Goal: Task Accomplishment & Management: Manage account settings

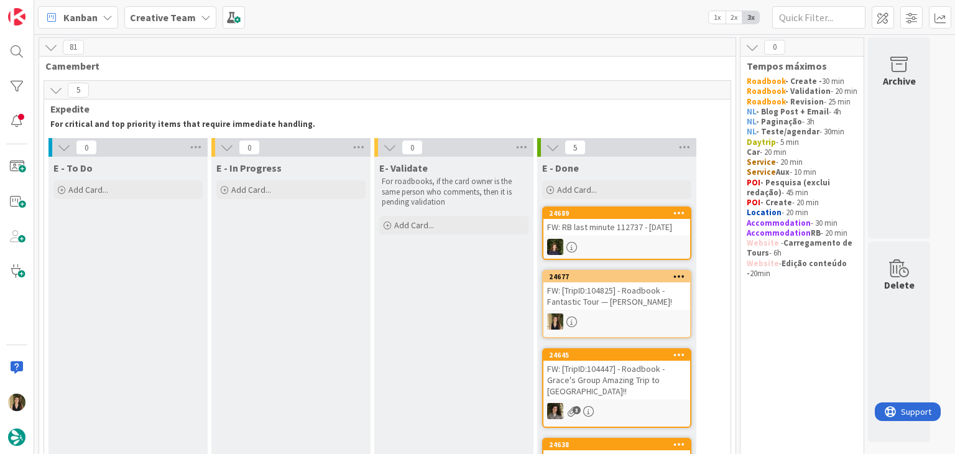
click at [301, 264] on div "E - In Progress Add Card..." at bounding box center [290, 381] width 159 height 449
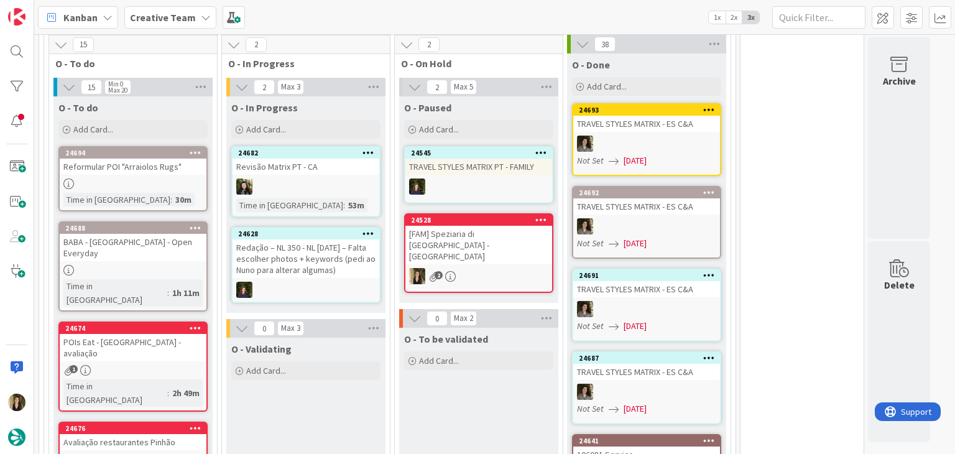
scroll to position [559, 0]
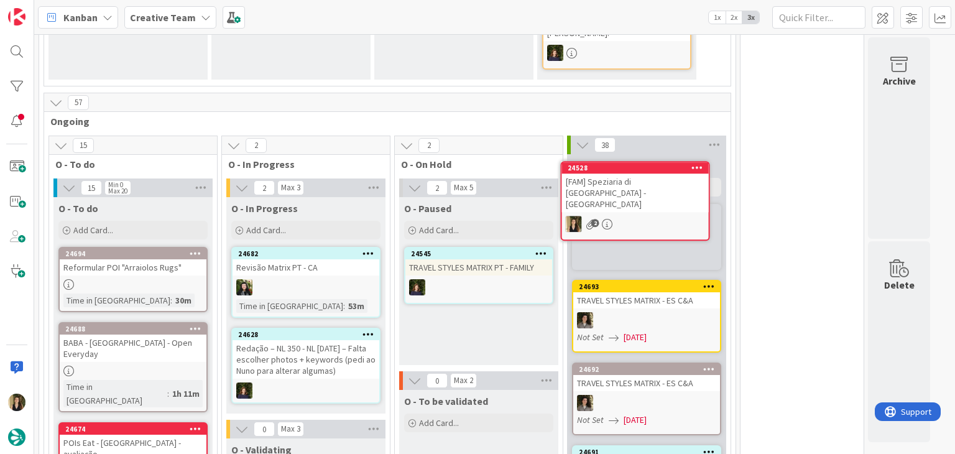
scroll to position [522, 0]
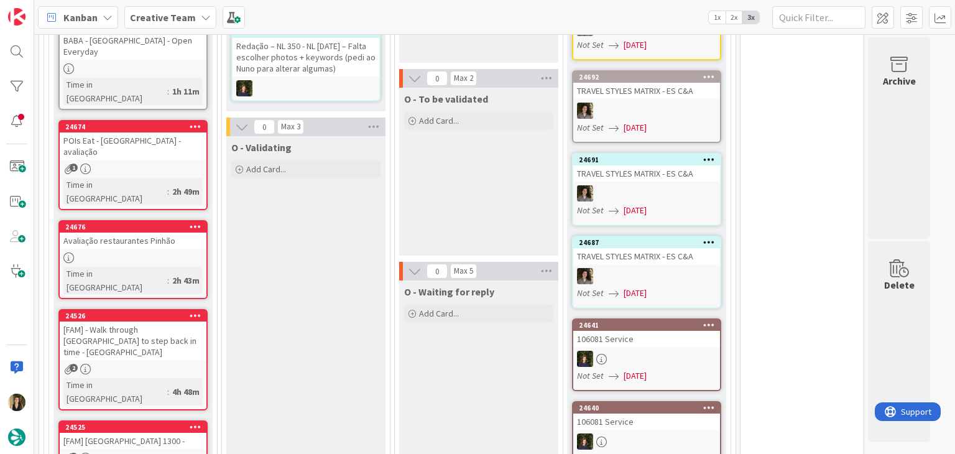
scroll to position [833, 0]
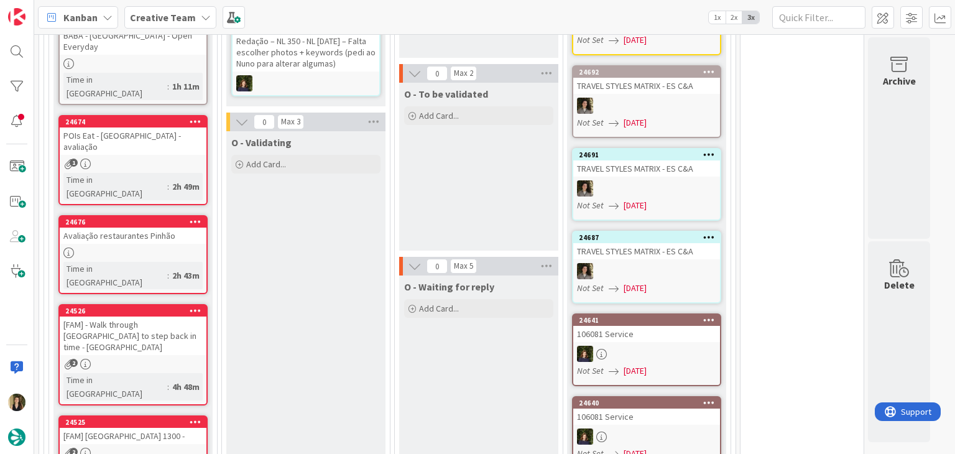
click at [184, 428] on div "[FAM] San Gimignano 1300 -" at bounding box center [133, 436] width 147 height 16
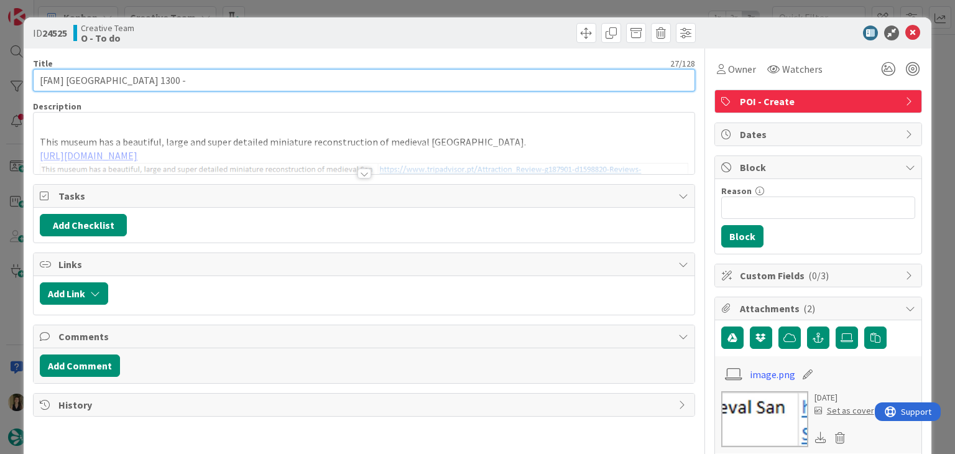
drag, startPoint x: 223, startPoint y: 78, endPoint x: 177, endPoint y: 67, distance: 46.7
click at [220, 77] on input "[FAM] San Gimignano 1300 -" at bounding box center [363, 80] width 661 height 22
drag, startPoint x: 151, startPoint y: 76, endPoint x: 65, endPoint y: 83, distance: 86.6
click at [65, 83] on input "[FAM] San Gimignano 1300 -" at bounding box center [363, 80] width 661 height 22
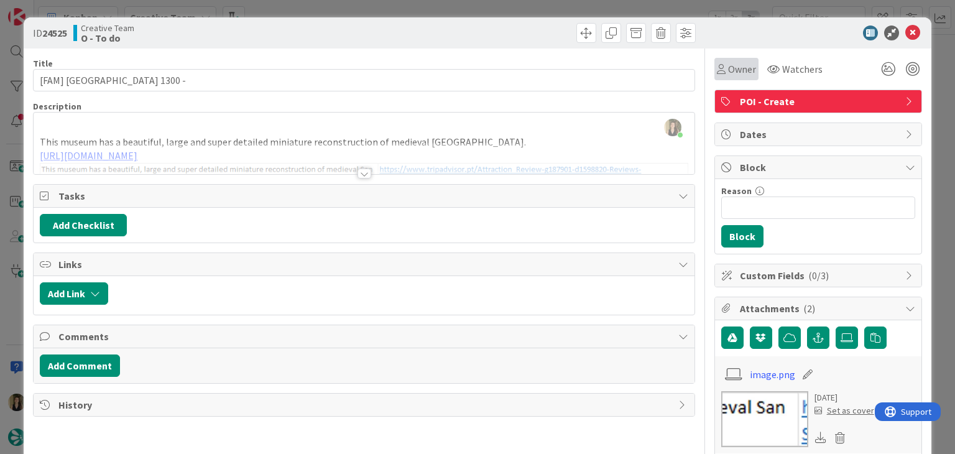
drag, startPoint x: 694, startPoint y: 76, endPoint x: 729, endPoint y: 67, distance: 36.6
click at [695, 76] on div "Title 27 / 128 [FAM] San Gimignano 1300 - Description Sofia Palma just joined T…" at bounding box center [477, 444] width 888 height 792
click at [745, 64] on span "Owner" at bounding box center [742, 69] width 28 height 15
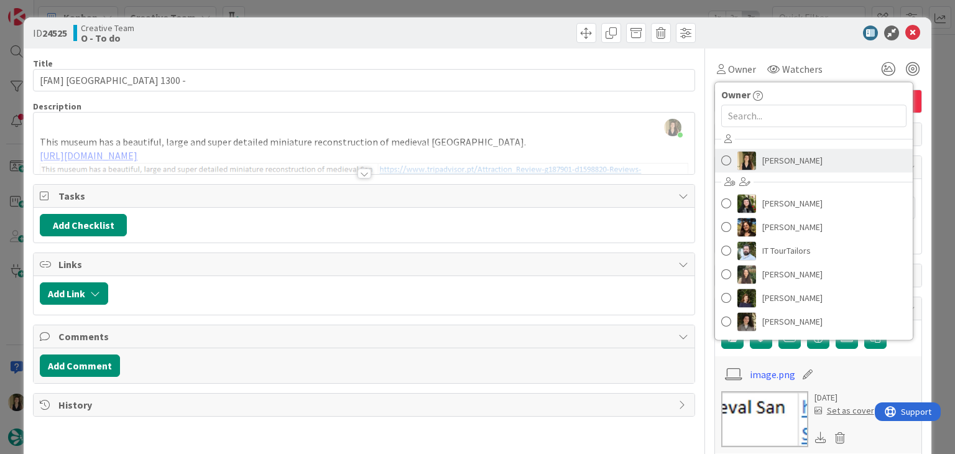
click at [751, 155] on link "[PERSON_NAME]" at bounding box center [814, 161] width 198 height 24
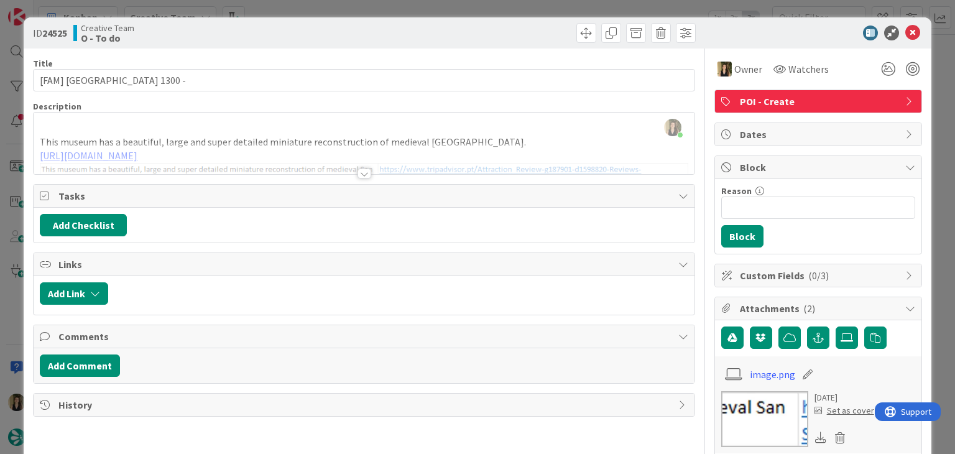
drag, startPoint x: 510, startPoint y: 30, endPoint x: 510, endPoint y: 1, distance: 29.2
click at [510, 27] on div at bounding box center [531, 33] width 328 height 20
click at [512, 5] on div "ID 24525 Creative Team O - To do Title 27 / 128 [FAM] San Gimignano 1300 - Desc…" at bounding box center [477, 227] width 955 height 454
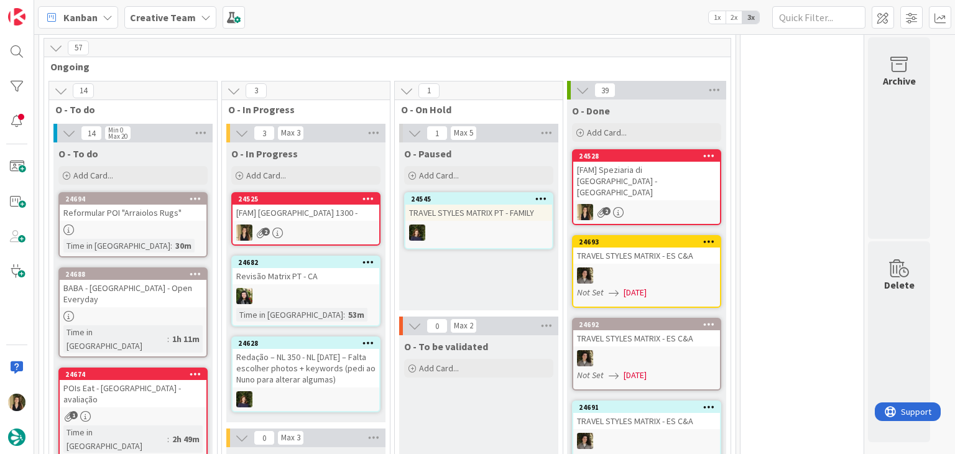
click at [344, 204] on div "[FAM] San Gimignano 1300 -" at bounding box center [305, 212] width 147 height 16
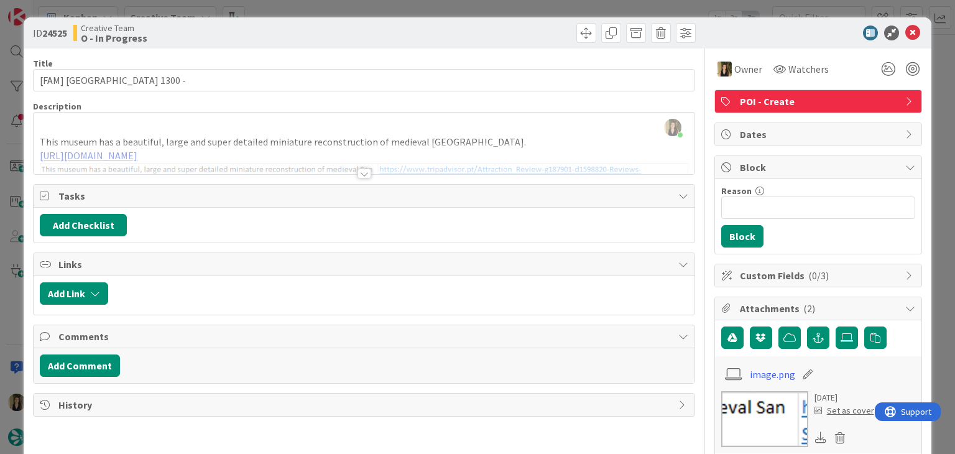
click at [362, 172] on div at bounding box center [364, 173] width 14 height 10
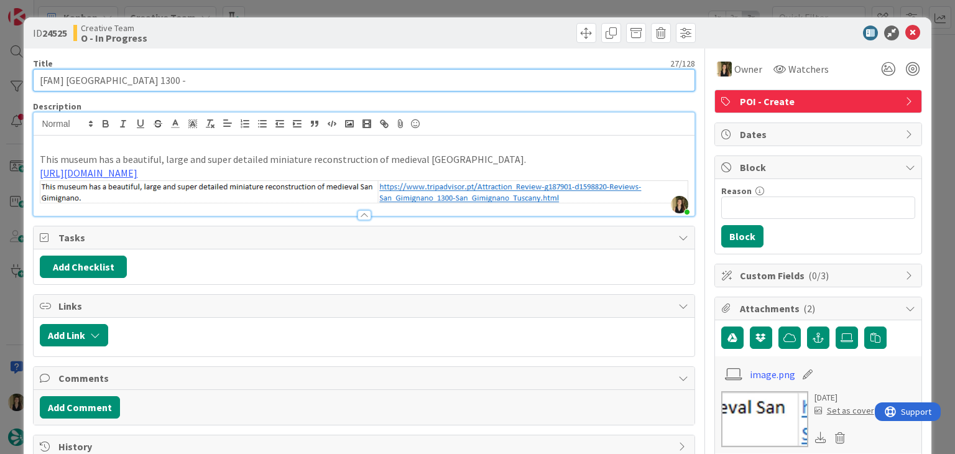
click at [204, 78] on input "[FAM] San Gimignano 1300 -" at bounding box center [363, 80] width 661 height 22
drag, startPoint x: 249, startPoint y: 83, endPoint x: 25, endPoint y: 76, distance: 223.8
click at [25, 76] on div "ID 24525 Creative Team O - In Progress Title 41 / 128 [FAM] San Gimignano 1300 …" at bounding box center [477, 433] width 907 height 833
type input "[FAM] San Gimignano 1300 - Open Every day"
click at [232, 87] on input "[FAM] San Gimignano 1300 - Open Every day" at bounding box center [363, 80] width 661 height 22
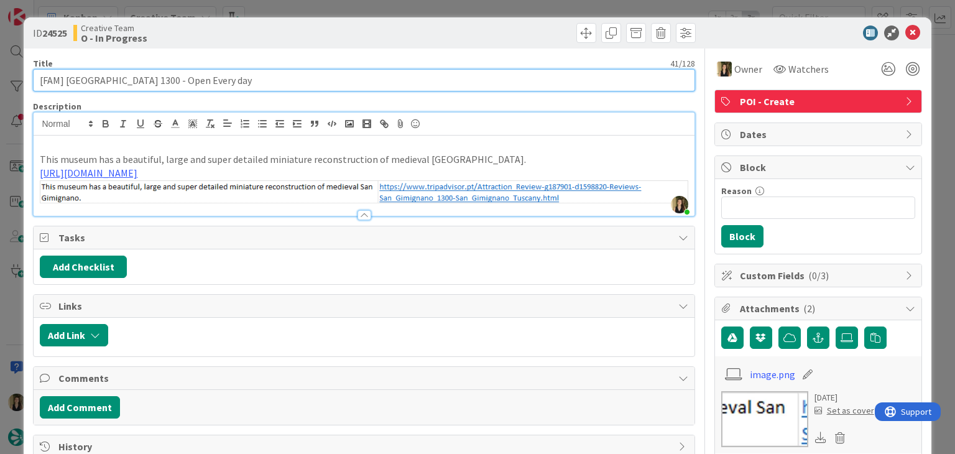
drag, startPoint x: 149, startPoint y: 78, endPoint x: 65, endPoint y: 78, distance: 83.3
click at [65, 78] on input "[FAM] San Gimignano 1300 - Open Every day" at bounding box center [363, 80] width 661 height 22
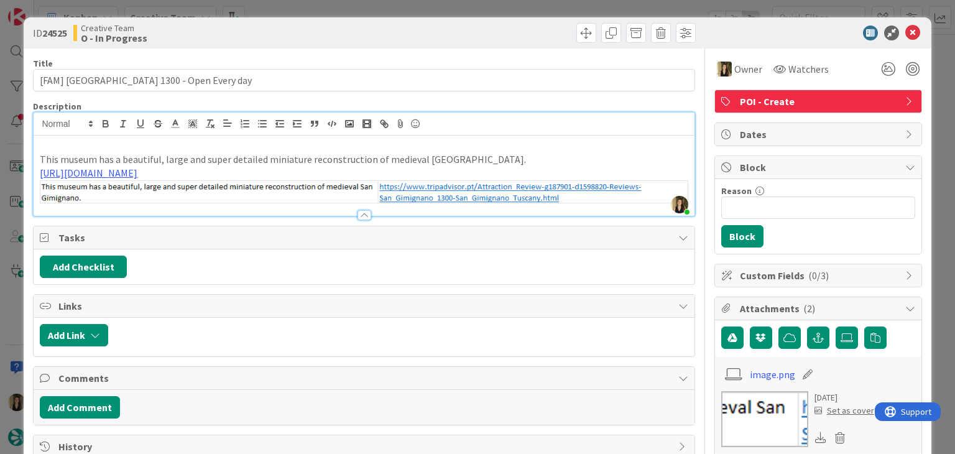
drag, startPoint x: 331, startPoint y: 26, endPoint x: 332, endPoint y: 11, distance: 15.6
click at [331, 25] on div "Creative Team O - In Progress" at bounding box center [217, 33] width 288 height 20
click at [333, 9] on div "ID 24525 Creative Team O - In Progress Title 41 / 128 [FAM] San Gimignano 1300 …" at bounding box center [477, 227] width 955 height 454
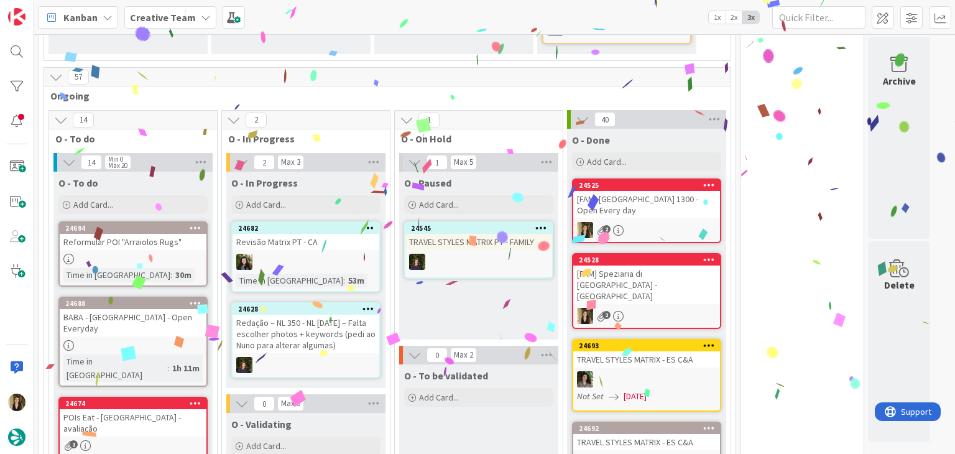
scroll to position [581, 0]
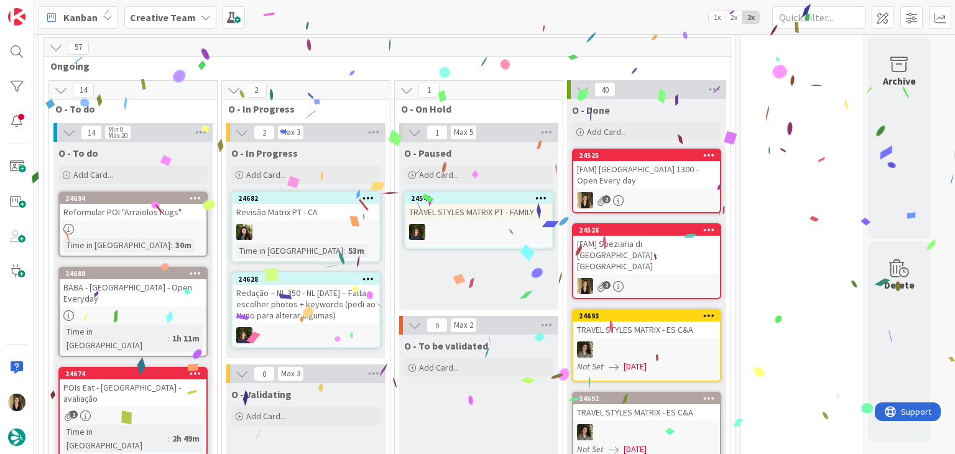
click at [640, 170] on div "[FAM] San Gimignano 1300 - Open Every day" at bounding box center [646, 174] width 147 height 27
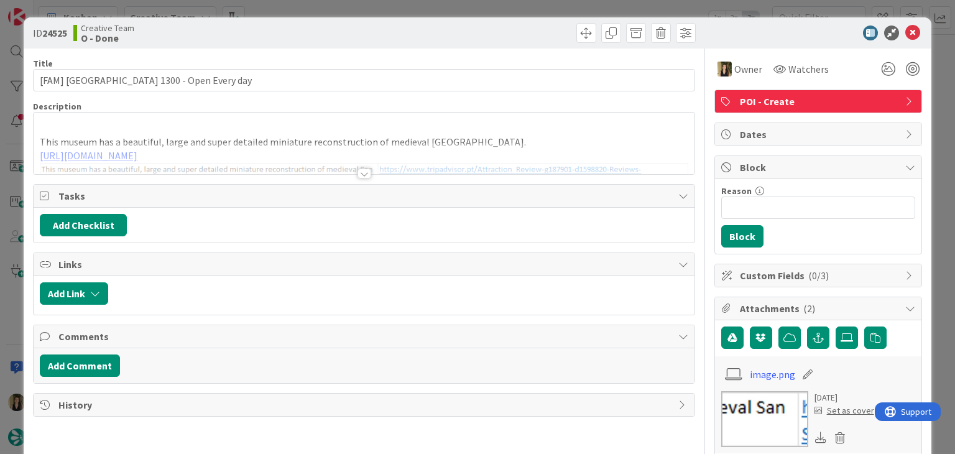
click at [487, 9] on div "ID 24525 Creative Team O - Done Title 41 / 128 [FAM] San Gimignano 1300 - Open …" at bounding box center [477, 227] width 955 height 454
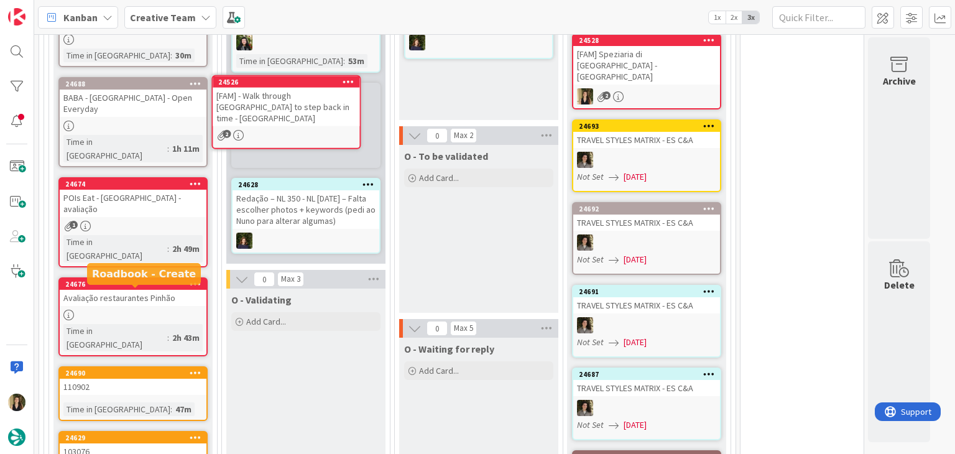
scroll to position [705, 0]
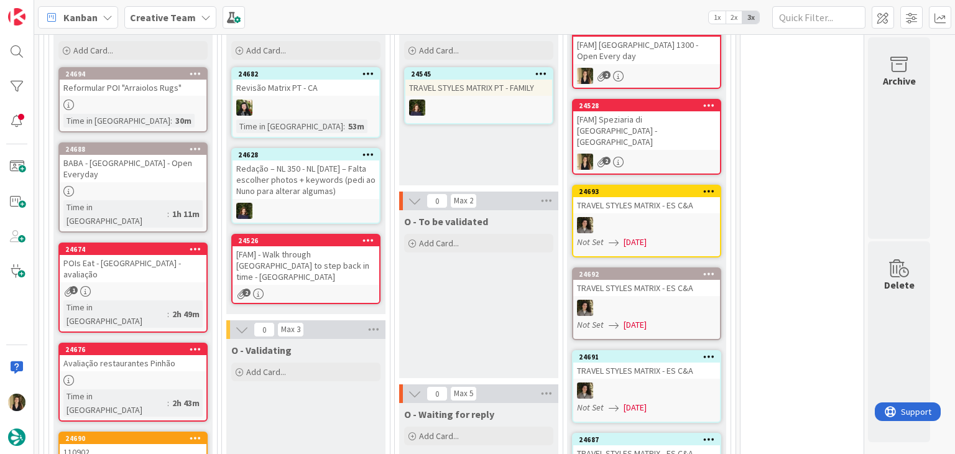
click at [340, 252] on div "[FAM] - Walk through Porta San Giovanni to step back in time - SAN GIMIGNANO" at bounding box center [305, 265] width 147 height 39
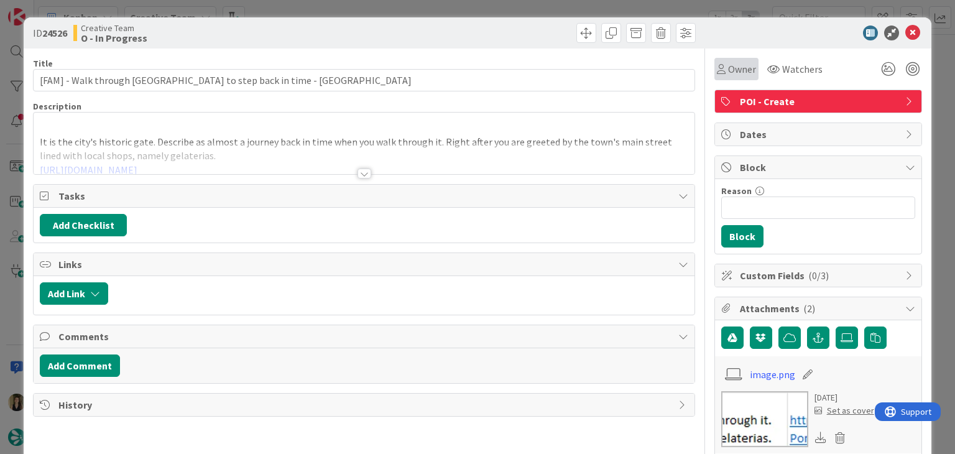
click at [729, 65] on span "Owner" at bounding box center [742, 69] width 28 height 15
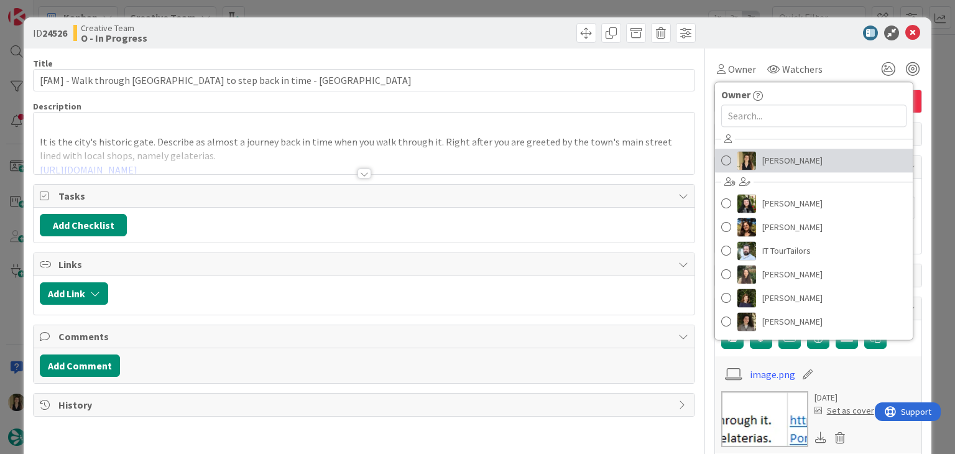
click at [762, 154] on span "[PERSON_NAME]" at bounding box center [792, 160] width 60 height 19
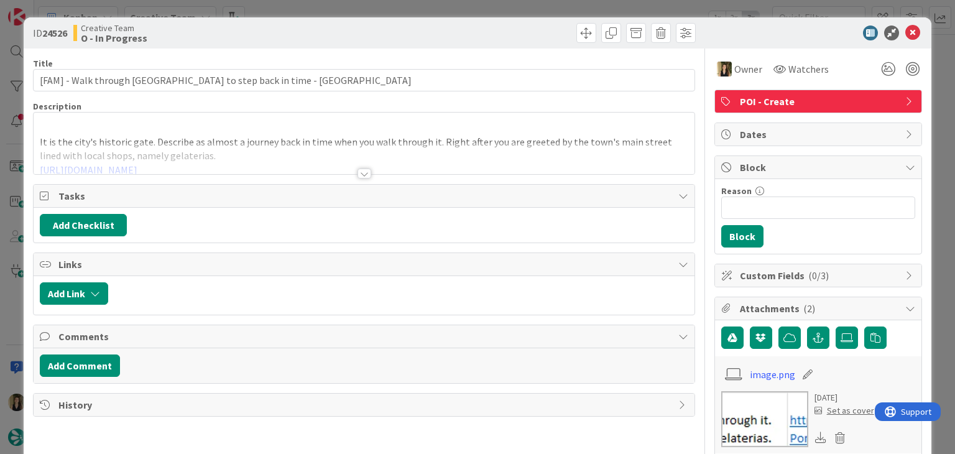
click at [365, 171] on div at bounding box center [363, 168] width 661 height 14
drag, startPoint x: 361, startPoint y: 173, endPoint x: 408, endPoint y: 142, distance: 56.4
click at [361, 173] on div at bounding box center [364, 173] width 14 height 10
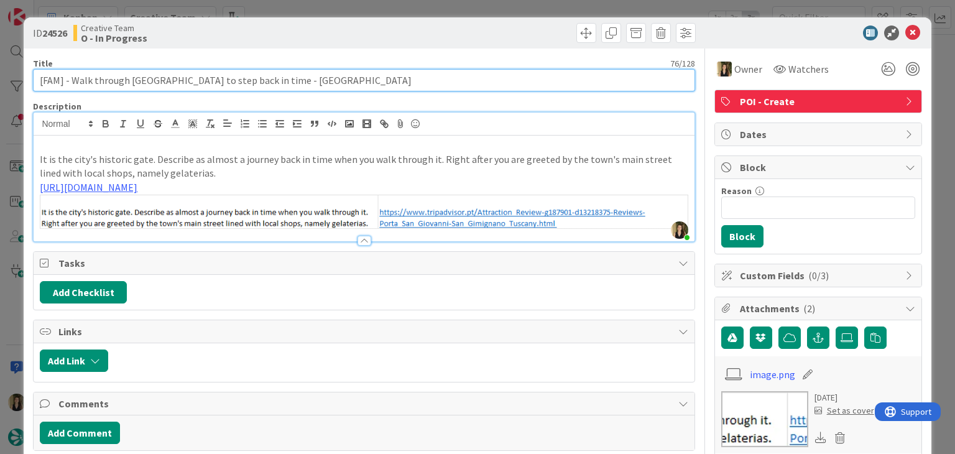
drag, startPoint x: 287, startPoint y: 79, endPoint x: 26, endPoint y: 89, distance: 260.6
click at [27, 89] on div "ID 24526 Creative Team O - In Progress Title 76 / 128 [FAM] - Walk through Port…" at bounding box center [477, 433] width 907 height 833
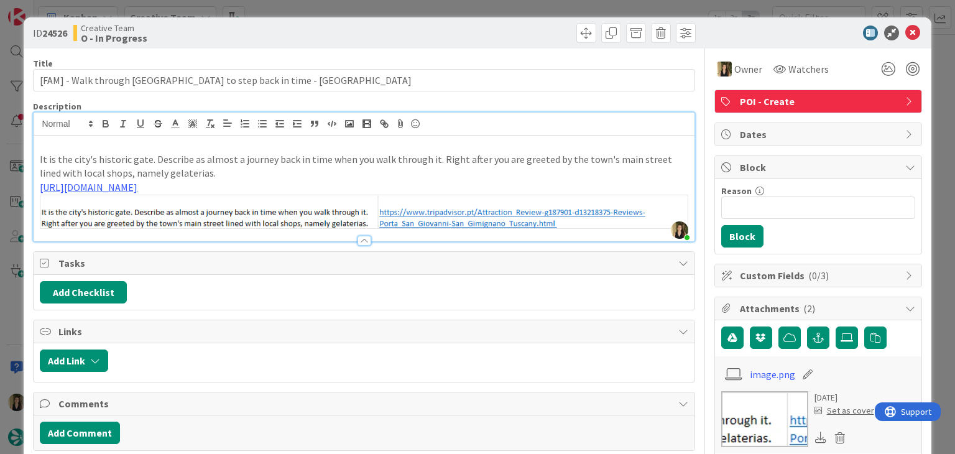
click at [208, 160] on p "It is the city's historic gate. Describe as almost a journey back in time when …" at bounding box center [364, 166] width 648 height 28
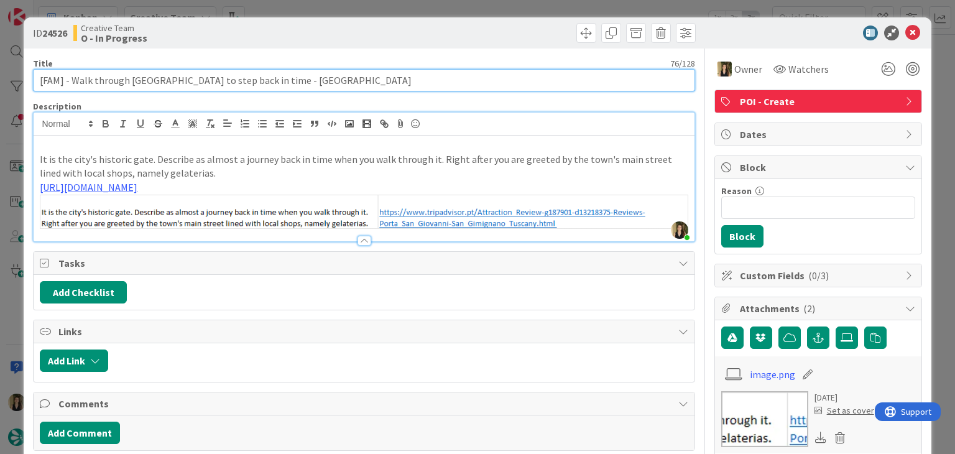
drag, startPoint x: 288, startPoint y: 78, endPoint x: 70, endPoint y: 79, distance: 218.8
click at [70, 79] on input "[FAM] - Walk through Porta San Giovanni to step back in time - SAN GIMIGNANO" at bounding box center [363, 80] width 661 height 22
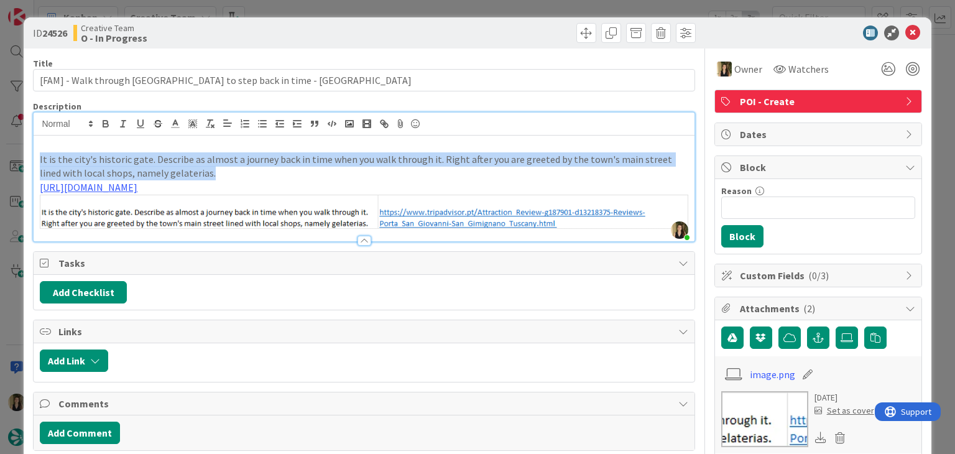
drag, startPoint x: 196, startPoint y: 172, endPoint x: 29, endPoint y: 157, distance: 168.5
click at [29, 157] on div "ID 24526 Creative Team O - In Progress Title 76 / 128 [FAM] - Walk through Port…" at bounding box center [477, 433] width 907 height 833
copy p "It is the city's historic gate. Describe as almost a journey back in time when …"
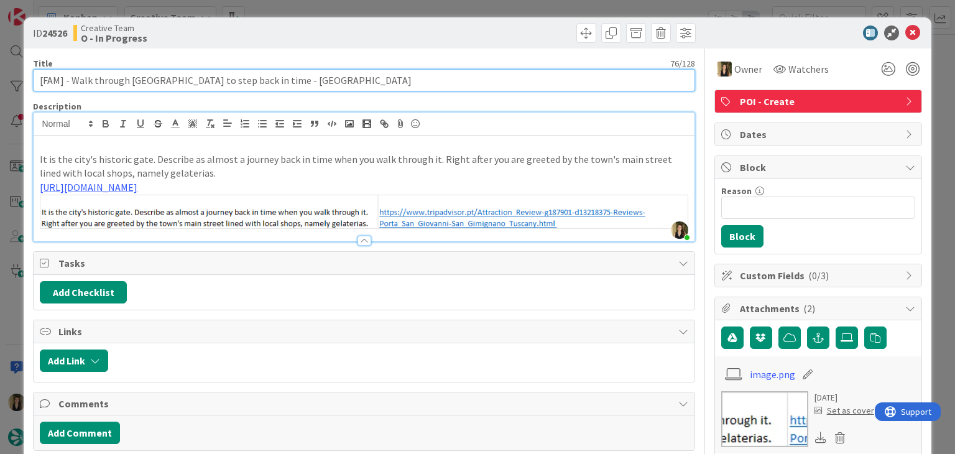
drag, startPoint x: 129, startPoint y: 80, endPoint x: 206, endPoint y: 78, distance: 77.1
click at [206, 78] on input "[FAM] - Walk through Porta San Giovanni to step back in time - SAN GIMIGNANO" at bounding box center [363, 80] width 661 height 22
click at [264, 85] on input "[FAM] - Walk through Porta San Giovanni to step back in time - SAN GIMIGNANO" at bounding box center [363, 80] width 661 height 22
drag, startPoint x: 206, startPoint y: 78, endPoint x: 128, endPoint y: 81, distance: 78.4
click at [128, 81] on input "[FAM] - Walk through Porta San Giovanni to step back in time - SAN GIMIGNANO" at bounding box center [363, 80] width 661 height 22
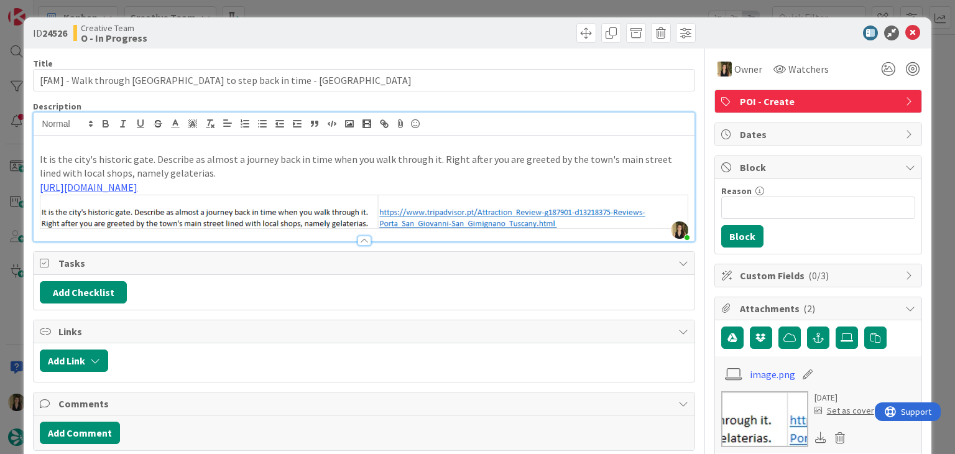
click at [413, 31] on div at bounding box center [531, 33] width 328 height 20
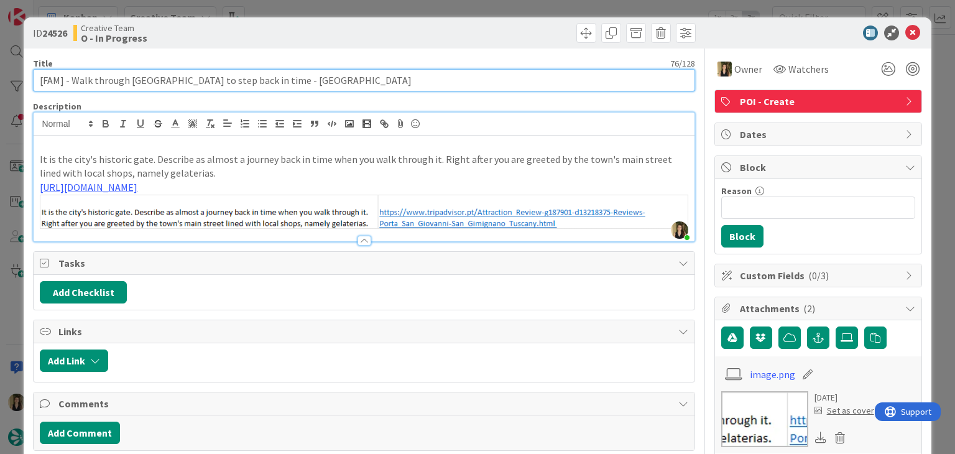
drag, startPoint x: 289, startPoint y: 80, endPoint x: 70, endPoint y: 76, distance: 219.4
click at [70, 76] on input "[FAM] - Walk through Porta San Giovanni to step back in time - SAN GIMIGNANO" at bounding box center [363, 80] width 661 height 22
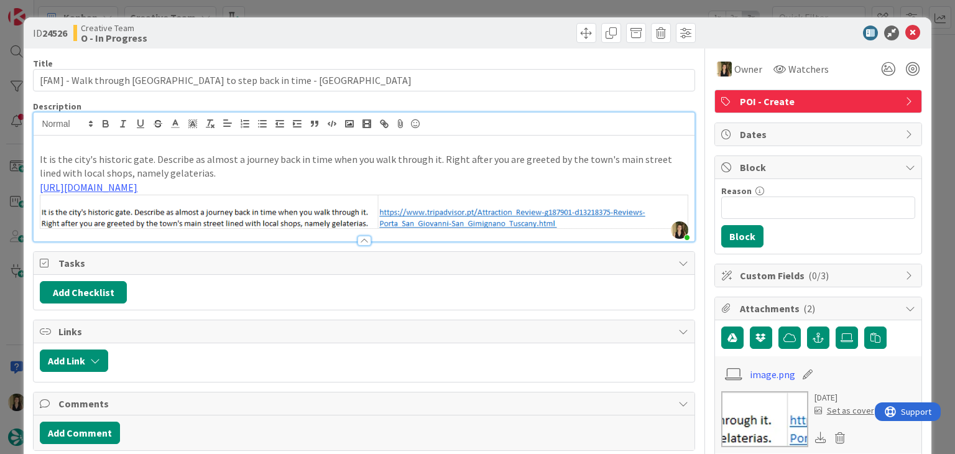
click at [372, 27] on div at bounding box center [531, 33] width 328 height 20
click at [366, 14] on div "ID 24526 Creative Team O - In Progress Title 76 / 128 [FAM] - Walk through Port…" at bounding box center [477, 227] width 955 height 454
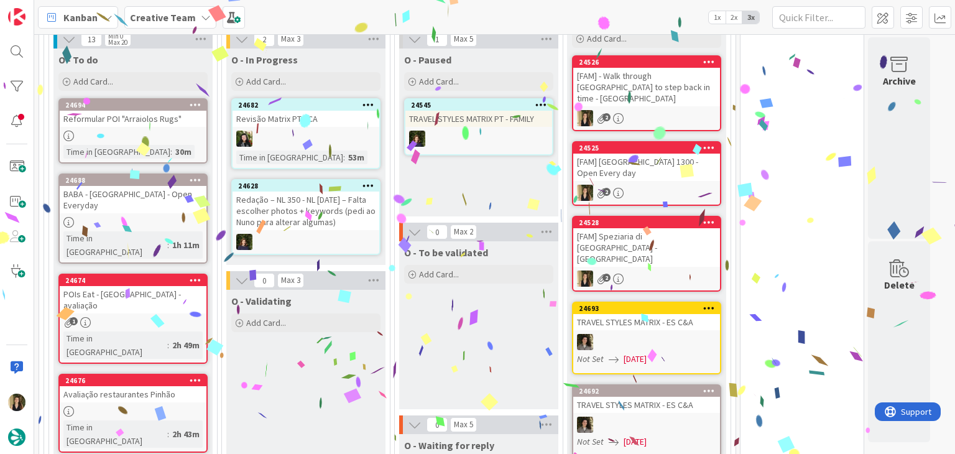
scroll to position [569, 0]
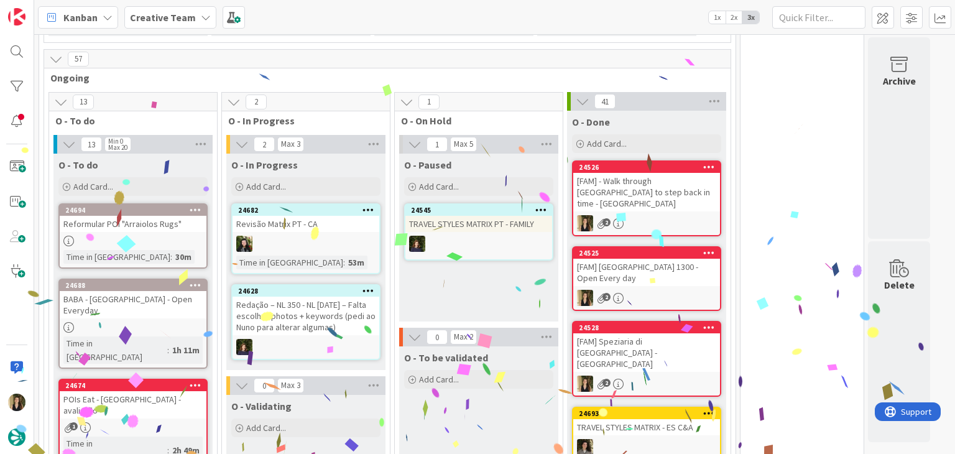
click at [658, 173] on div "[FAM] - Walk through Porta San Giovanni to step back in time - SAN GIMIGNANO" at bounding box center [646, 192] width 147 height 39
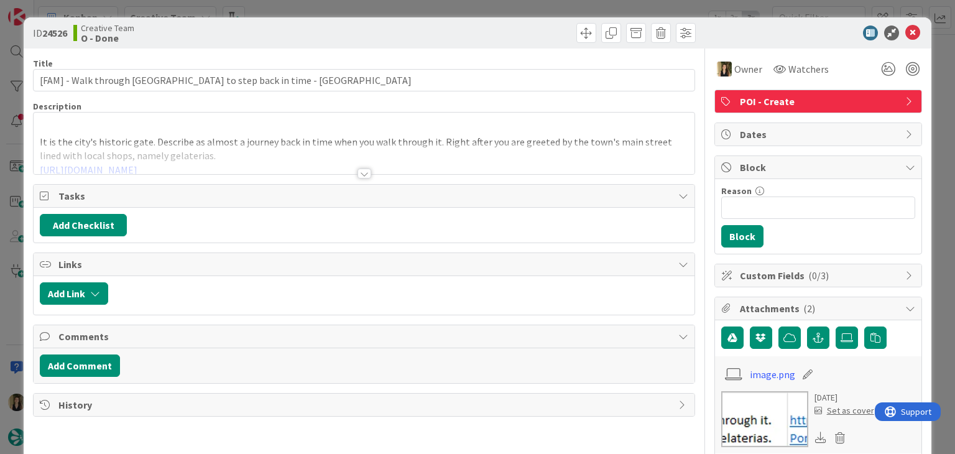
click at [562, 1] on div "ID 24526 Creative Team O - Done Title 76 / 128 [FAM] - Walk through Porta San G…" at bounding box center [477, 227] width 955 height 454
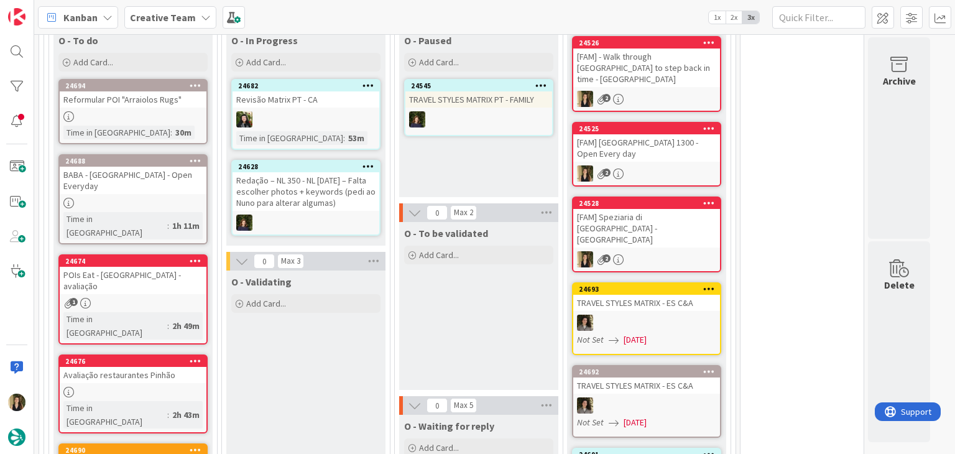
click at [175, 180] on div "24688 BABA - Rua Augusta Arch - Open Everyday Time in Column : 1h 11m" at bounding box center [132, 199] width 149 height 90
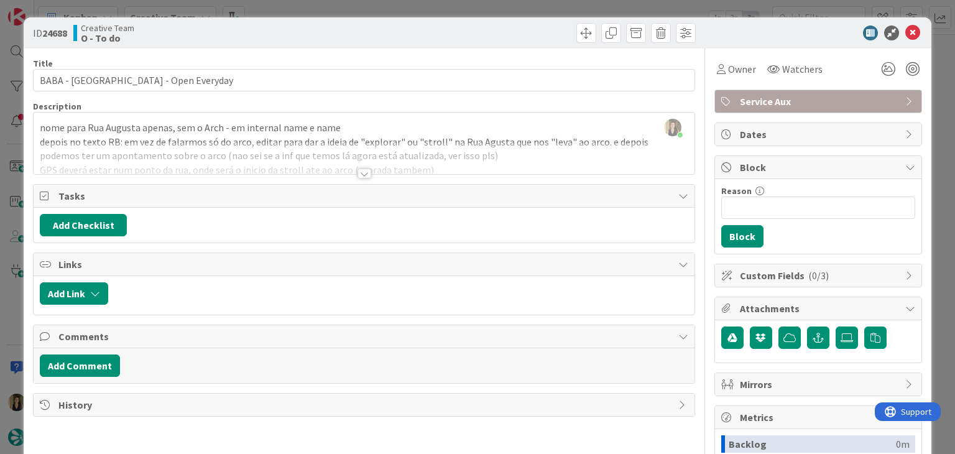
click at [357, 175] on div at bounding box center [364, 173] width 14 height 10
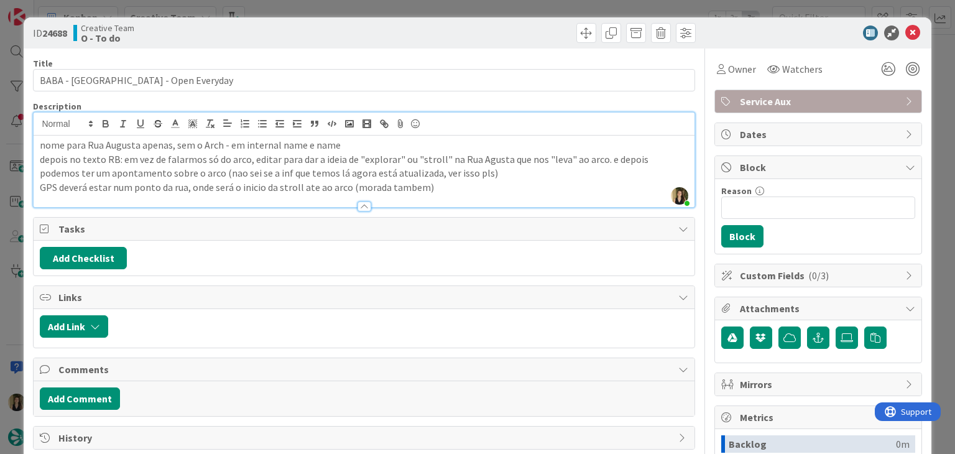
click at [408, 11] on div "ID 24688 Creative Team O - To do Title 39 / 128 BABA - Rua Augusta Arch - Open …" at bounding box center [477, 227] width 955 height 454
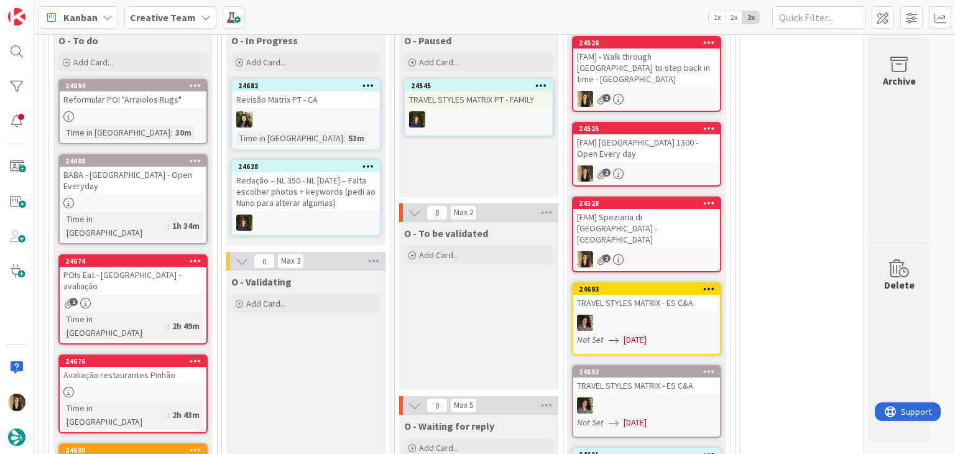
click at [195, 254] on div "24674 POIs Eat - Coimbra - avaliação 1 Time in Column : 2h 49m" at bounding box center [132, 299] width 149 height 90
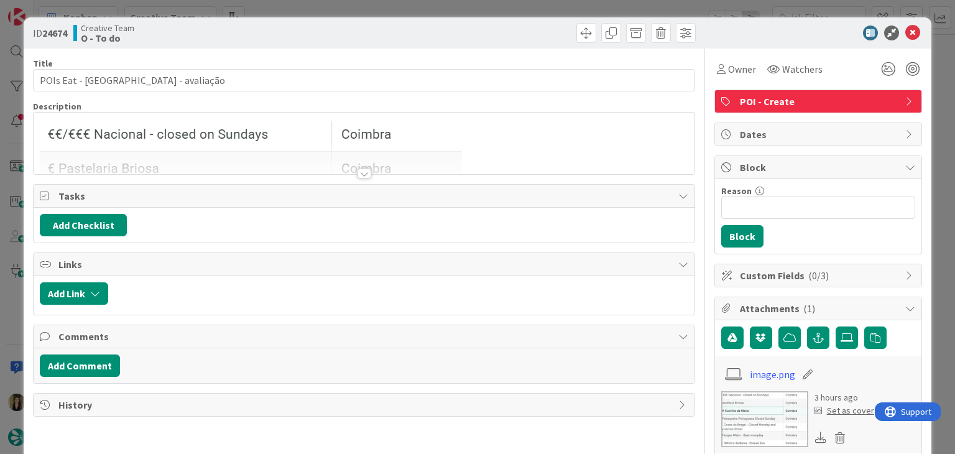
click at [361, 173] on div at bounding box center [364, 173] width 14 height 10
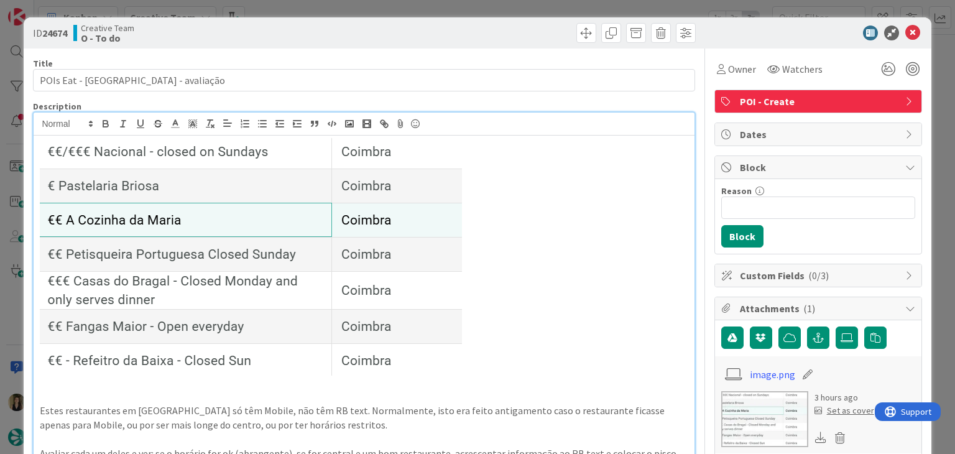
click at [423, 3] on div "ID 24674 Creative Team O - To do Title 30 / 128 POIs Eat - Coimbra - avaliação …" at bounding box center [477, 227] width 955 height 454
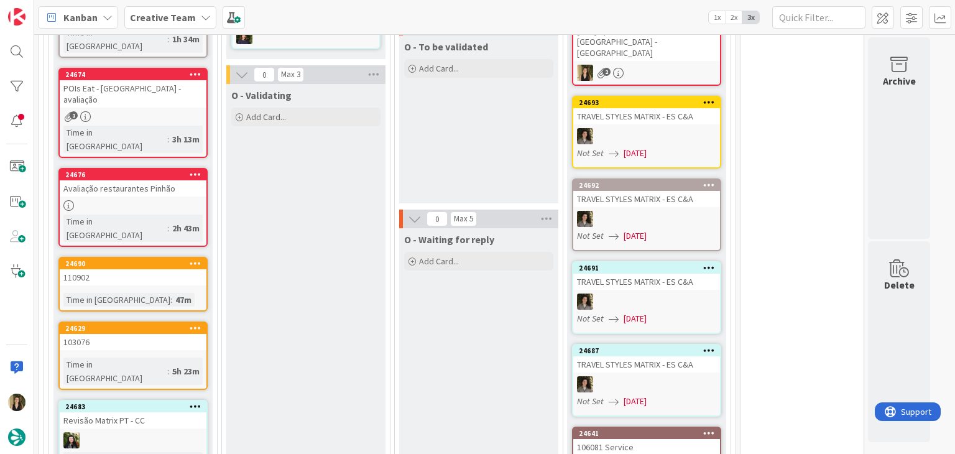
click at [191, 269] on div "110902" at bounding box center [133, 277] width 147 height 16
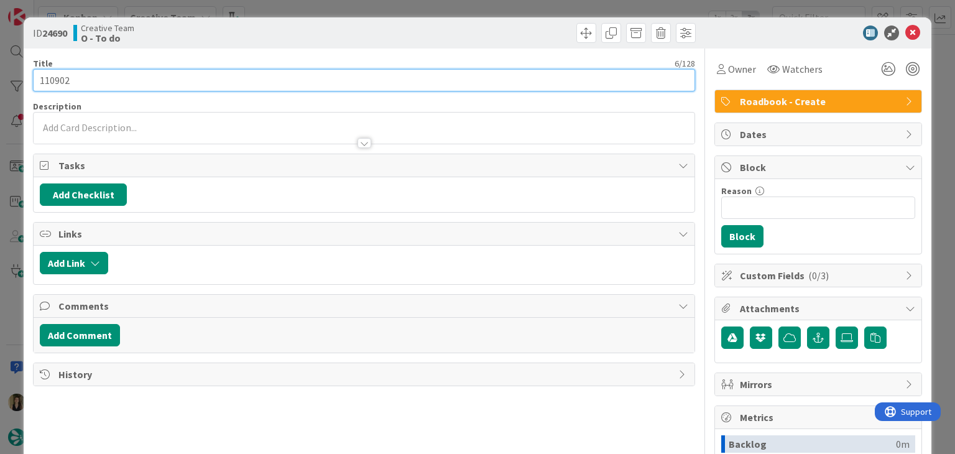
click at [45, 84] on input "110902" at bounding box center [363, 80] width 661 height 22
click at [46, 84] on input "110902" at bounding box center [363, 80] width 661 height 22
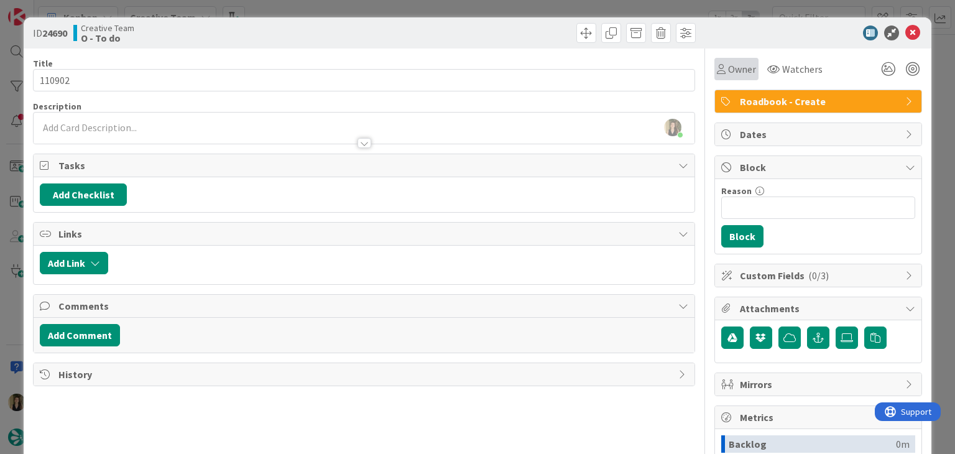
click at [714, 77] on div "Owner" at bounding box center [736, 69] width 44 height 22
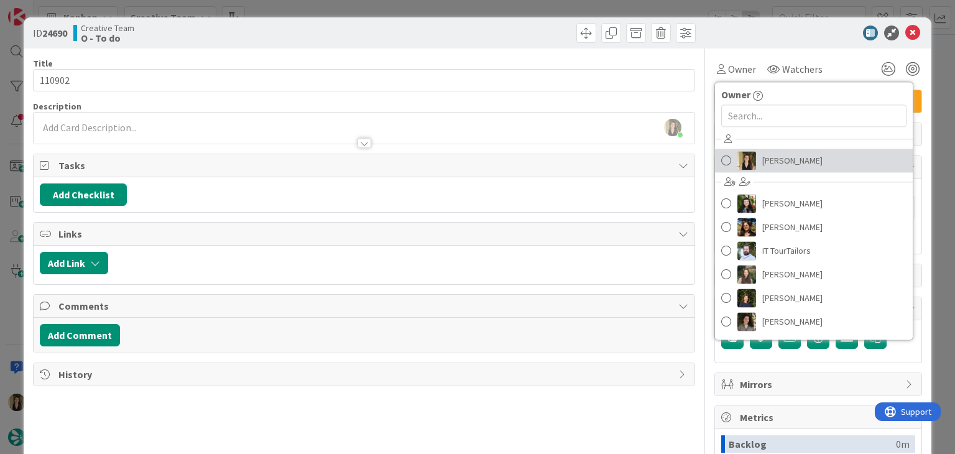
drag, startPoint x: 786, startPoint y: 161, endPoint x: 748, endPoint y: 139, distance: 43.7
click at [786, 162] on span "[PERSON_NAME]" at bounding box center [792, 160] width 60 height 19
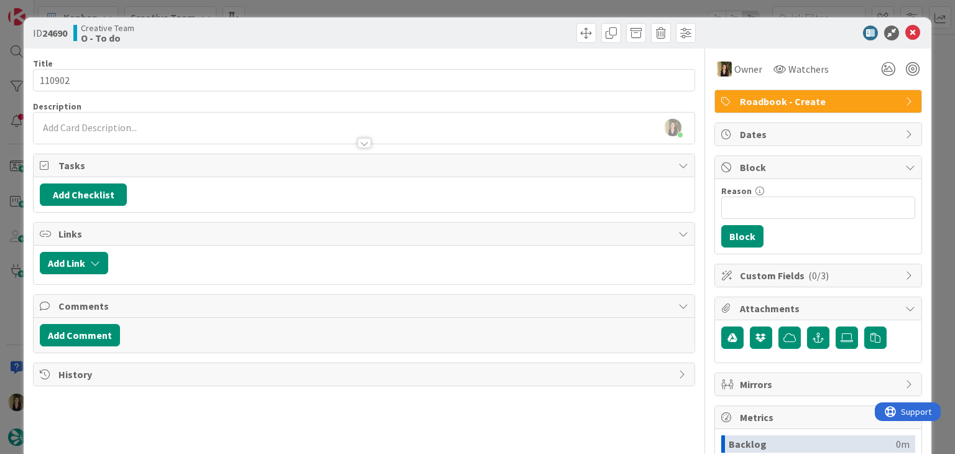
click at [505, 10] on div "ID 24690 Creative Team O - To do Title 6 / 128 110902 Description Sofia Palma j…" at bounding box center [477, 227] width 955 height 454
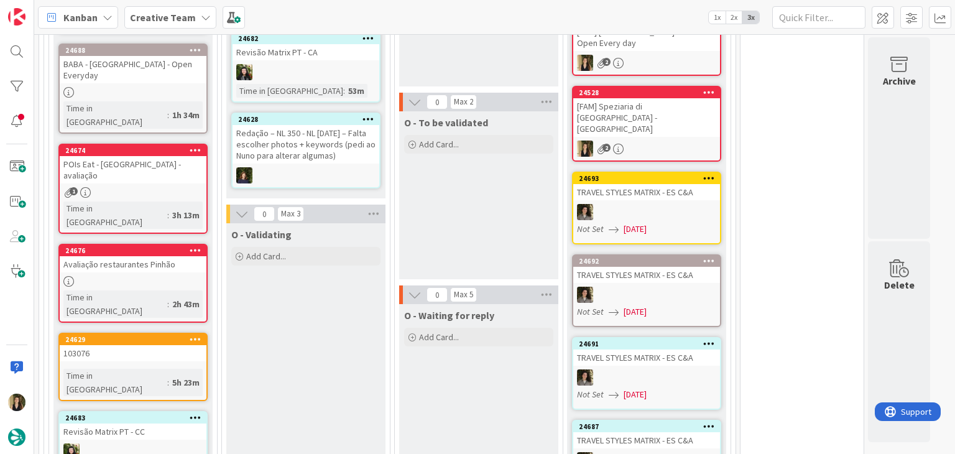
scroll to position [825, 0]
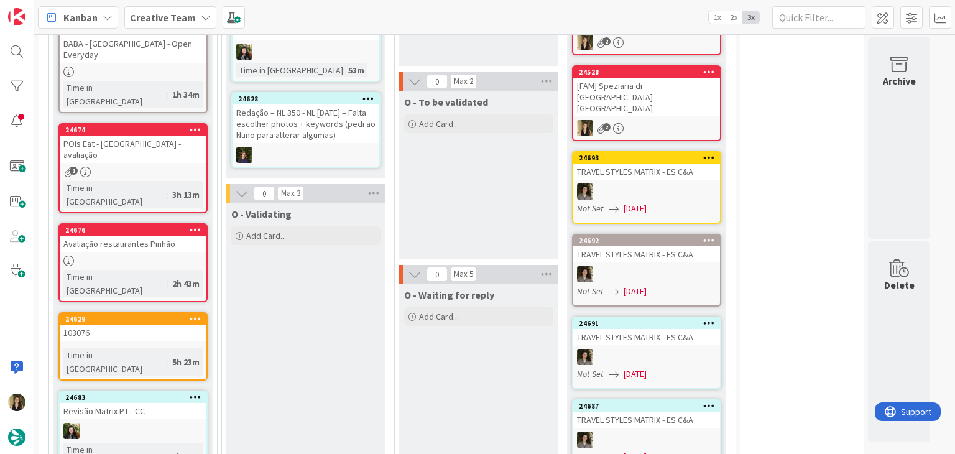
drag, startPoint x: 173, startPoint y: 311, endPoint x: 177, endPoint y: 288, distance: 23.9
click at [177, 348] on div "Time in Column : 5h 23m" at bounding box center [132, 361] width 139 height 27
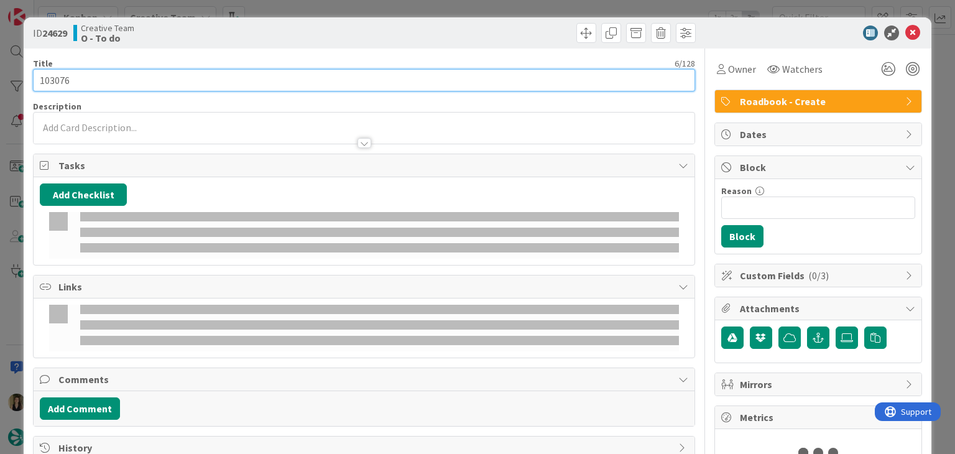
click at [49, 83] on input "103076" at bounding box center [363, 80] width 661 height 22
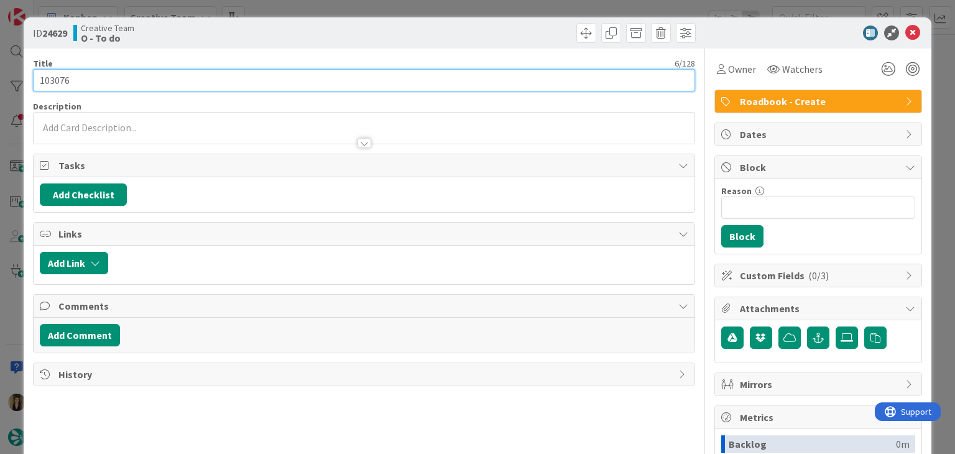
click at [49, 83] on input "103076" at bounding box center [363, 80] width 661 height 22
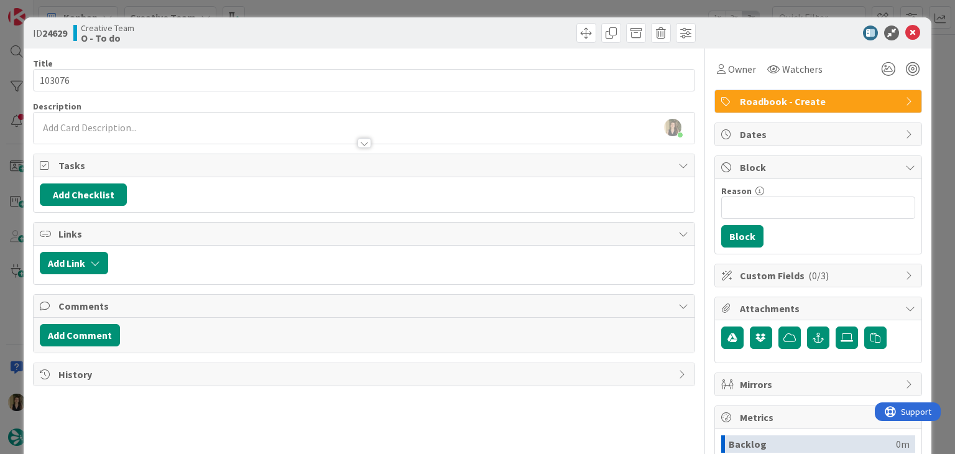
click at [320, 6] on div "ID 24629 Creative Team O - To do Title 6 / 128 103076 Description Sofia Palma j…" at bounding box center [477, 227] width 955 height 454
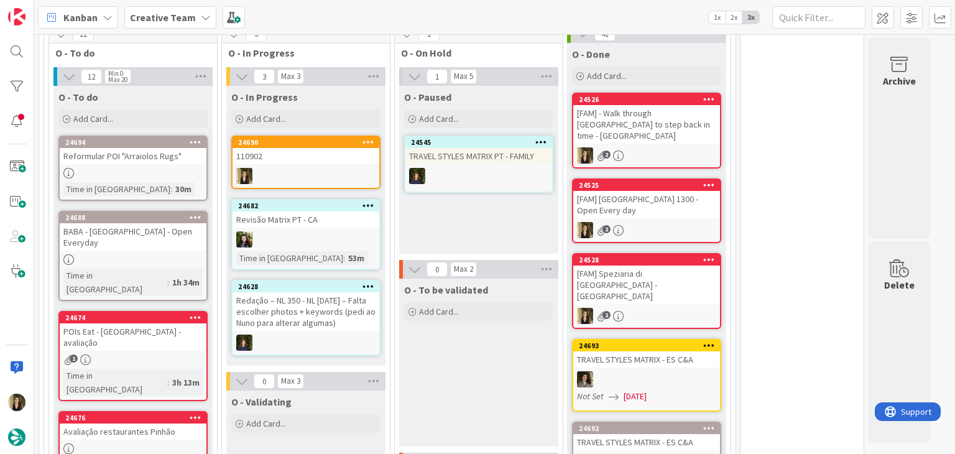
scroll to position [576, 0]
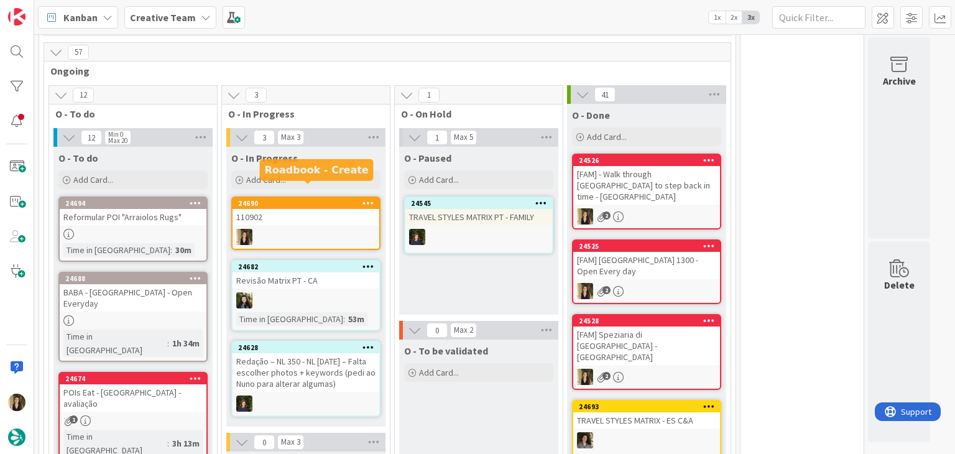
click at [296, 199] on div "24690" at bounding box center [308, 203] width 141 height 9
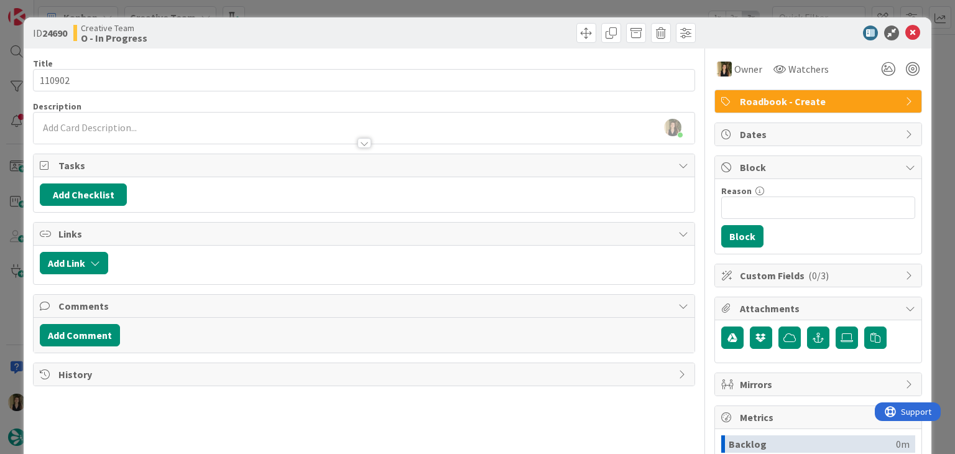
click at [228, 137] on div at bounding box center [364, 137] width 660 height 13
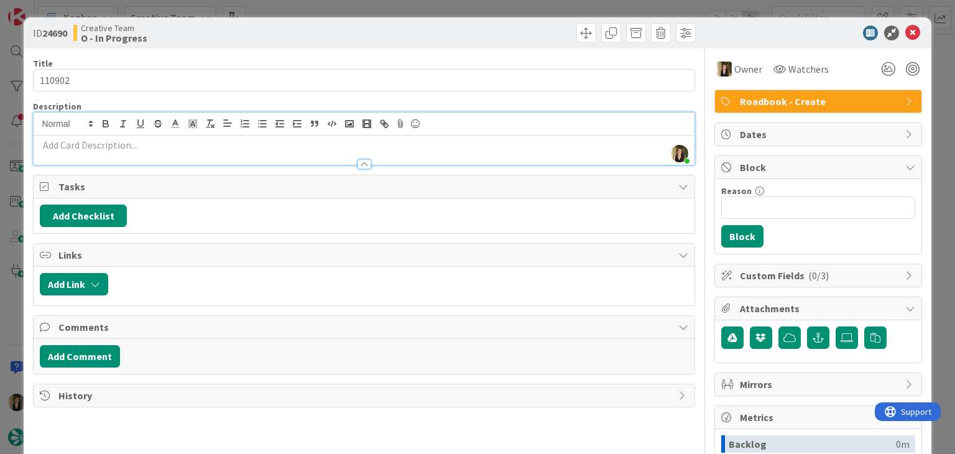
click at [214, 152] on div at bounding box center [364, 158] width 660 height 13
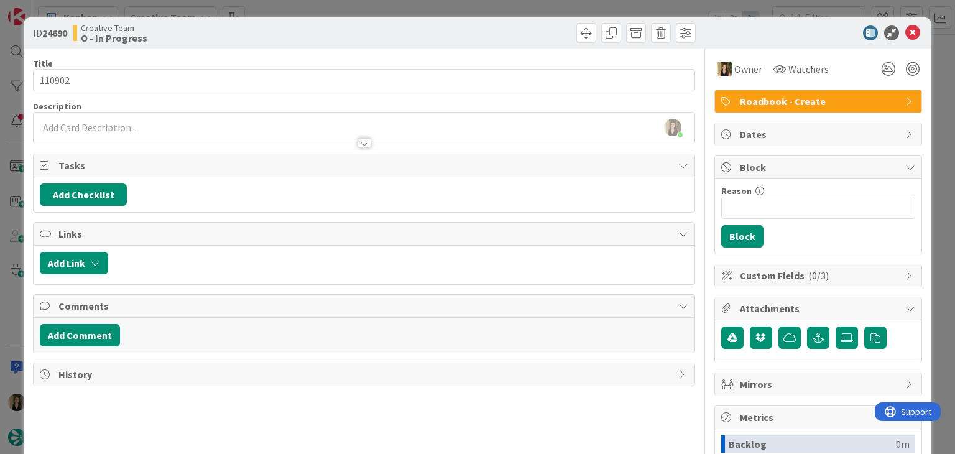
click at [214, 142] on div at bounding box center [364, 137] width 660 height 13
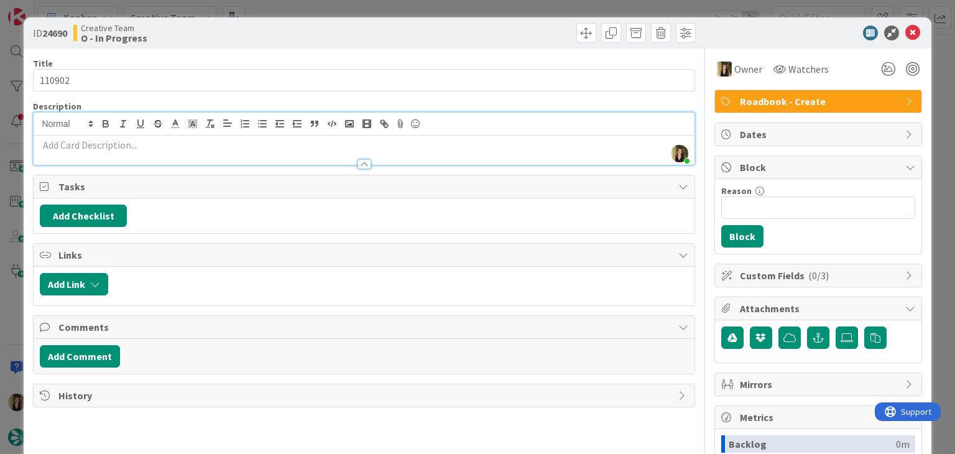
drag, startPoint x: 199, startPoint y: 147, endPoint x: 193, endPoint y: 137, distance: 11.4
click at [199, 144] on p at bounding box center [364, 145] width 648 height 14
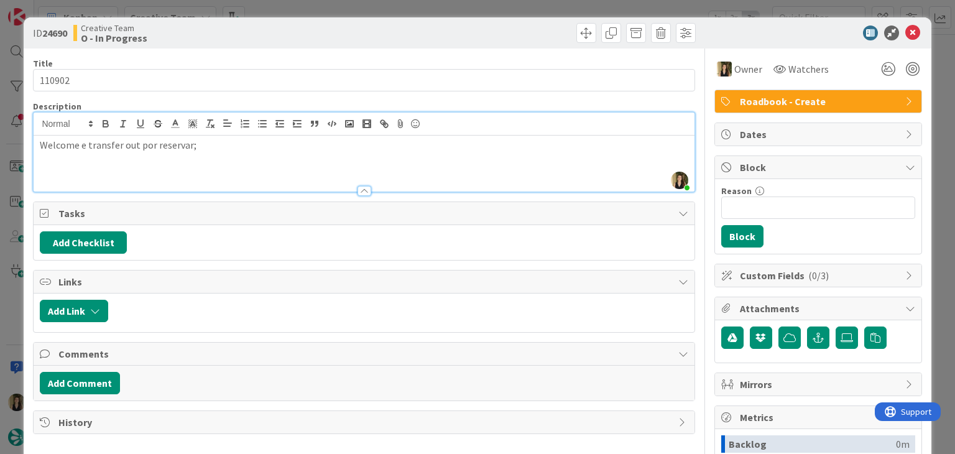
scroll to position [579, 0]
drag, startPoint x: 336, startPoint y: 28, endPoint x: 356, endPoint y: 17, distance: 22.5
click at [338, 26] on div "Creative Team O - In Progress" at bounding box center [217, 33] width 288 height 20
drag, startPoint x: 64, startPoint y: 160, endPoint x: 132, endPoint y: 135, distance: 72.2
click at [64, 160] on p "16.11 - T&t por reservar;" at bounding box center [364, 159] width 648 height 14
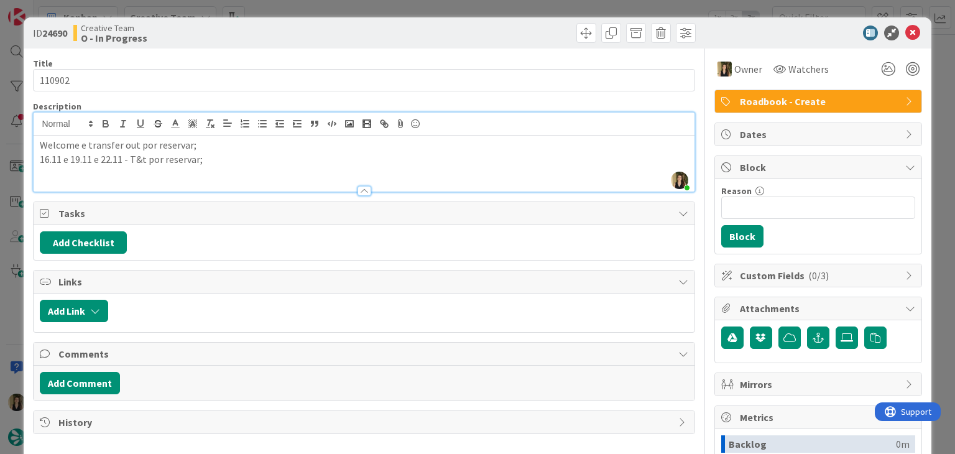
click at [311, 8] on div "ID 24690 Creative Team O - In Progress Title 6 / 128 110902 Description Sofia P…" at bounding box center [477, 227] width 955 height 454
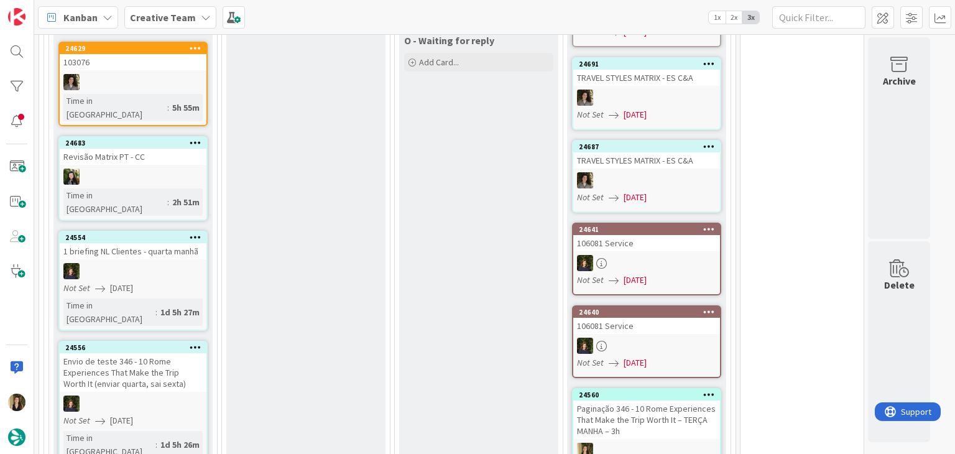
scroll to position [1201, 0]
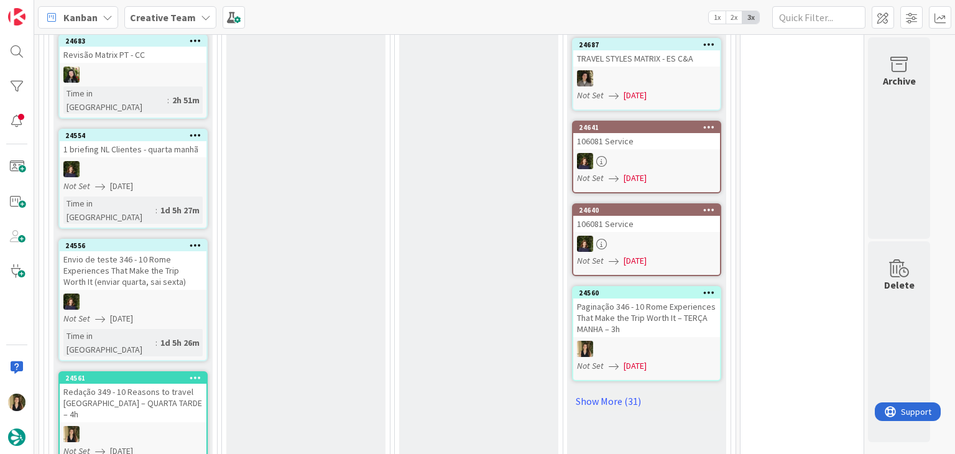
click at [315, 282] on div "O - Validating Add Card..." at bounding box center [305, 380] width 159 height 1064
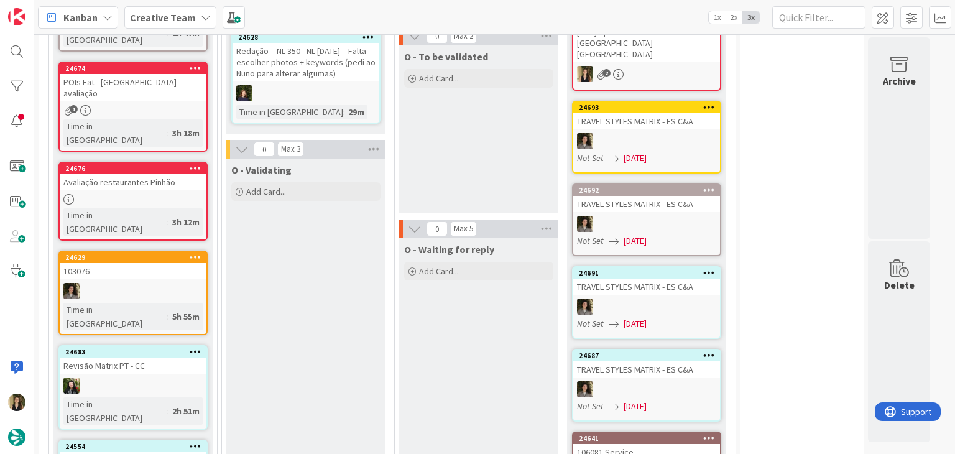
click at [452, 162] on div "O - To be validated Add Card..." at bounding box center [478, 129] width 159 height 168
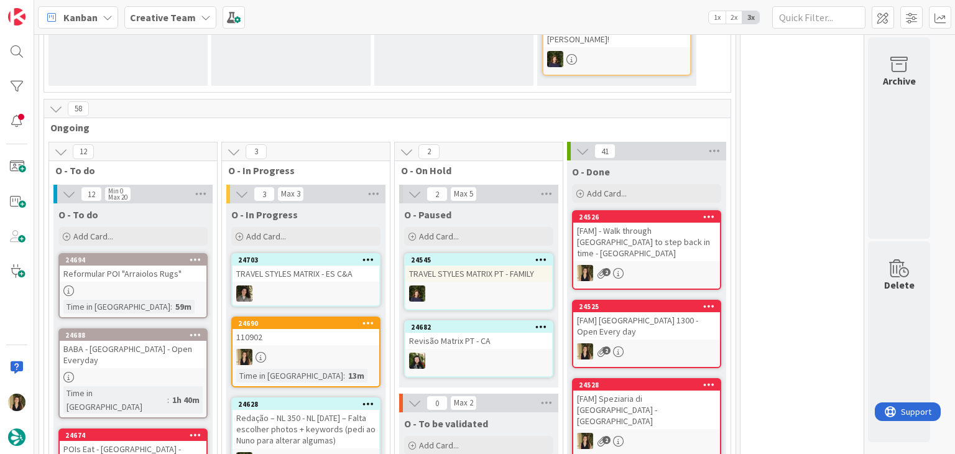
scroll to position [559, 0]
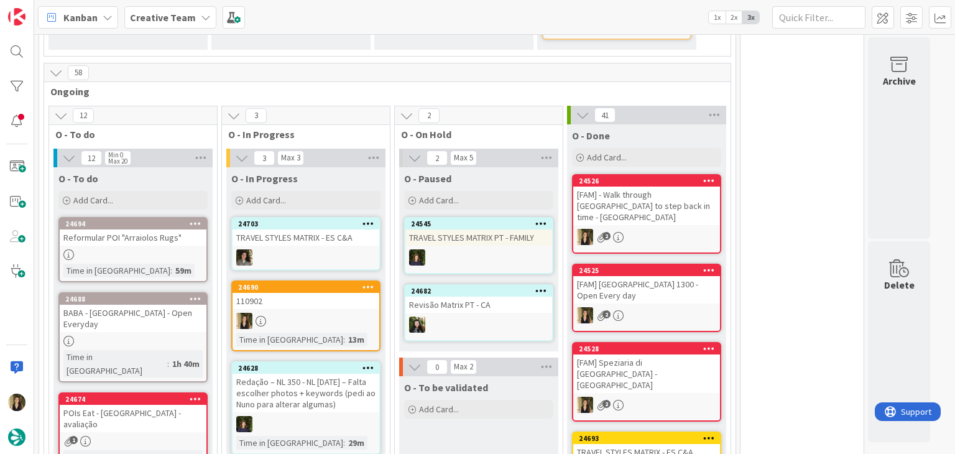
click at [333, 313] on div at bounding box center [305, 321] width 147 height 16
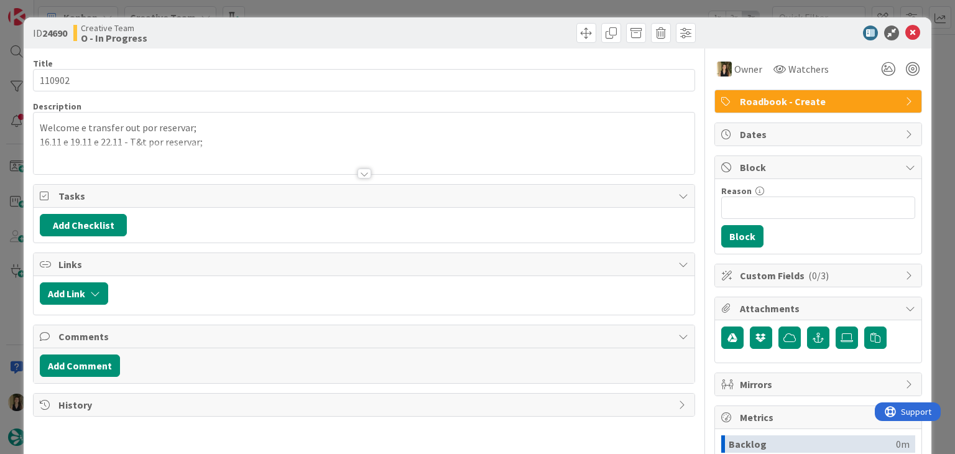
click at [479, 22] on div "ID 24690 Creative Team O - In Progress" at bounding box center [477, 32] width 907 height 31
click at [476, 3] on div "ID 24690 Creative Team O - In Progress Title 6 / 128 110902 Description Welcome…" at bounding box center [477, 227] width 955 height 454
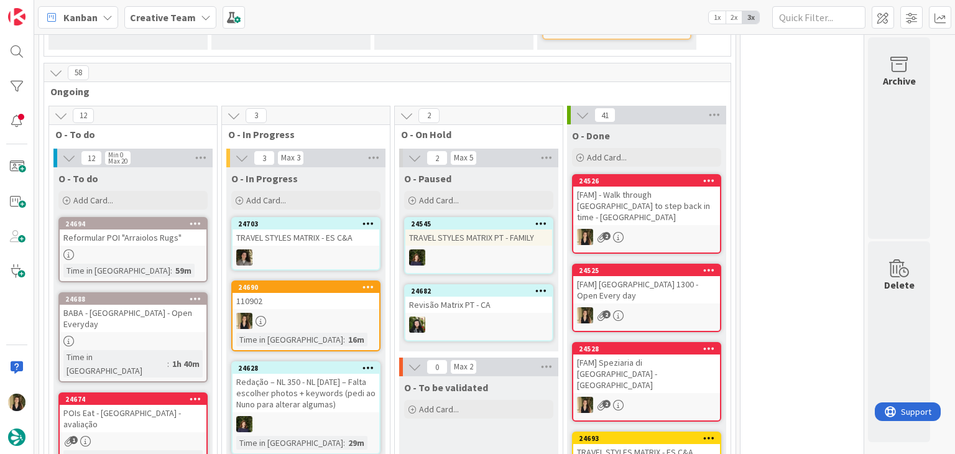
click at [353, 296] on div "24690 110902 Time in Column : 16m" at bounding box center [305, 315] width 149 height 71
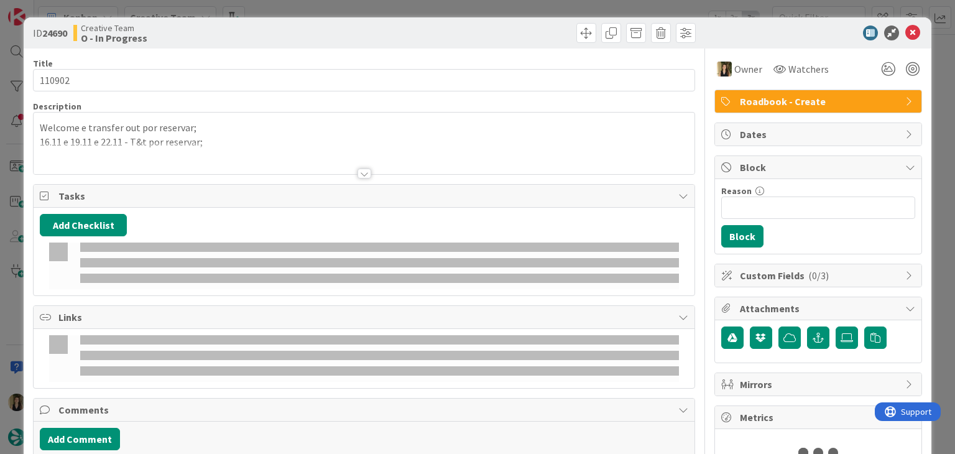
click at [185, 149] on div at bounding box center [364, 158] width 660 height 32
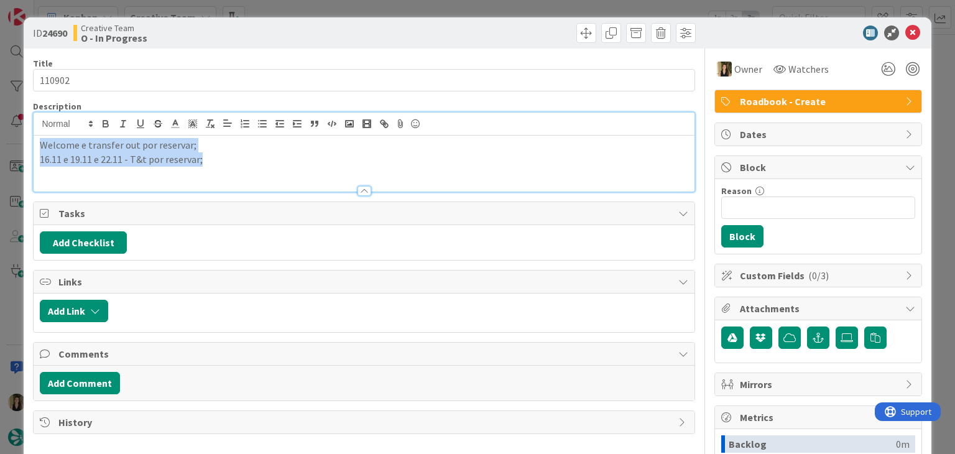
drag, startPoint x: 227, startPoint y: 162, endPoint x: 12, endPoint y: 142, distance: 215.4
click at [15, 144] on div "ID 24690 Creative Team O - In Progress Title 6 / 128 110902 Description Welcome…" at bounding box center [477, 227] width 955 height 454
copy div "Welcome e transfer out por reservar; 16.11 e 19.11 e 22.11 - T&t por reservar;"
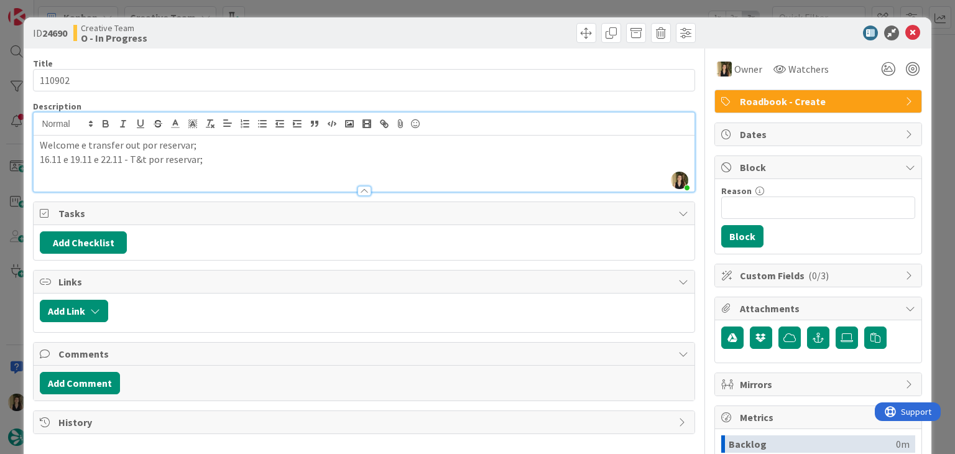
drag, startPoint x: 313, startPoint y: 24, endPoint x: 311, endPoint y: 9, distance: 14.4
click at [312, 23] on div "Creative Team O - In Progress" at bounding box center [217, 33] width 288 height 20
click at [313, 6] on div "ID 24690 Creative Team O - In Progress Title 6 / 128 110902 Description Sofia P…" at bounding box center [477, 227] width 955 height 454
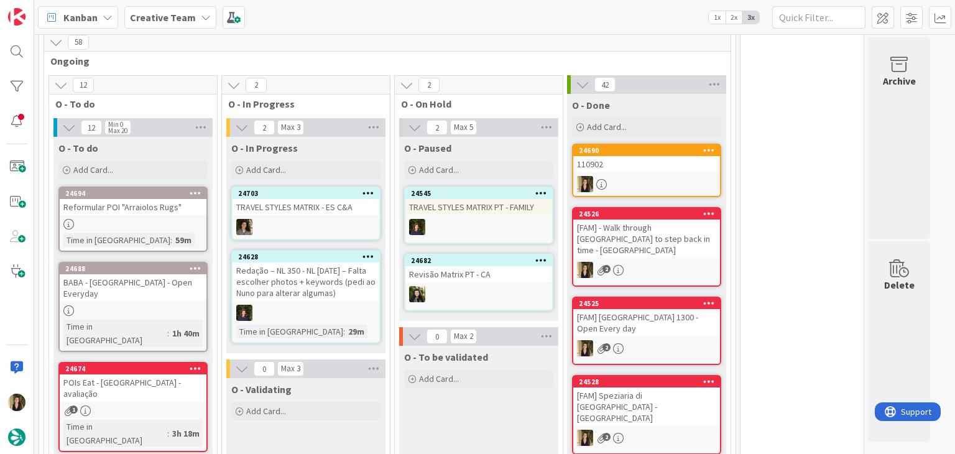
scroll to position [673, 0]
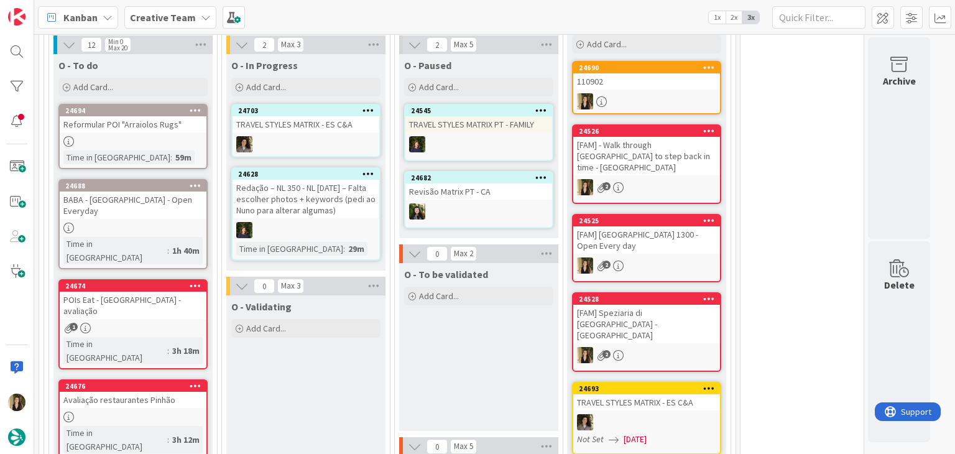
click at [164, 337] on div "Time in Column : 3h 18m" at bounding box center [132, 350] width 139 height 27
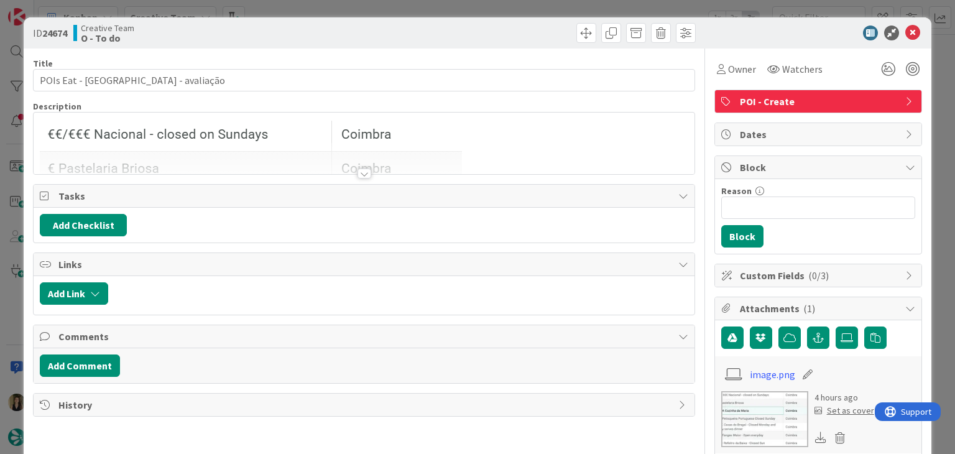
click at [357, 174] on div at bounding box center [364, 173] width 14 height 10
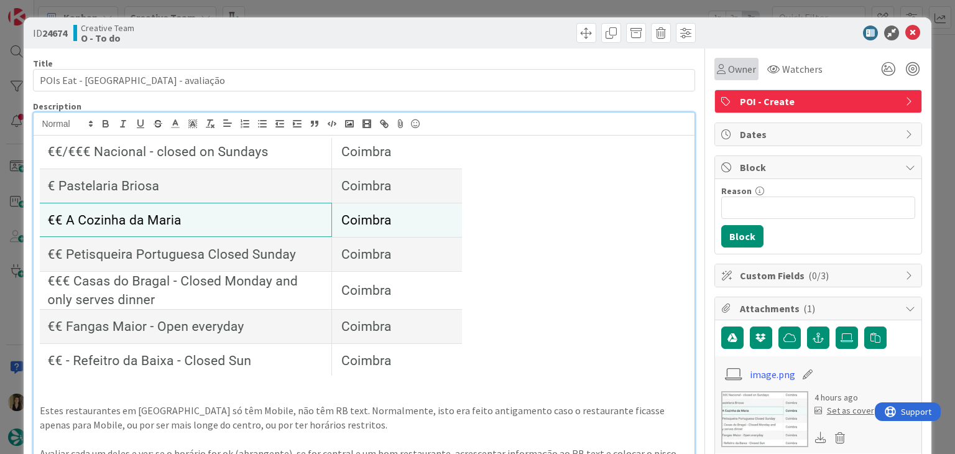
click at [721, 78] on div "Owner" at bounding box center [736, 69] width 44 height 22
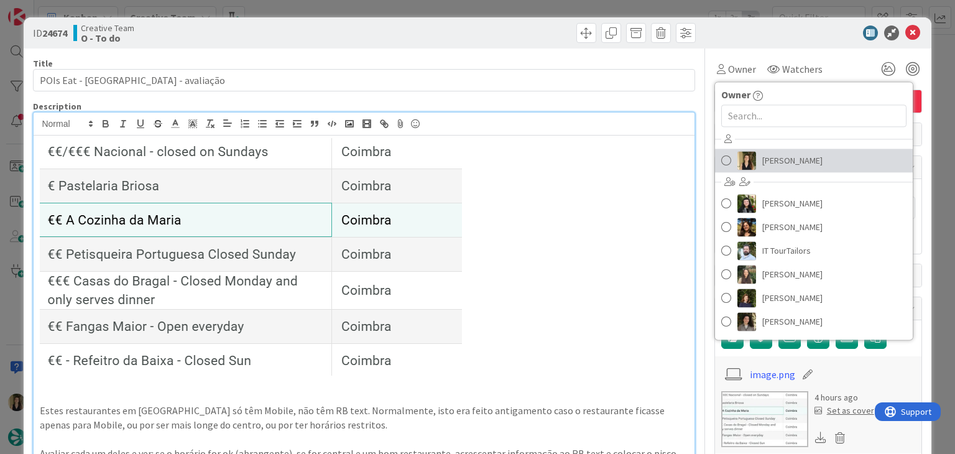
click at [773, 167] on span "[PERSON_NAME]" at bounding box center [792, 160] width 60 height 19
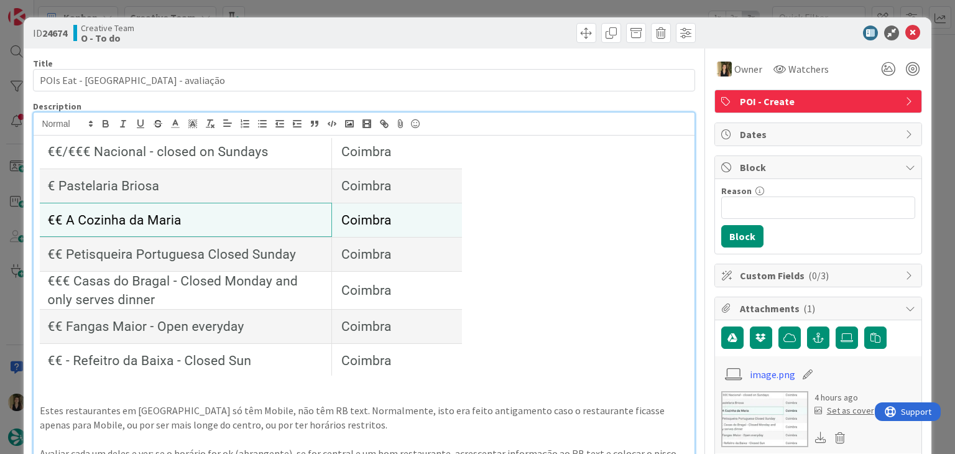
drag, startPoint x: 454, startPoint y: 7, endPoint x: 441, endPoint y: 19, distance: 17.7
click at [454, 7] on div "ID 24674 Creative Team O - To do Title 30 / 128 POIs Eat - Coimbra - avaliação …" at bounding box center [477, 227] width 955 height 454
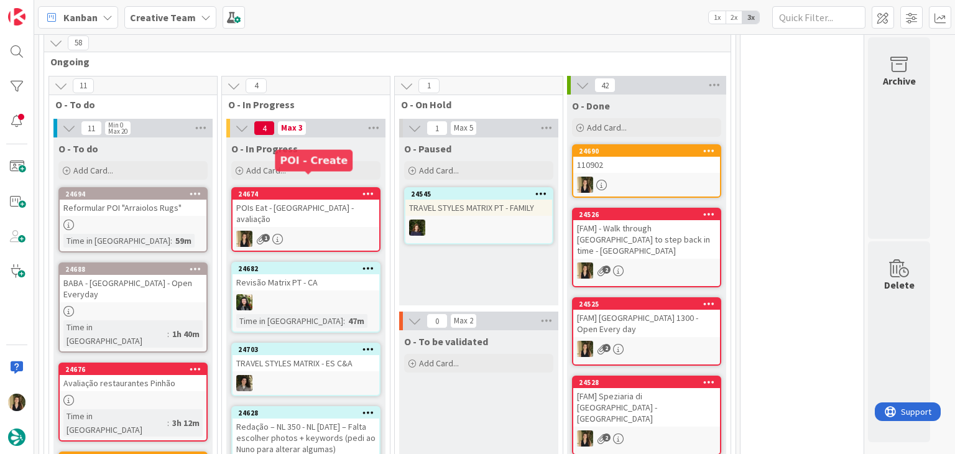
click at [299, 202] on div "24674 POIs Eat - Coimbra - avaliação 1" at bounding box center [305, 219] width 149 height 65
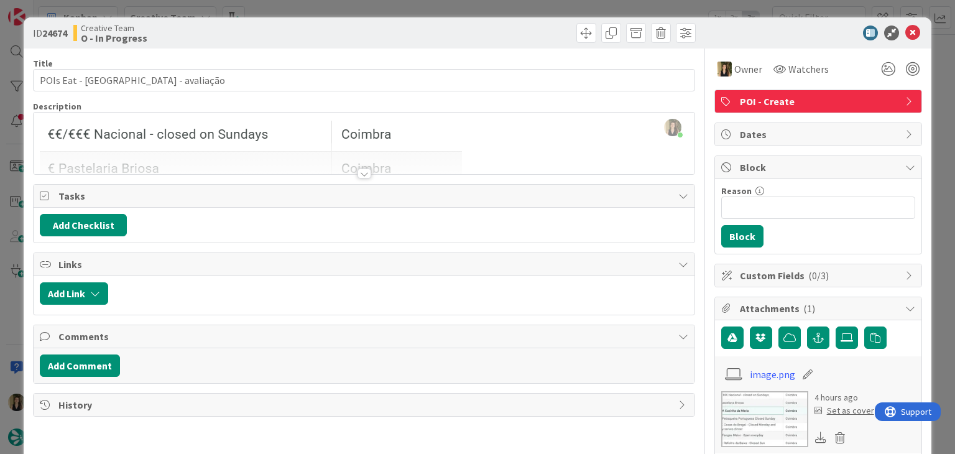
click at [357, 169] on div at bounding box center [364, 173] width 14 height 10
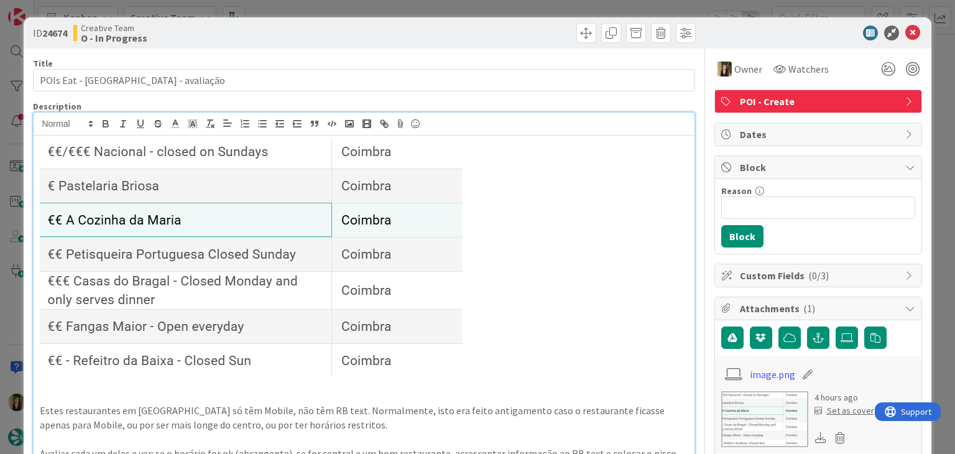
drag, startPoint x: 286, startPoint y: 25, endPoint x: 287, endPoint y: 15, distance: 10.0
click at [286, 24] on div "Creative Team O - In Progress" at bounding box center [217, 33] width 288 height 20
click at [287, 12] on div "ID 24674 Creative Team O - In Progress Title 30 / 128 POIs Eat - Coimbra - aval…" at bounding box center [477, 227] width 955 height 454
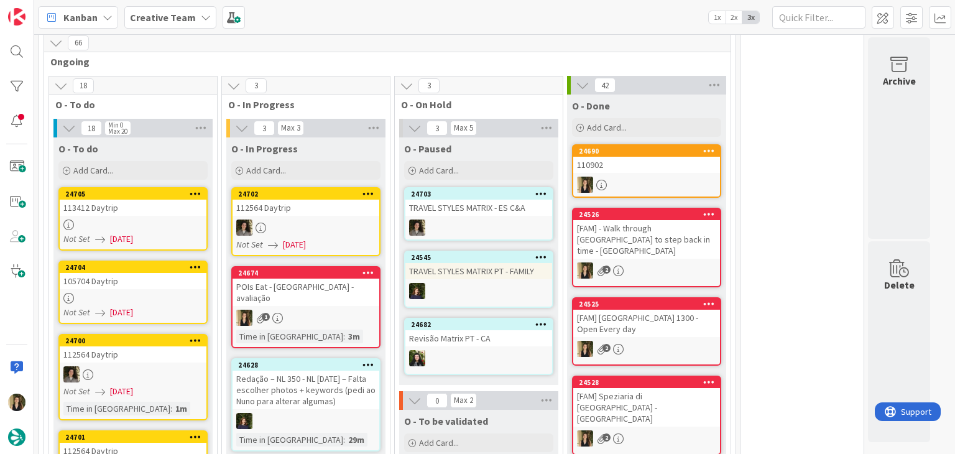
click at [329, 278] on div "POIs Eat - [GEOGRAPHIC_DATA] - avaliação" at bounding box center [305, 291] width 147 height 27
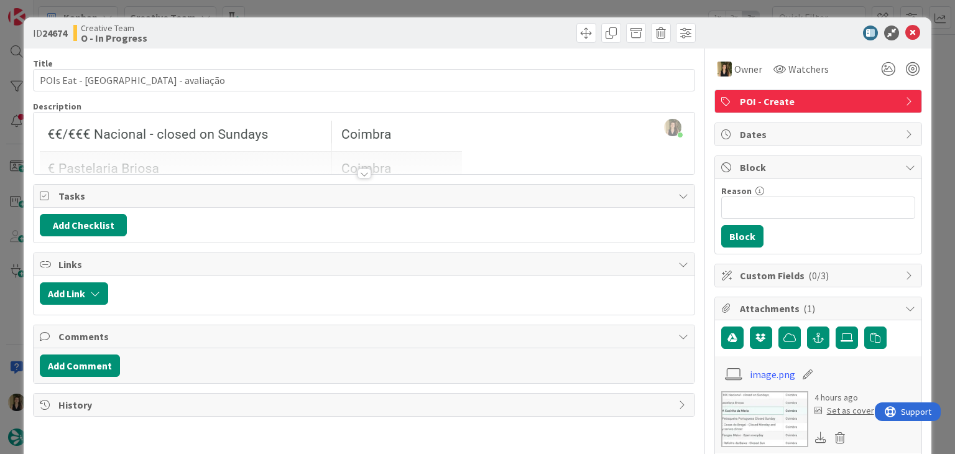
click at [360, 175] on div at bounding box center [364, 173] width 14 height 10
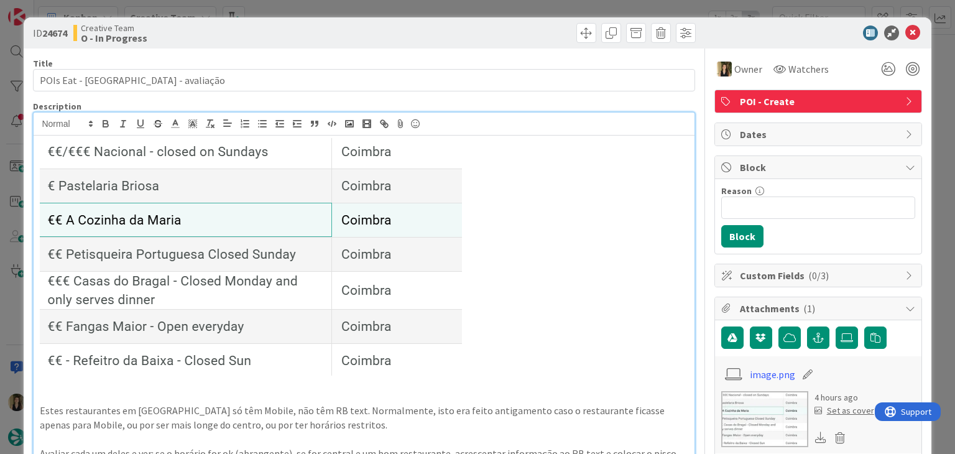
click at [333, 36] on div "Creative Team O - In Progress" at bounding box center [217, 33] width 288 height 20
click at [495, 6] on div "ID 24674 Creative Team O - In Progress Title 30 / 128 POIs Eat - Coimbra - aval…" at bounding box center [477, 227] width 955 height 454
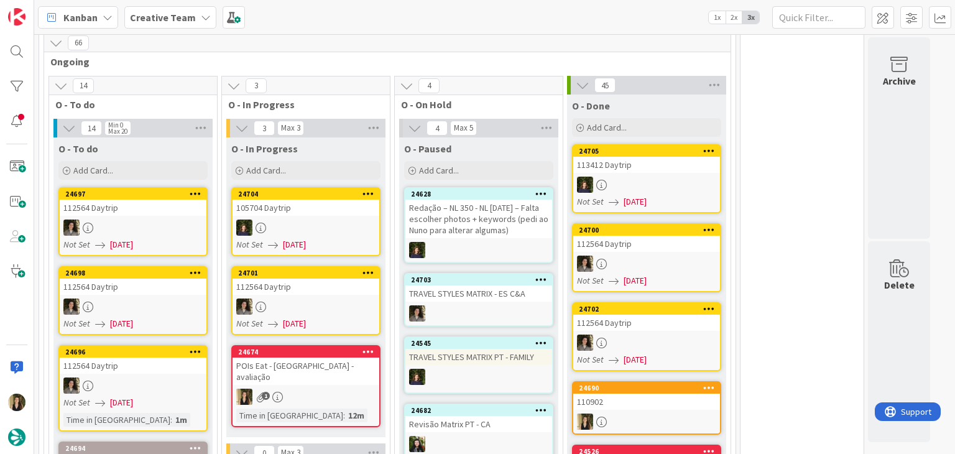
click at [343, 388] on div "1" at bounding box center [305, 396] width 147 height 16
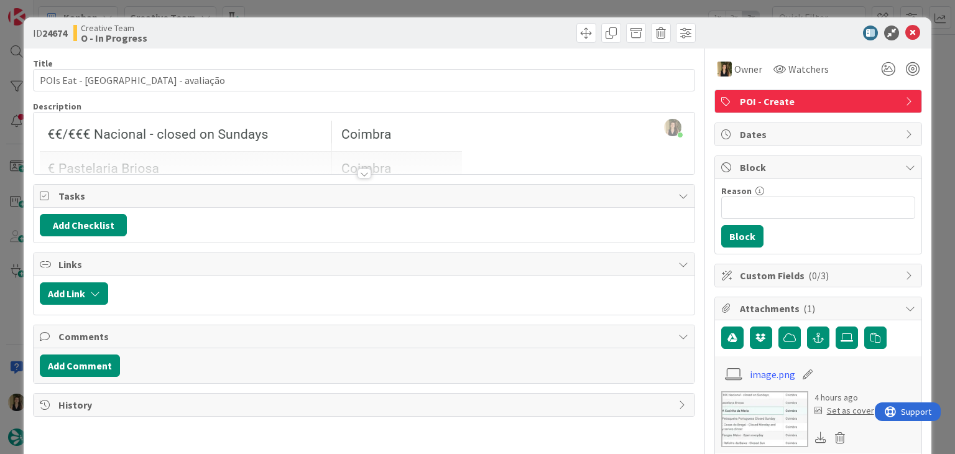
drag, startPoint x: 313, startPoint y: 27, endPoint x: 319, endPoint y: 19, distance: 9.7
click at [314, 26] on div "Creative Team O - In Progress" at bounding box center [217, 33] width 288 height 20
click at [326, 13] on div "ID 24674 Creative Team O - In Progress Title 30 / 128 POIs Eat - Coimbra - aval…" at bounding box center [477, 227] width 955 height 454
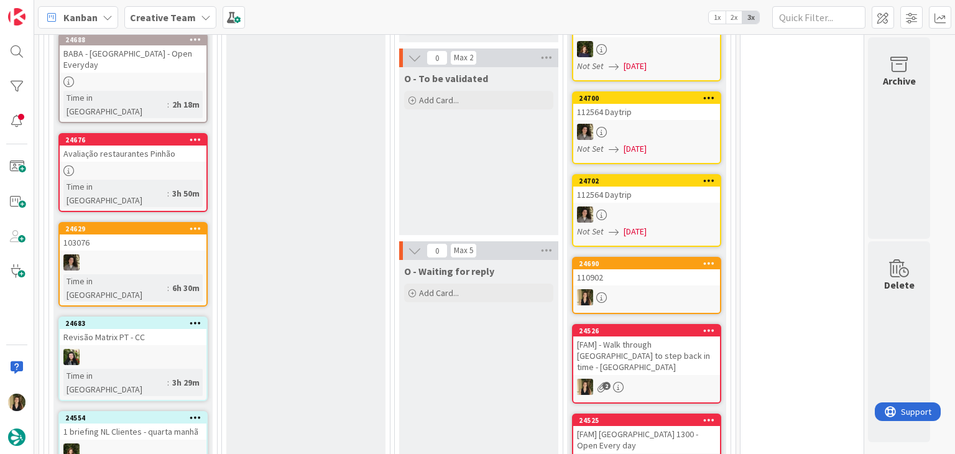
scroll to position [929, 0]
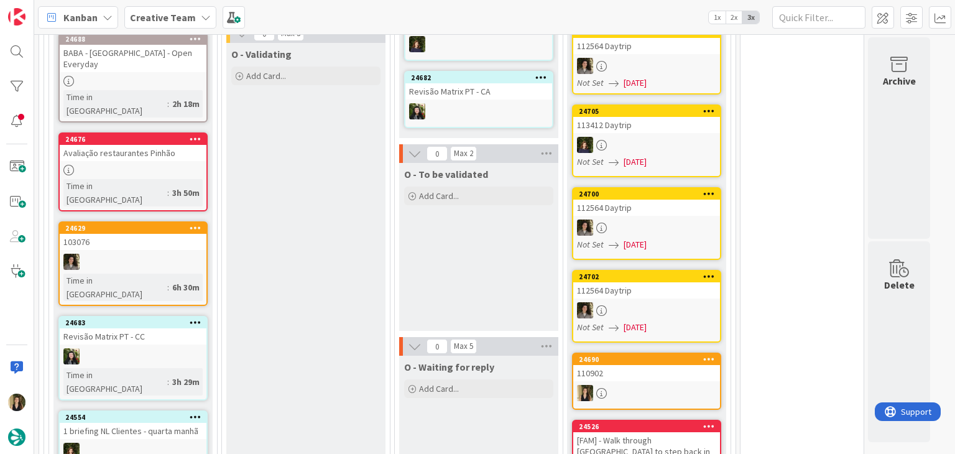
click at [428, 265] on div "O - To be validated Add Card..." at bounding box center [478, 247] width 159 height 168
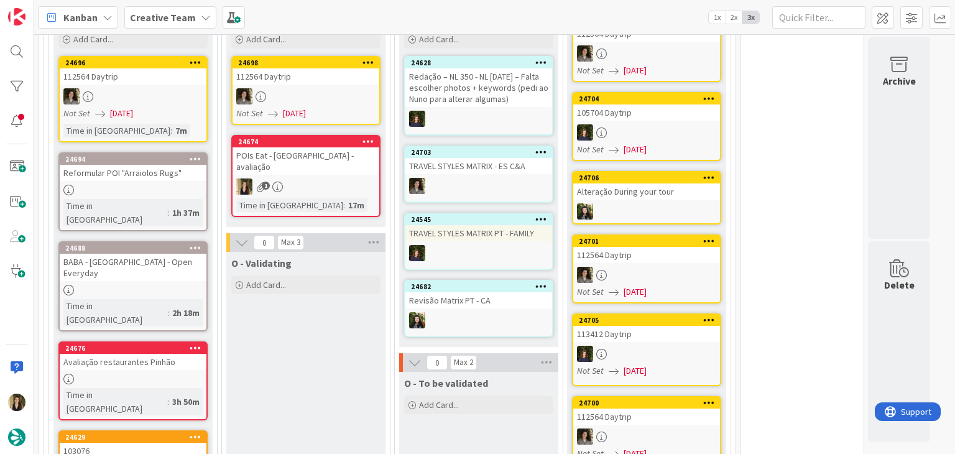
scroll to position [556, 0]
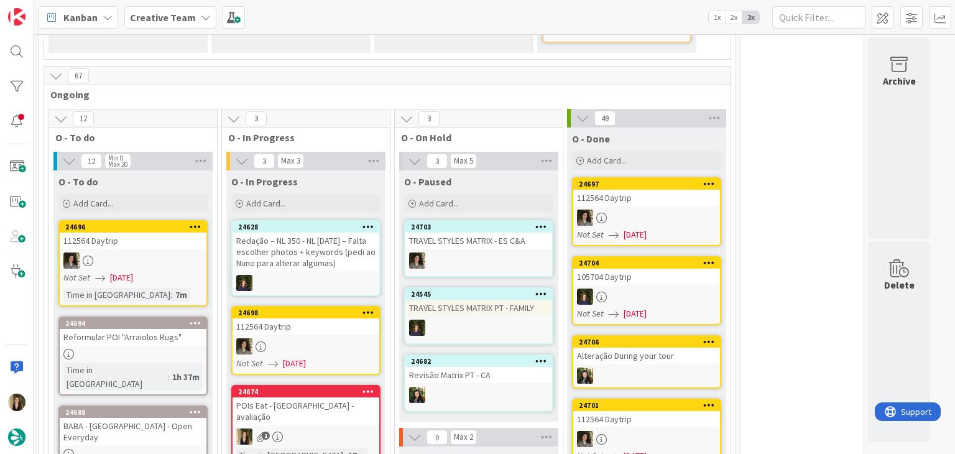
click at [351, 428] on div "1" at bounding box center [305, 436] width 147 height 16
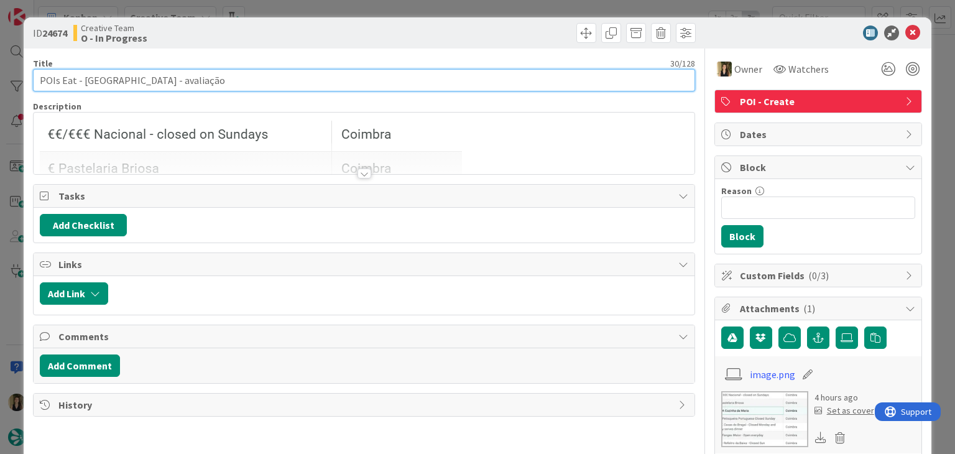
drag, startPoint x: 122, startPoint y: 81, endPoint x: 21, endPoint y: 74, distance: 102.2
click at [21, 74] on div "ID 24674 Creative Team O - In Progress Title 30 / 128 POIs Eat - Coimbra - aval…" at bounding box center [477, 227] width 955 height 454
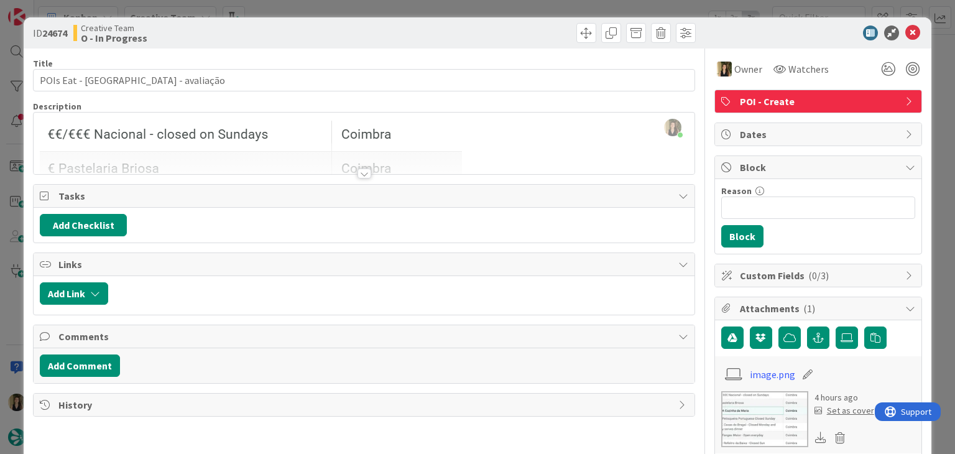
click at [275, 6] on div "ID 24674 Creative Team O - In Progress Title 30 / 128 POIs Eat - Coimbra - aval…" at bounding box center [477, 227] width 955 height 454
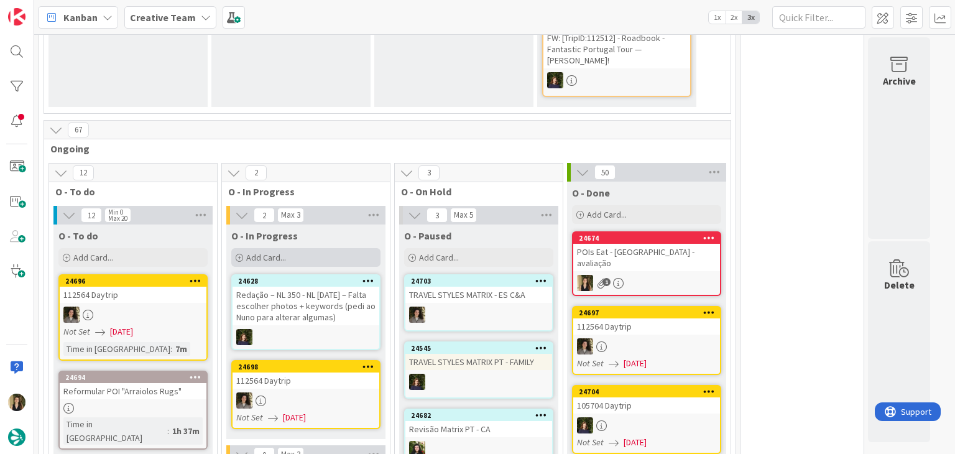
click at [298, 248] on div "Add Card..." at bounding box center [305, 257] width 149 height 19
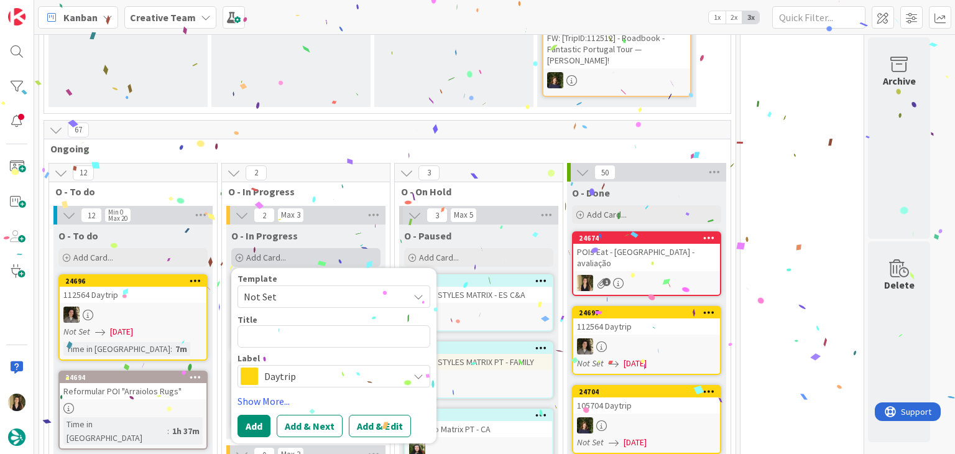
type textarea "POIs Eat - [GEOGRAPHIC_DATA] - avaliação"
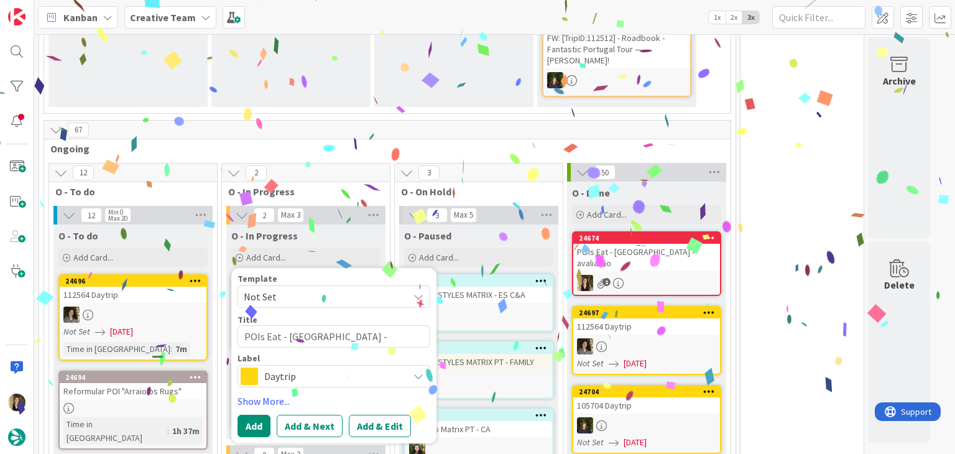
type textarea "x"
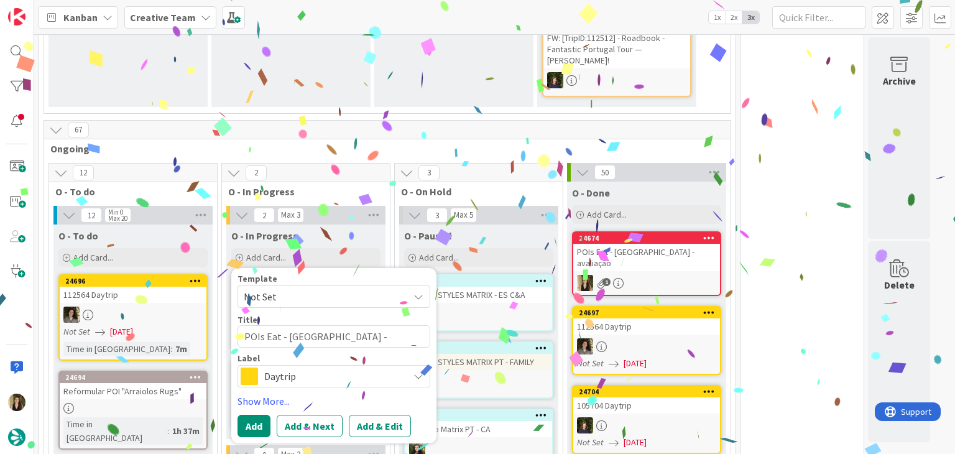
type textarea "POIs Eat - [GEOGRAPHIC_DATA] - avaliação"
click at [338, 367] on span "Daytrip" at bounding box center [333, 375] width 138 height 17
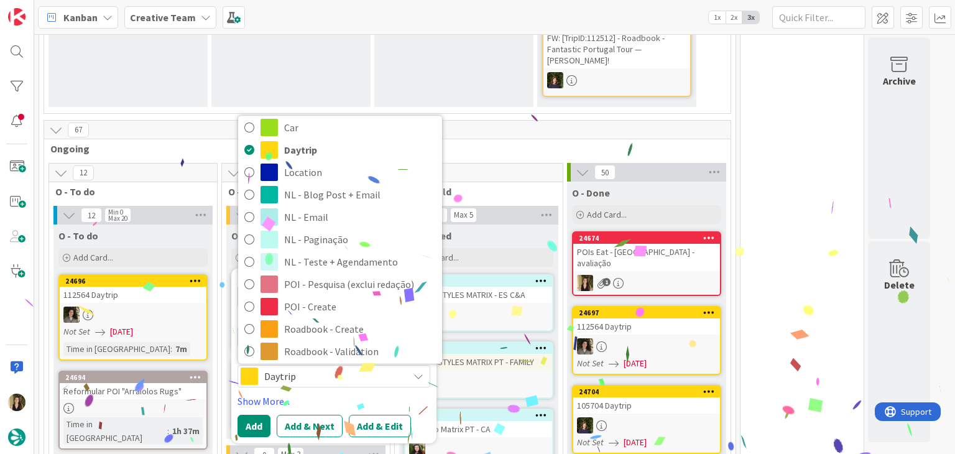
scroll to position [186, 0]
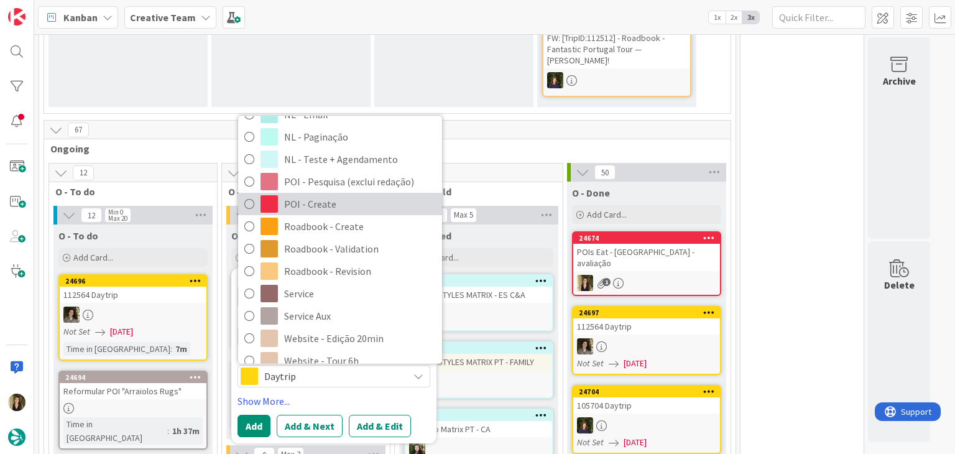
click at [296, 195] on span "POI - Create" at bounding box center [360, 204] width 152 height 19
type textarea "x"
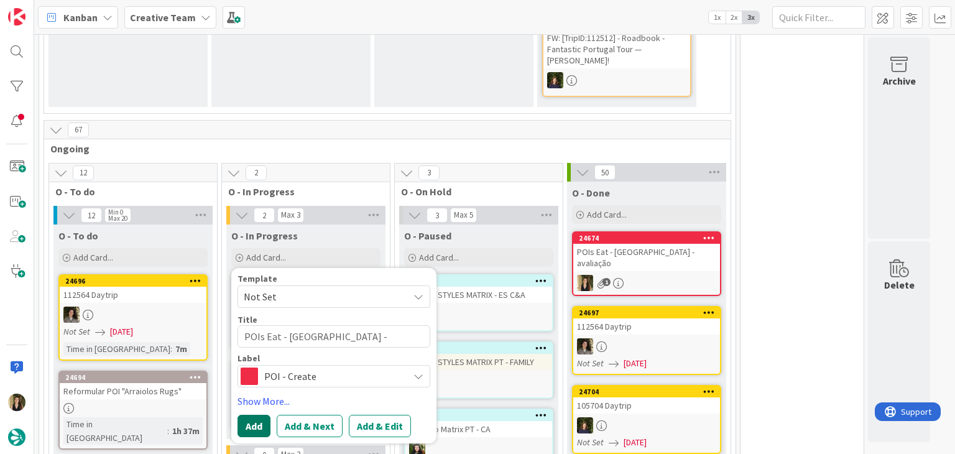
click at [263, 415] on button "Add" at bounding box center [253, 426] width 33 height 22
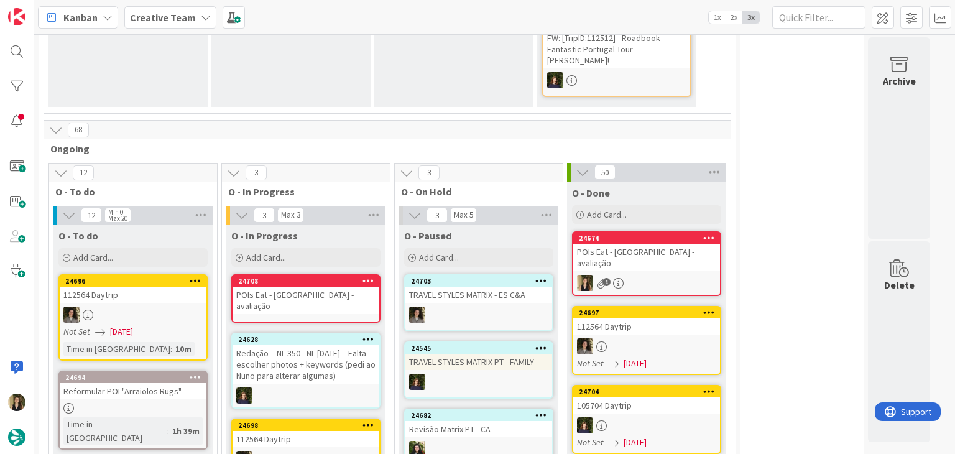
click at [329, 287] on div "POIs Eat - [GEOGRAPHIC_DATA] - avaliação" at bounding box center [305, 300] width 147 height 27
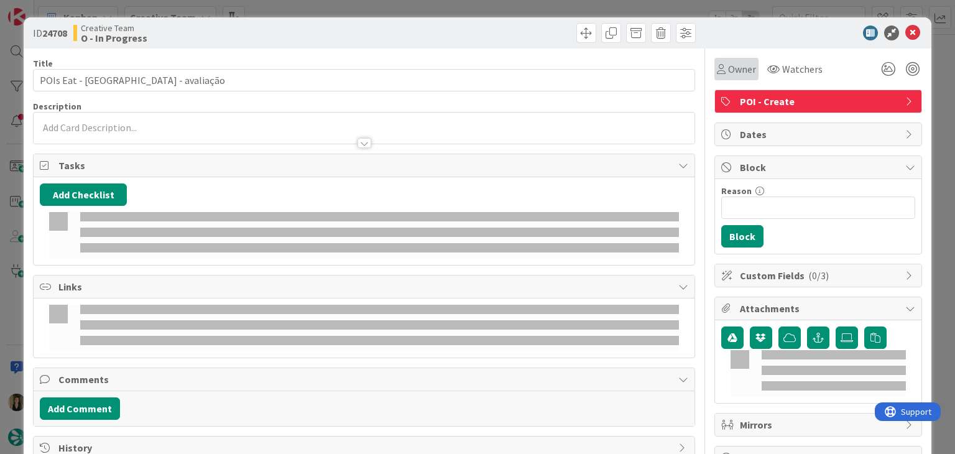
click at [714, 76] on div "Owner" at bounding box center [736, 69] width 44 height 22
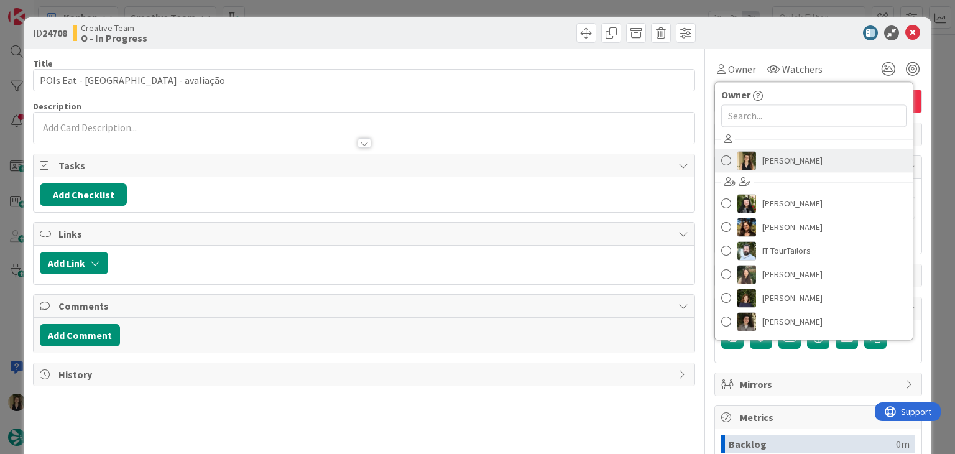
click at [762, 152] on span "[PERSON_NAME]" at bounding box center [792, 160] width 60 height 19
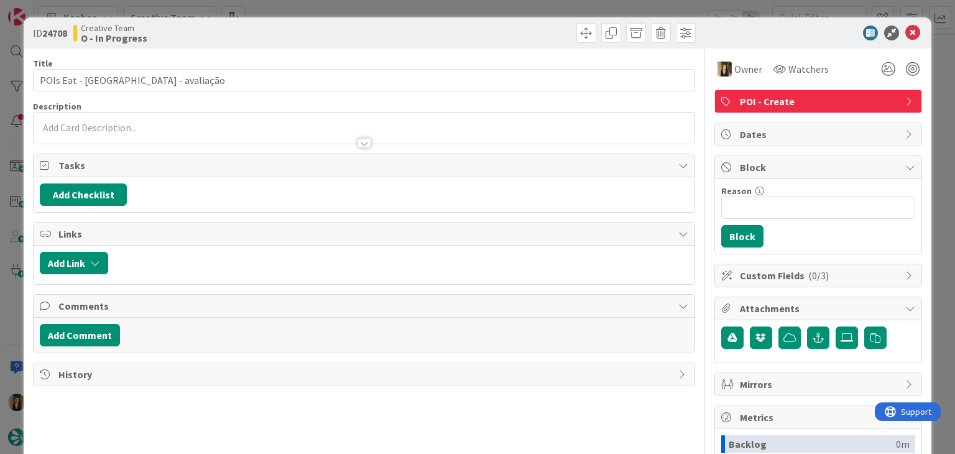
click at [385, 40] on div at bounding box center [531, 33] width 328 height 20
click at [362, 140] on div at bounding box center [364, 143] width 14 height 10
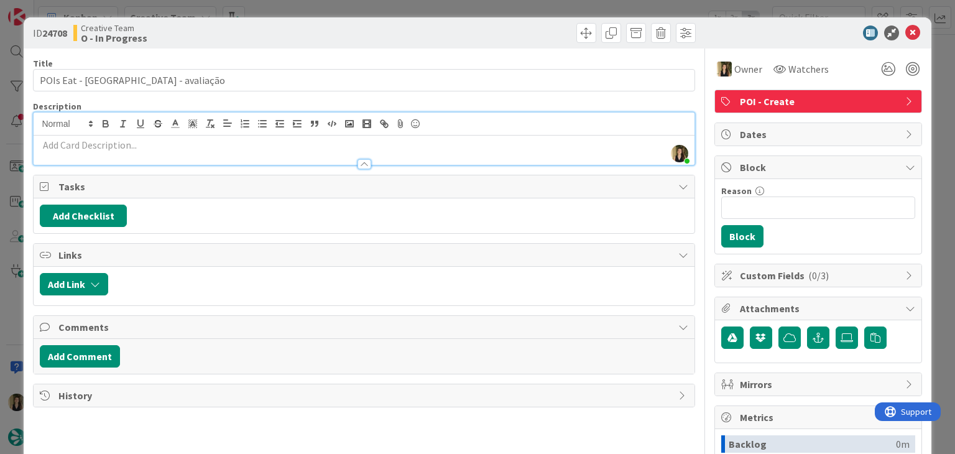
click at [364, 9] on div "ID 24708 Creative Team O - In Progress Title 30 / 128 POIs Eat - Coimbra - aval…" at bounding box center [477, 227] width 955 height 454
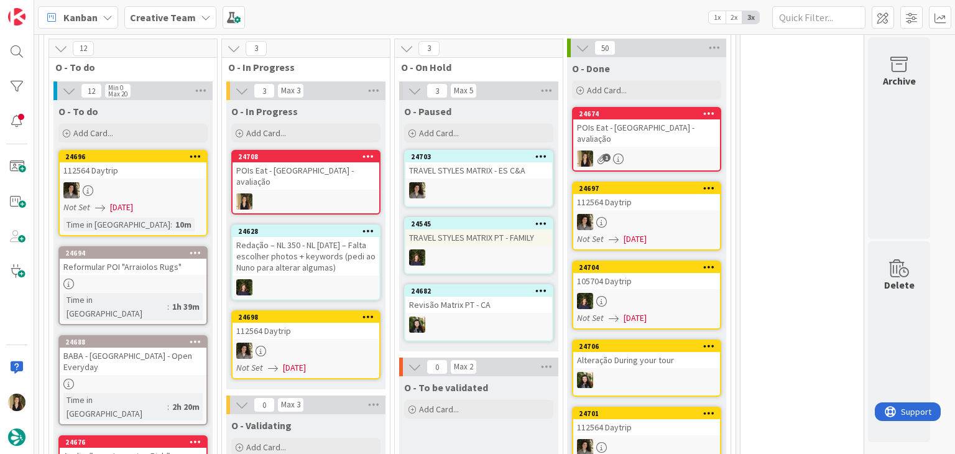
click at [669, 150] on div "1" at bounding box center [646, 158] width 147 height 16
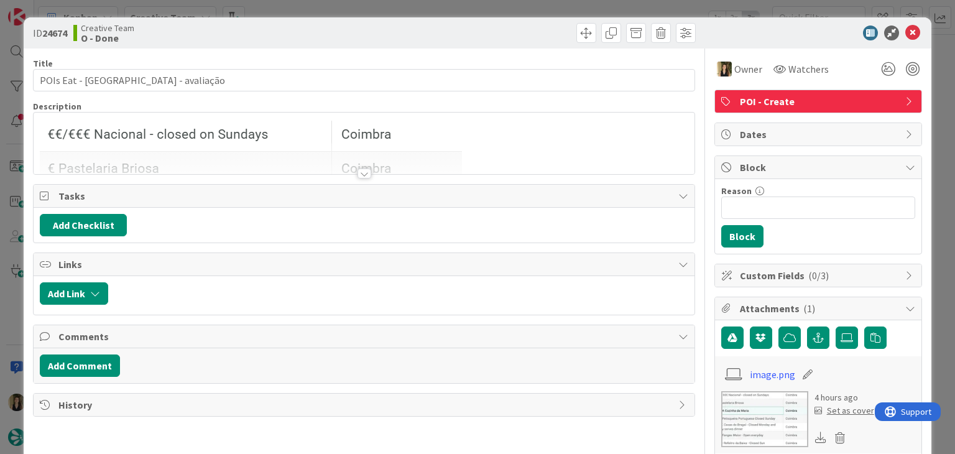
click at [296, 150] on div at bounding box center [364, 158] width 660 height 32
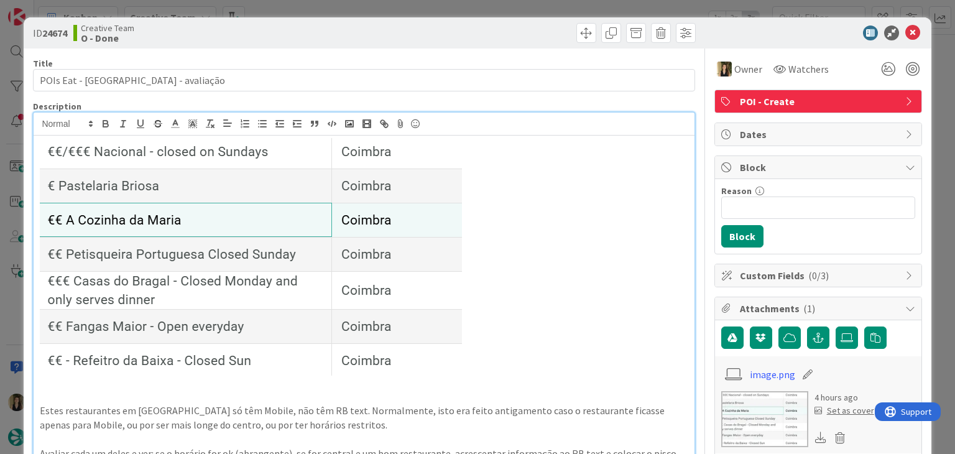
click at [408, 203] on img at bounding box center [251, 256] width 422 height 237
drag, startPoint x: 410, startPoint y: 232, endPoint x: 395, endPoint y: 247, distance: 21.1
click at [410, 232] on img at bounding box center [251, 256] width 422 height 237
drag, startPoint x: 351, startPoint y: 289, endPoint x: 425, endPoint y: 278, distance: 74.8
click at [425, 278] on img at bounding box center [251, 256] width 422 height 237
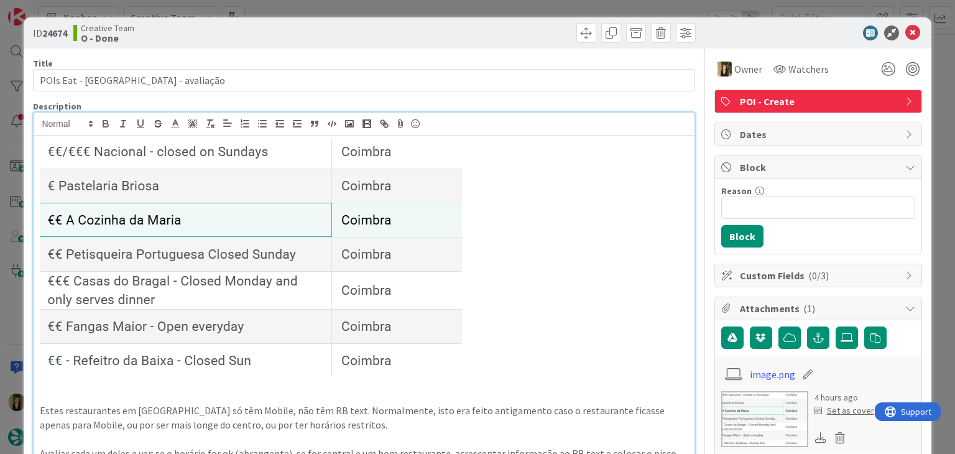
drag, startPoint x: 389, startPoint y: 11, endPoint x: 380, endPoint y: 39, distance: 29.3
click at [388, 9] on div "ID 24674 Creative Team O - Done Title 30 / 128 POIs Eat - Coimbra - avaliação D…" at bounding box center [477, 227] width 955 height 454
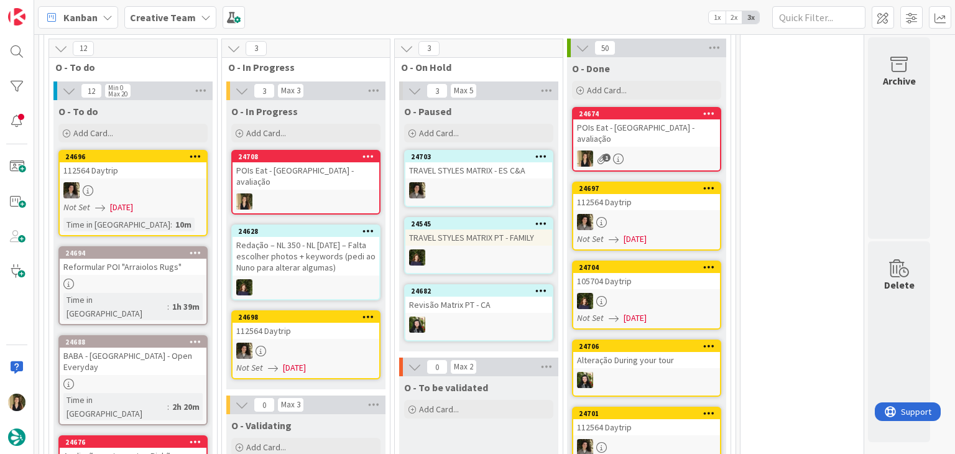
click at [336, 193] on div at bounding box center [305, 201] width 147 height 16
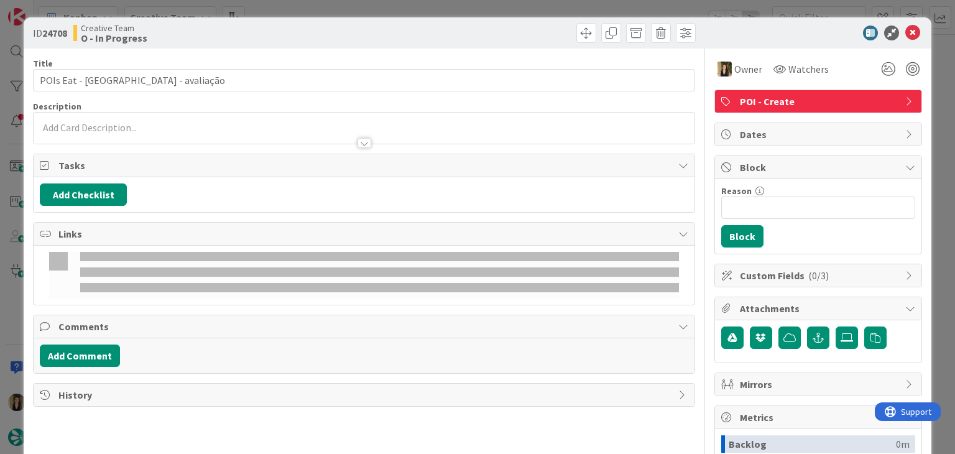
click at [131, 128] on p at bounding box center [364, 128] width 648 height 14
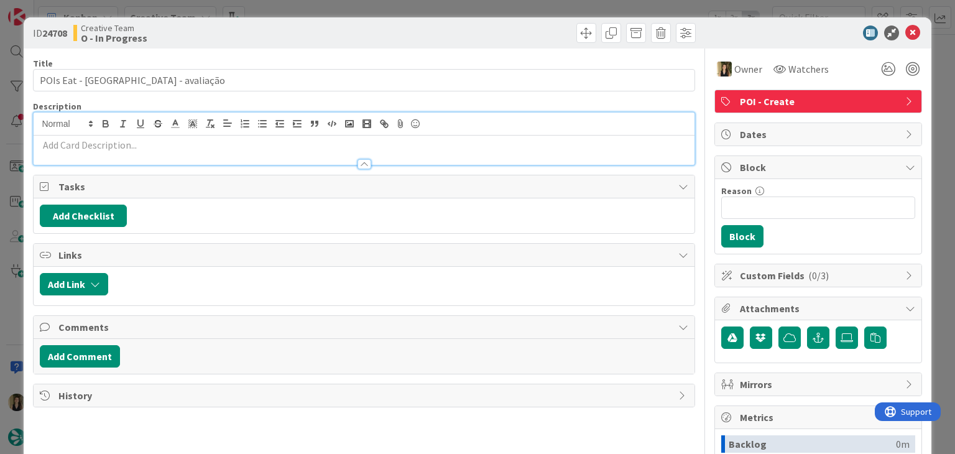
click at [127, 148] on p at bounding box center [364, 145] width 648 height 14
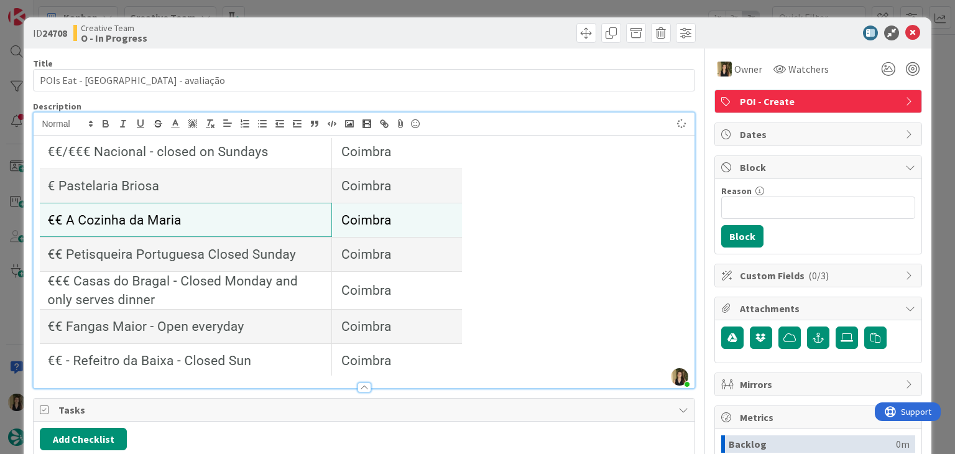
click at [452, 31] on div at bounding box center [531, 33] width 328 height 20
click at [421, 4] on div "ID 24708 Creative Team O - In Progress Title 30 / 128 POIs Eat - Coimbra - aval…" at bounding box center [477, 227] width 955 height 454
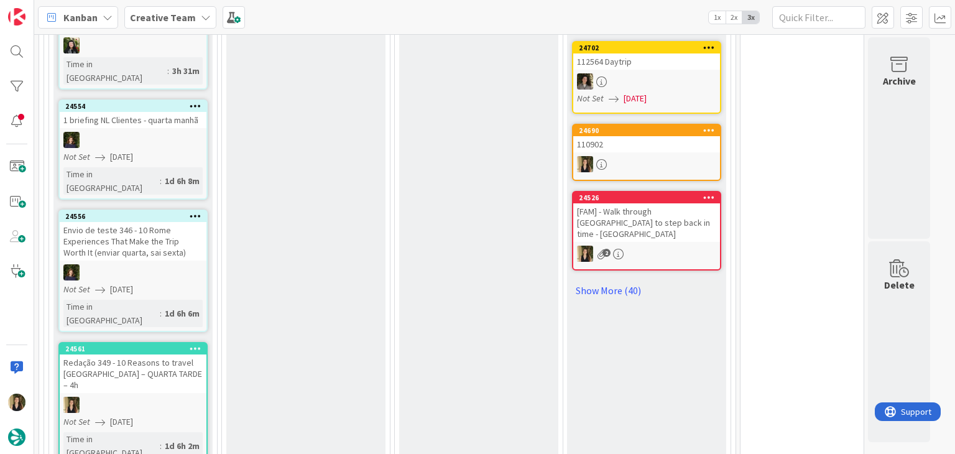
scroll to position [1243, 0]
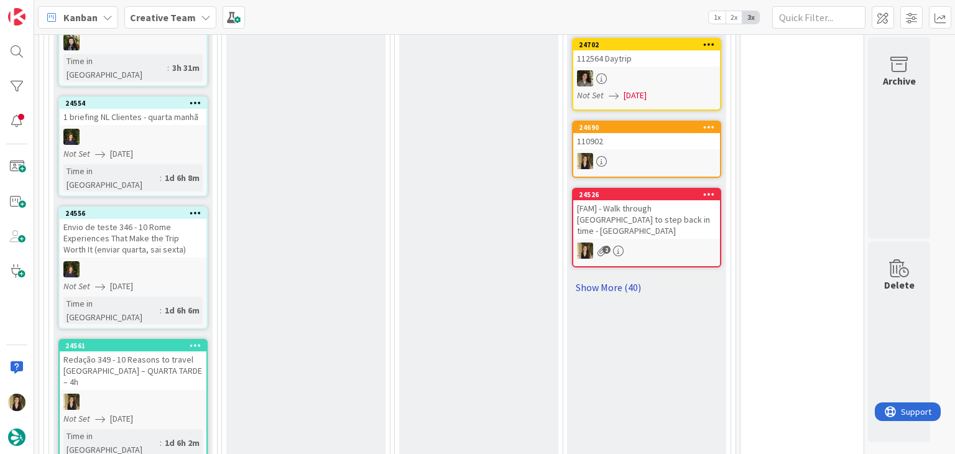
click at [638, 277] on link "Show More (40)" at bounding box center [646, 287] width 149 height 20
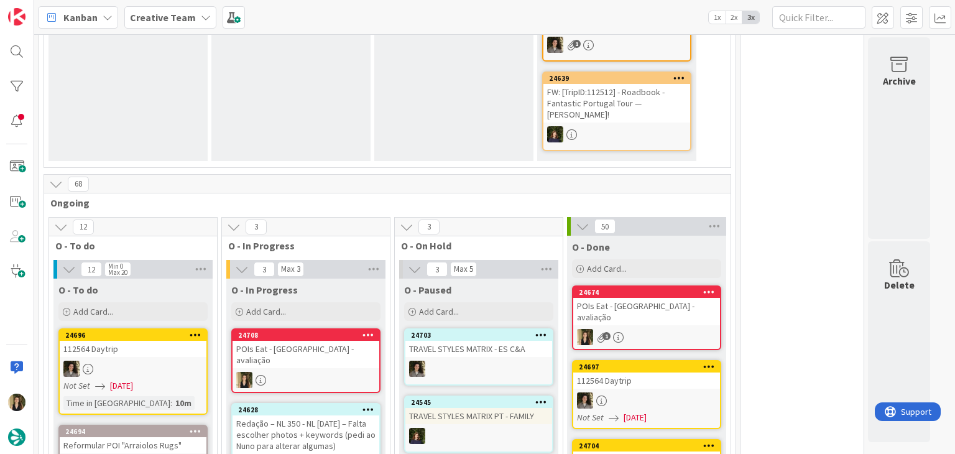
scroll to position [435, 0]
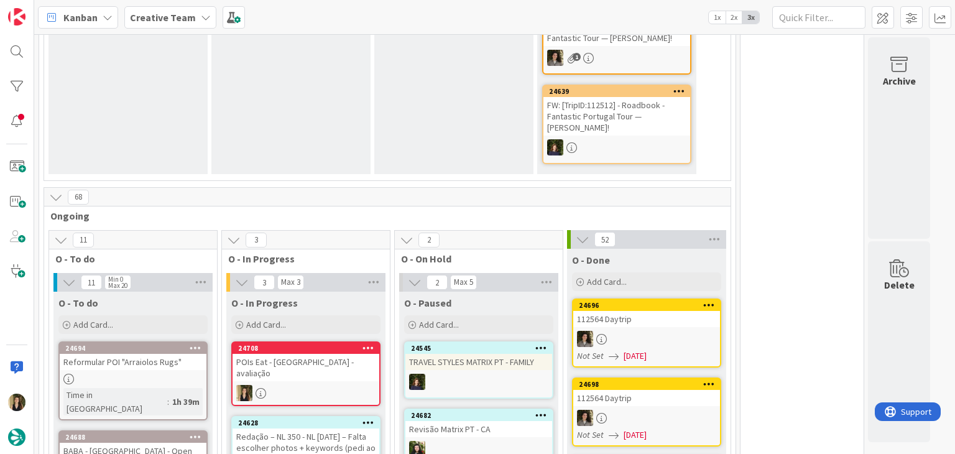
click at [310, 354] on div "POIs Eat - [GEOGRAPHIC_DATA] - avaliação" at bounding box center [305, 367] width 147 height 27
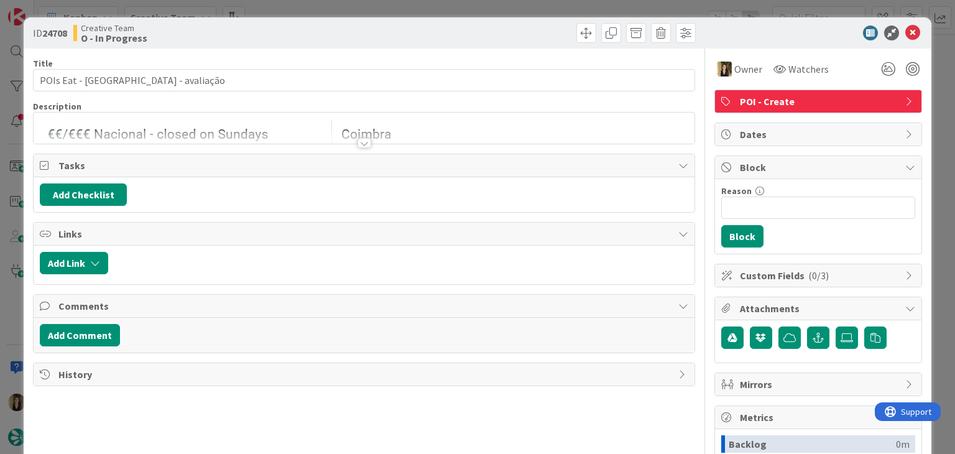
click at [351, 146] on div "Title 30 / 128 POIs Eat - Coimbra - avaliação Description Owner Watchers POI - …" at bounding box center [363, 344] width 661 height 592
click at [358, 144] on div at bounding box center [364, 143] width 14 height 10
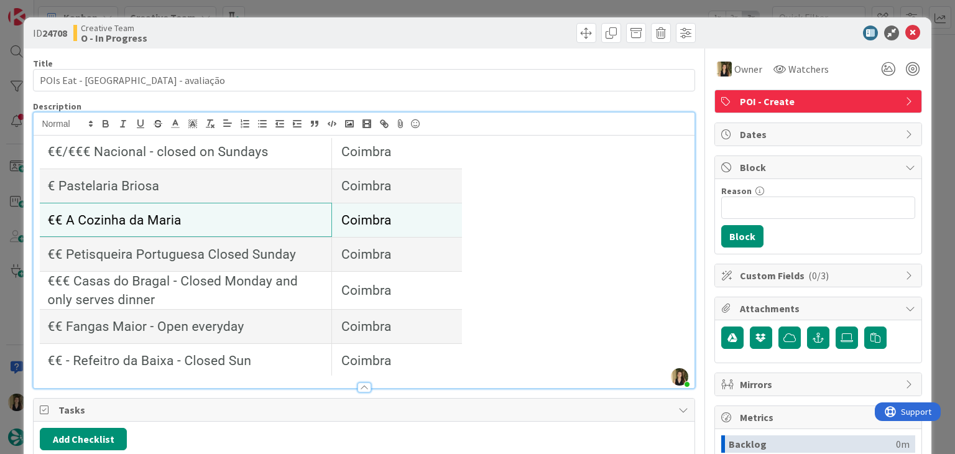
click at [332, 2] on div "ID 24708 Creative Team O - In Progress Title 30 / 128 POIs Eat - Coimbra - aval…" at bounding box center [477, 227] width 955 height 454
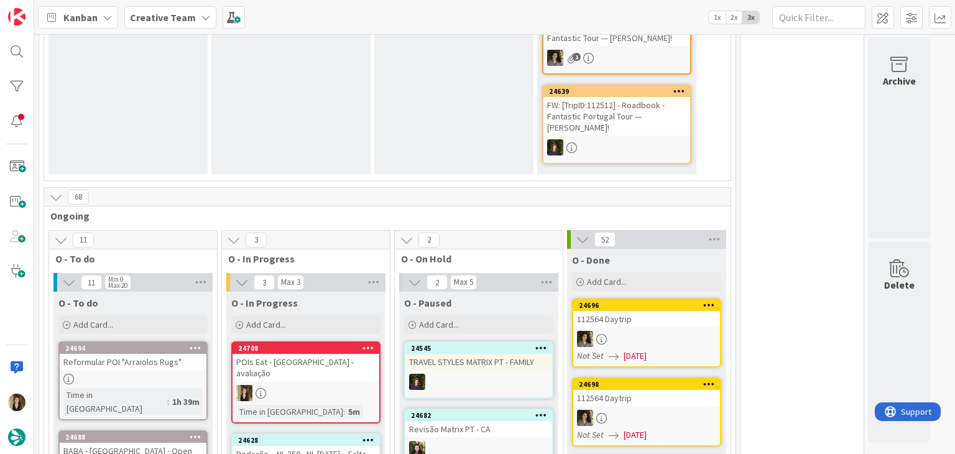
click at [304, 354] on div "POIs Eat - [GEOGRAPHIC_DATA] - avaliação" at bounding box center [305, 367] width 147 height 27
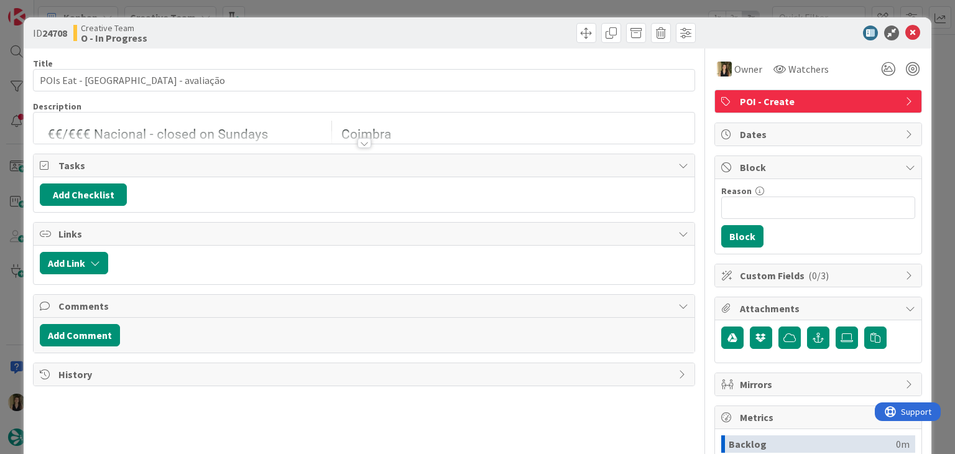
click at [357, 142] on div at bounding box center [364, 143] width 14 height 10
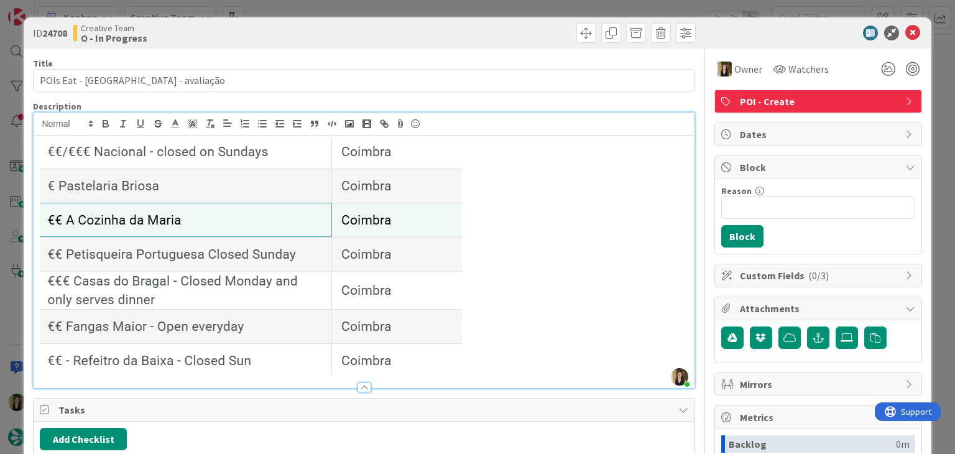
click at [353, 11] on div "ID 24708 Creative Team O - In Progress Title 30 / 128 POIs Eat - Coimbra - aval…" at bounding box center [477, 227] width 955 height 454
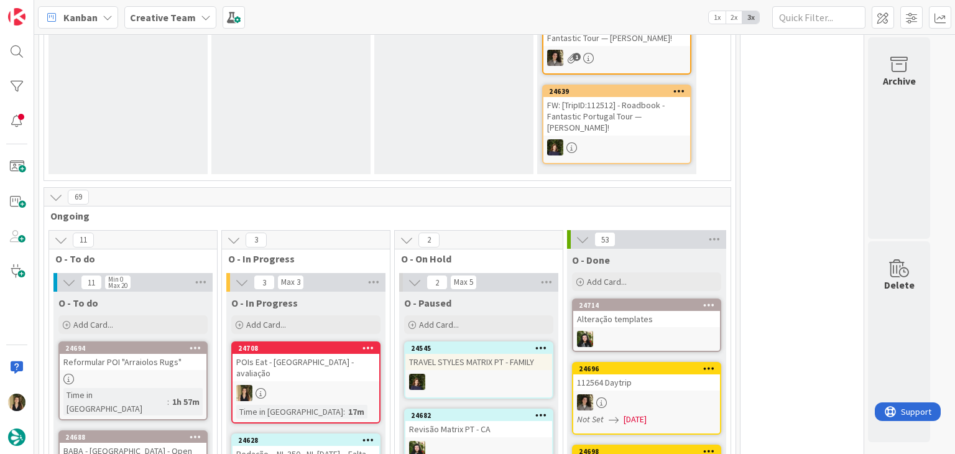
click at [308, 385] on div at bounding box center [305, 393] width 147 height 16
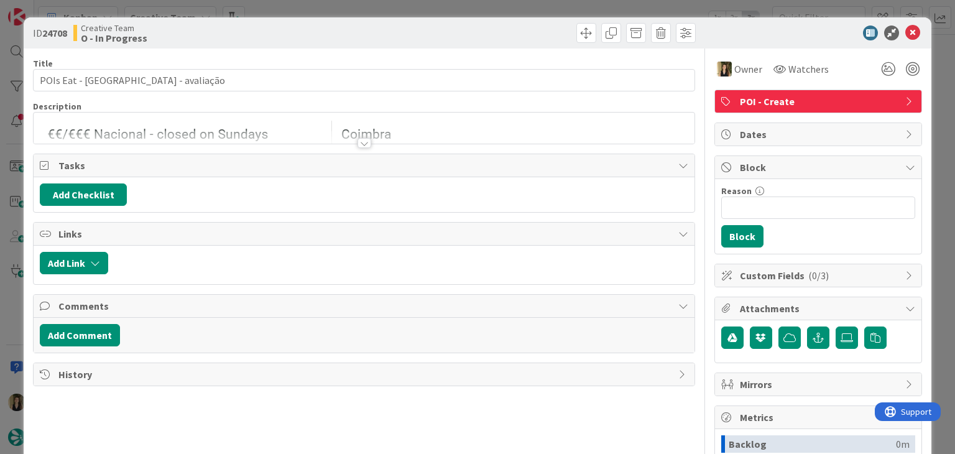
click at [358, 139] on div at bounding box center [364, 143] width 14 height 10
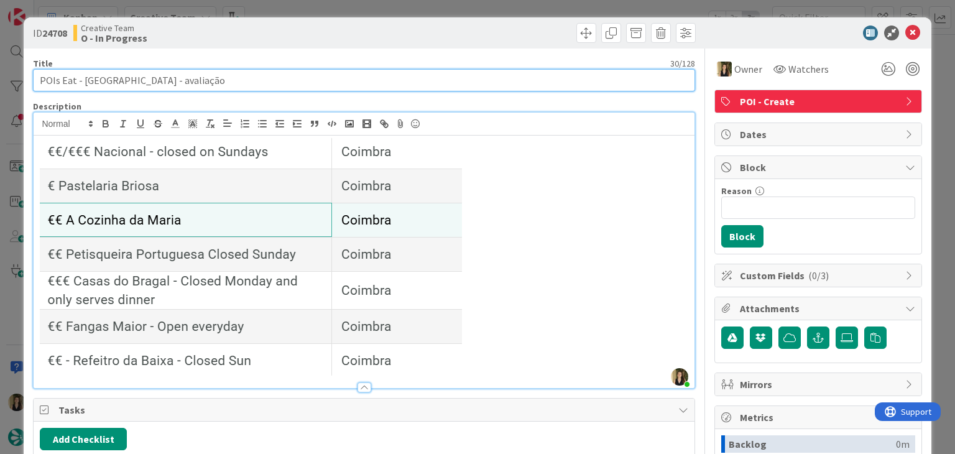
drag, startPoint x: 192, startPoint y: 78, endPoint x: 36, endPoint y: 78, distance: 156.0
click at [37, 78] on input "POIs Eat - [GEOGRAPHIC_DATA] - avaliação" at bounding box center [363, 80] width 661 height 22
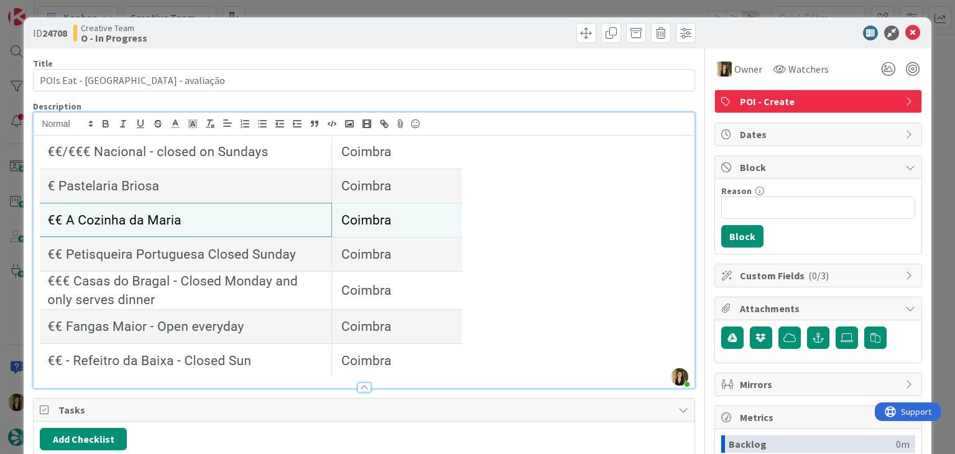
click at [283, 22] on div "ID 24708 Creative Team O - In Progress" at bounding box center [477, 32] width 907 height 31
click at [290, 3] on div "ID 24708 Creative Team O - In Progress Title 30 / 128 POIs Eat - Coimbra - aval…" at bounding box center [477, 227] width 955 height 454
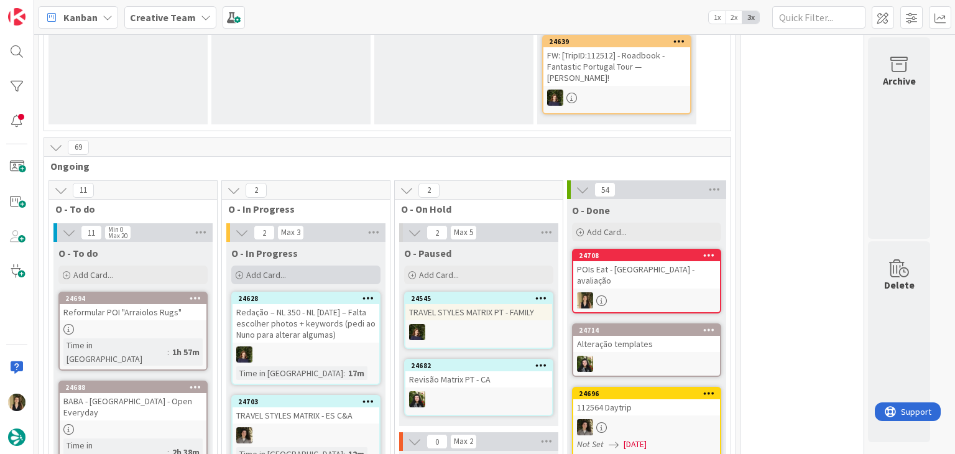
click at [321, 265] on div "Add Card..." at bounding box center [305, 274] width 149 height 19
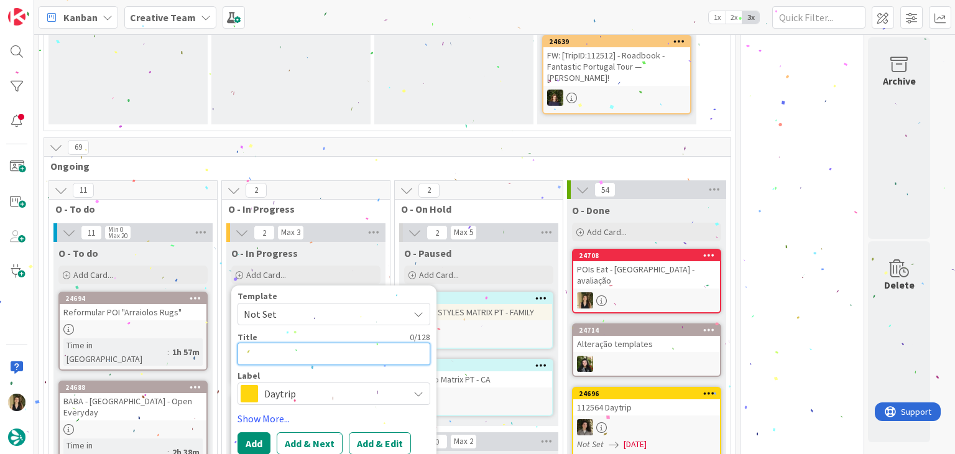
paste textarea "POIs Eat - [GEOGRAPHIC_DATA] - avaliação"
type textarea "POIs Eat - [GEOGRAPHIC_DATA] - avaliação"
type textarea "x"
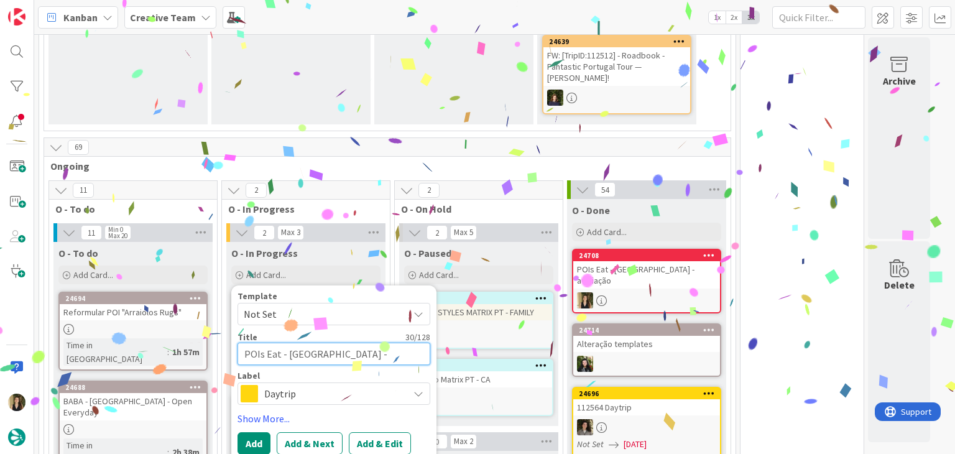
type textarea "POIs Eat - [GEOGRAPHIC_DATA] - avaliação"
click at [301, 385] on span "Daytrip" at bounding box center [333, 393] width 138 height 17
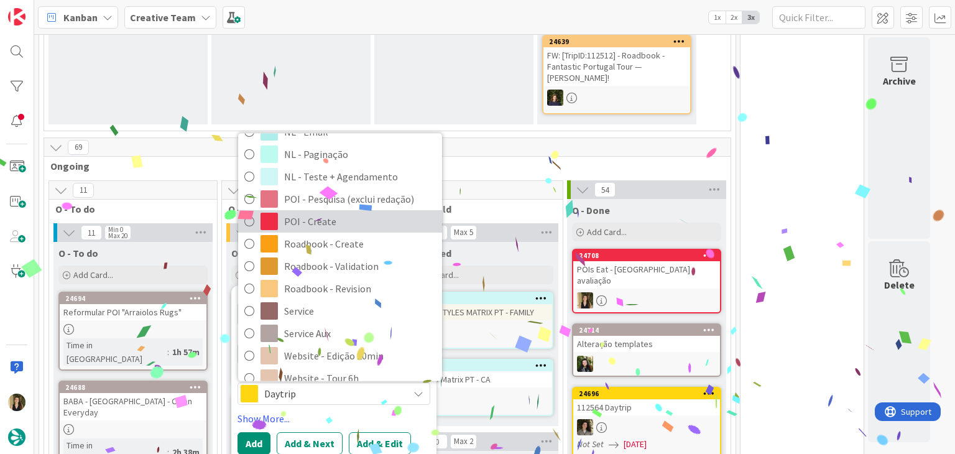
drag, startPoint x: 334, startPoint y: 207, endPoint x: 293, endPoint y: 270, distance: 75.0
click at [334, 213] on span "POI - Create" at bounding box center [360, 222] width 152 height 19
type textarea "x"
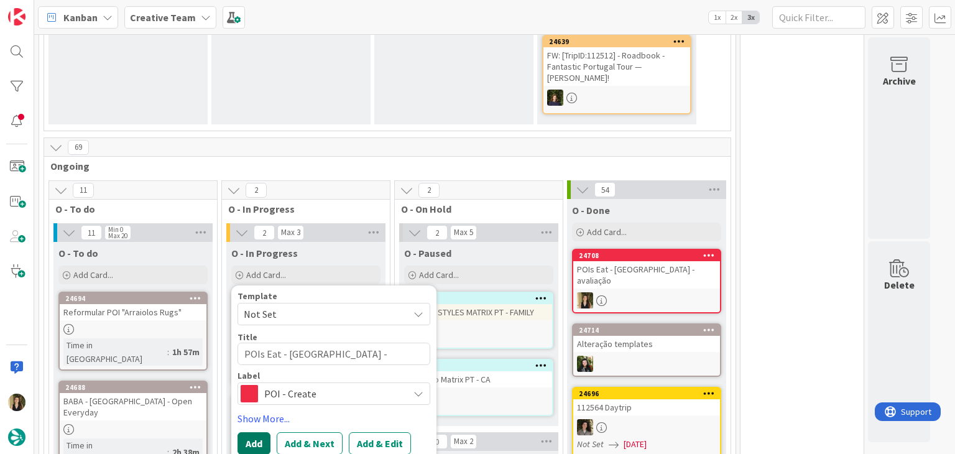
click at [249, 432] on button "Add" at bounding box center [253, 443] width 33 height 22
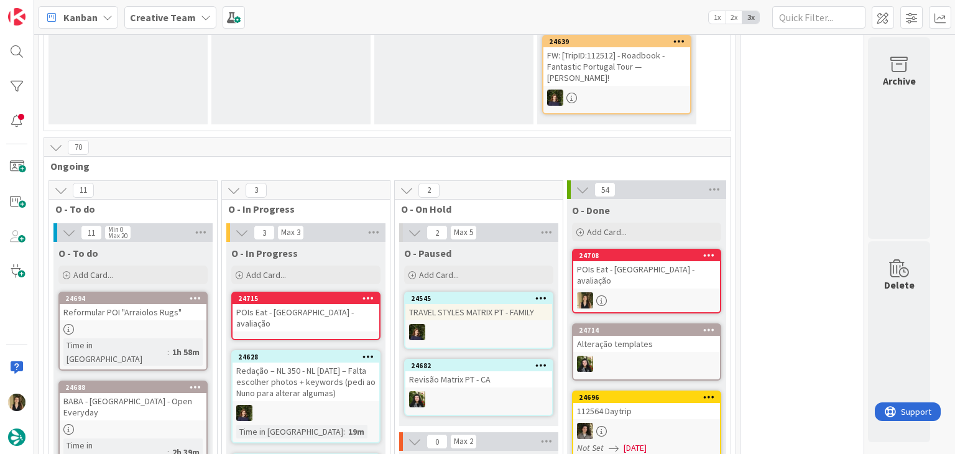
click at [363, 304] on div "POIs Eat - [GEOGRAPHIC_DATA] - avaliação" at bounding box center [305, 317] width 147 height 27
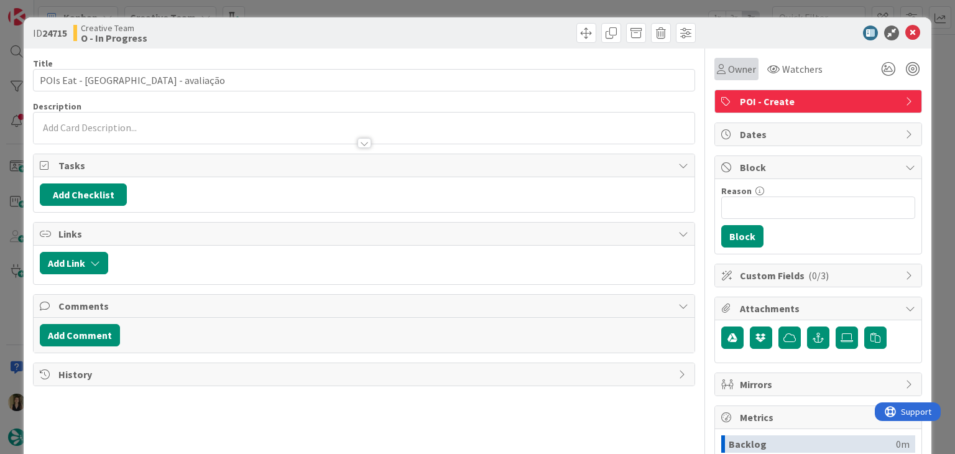
drag, startPoint x: 728, startPoint y: 70, endPoint x: 723, endPoint y: 80, distance: 10.6
click at [728, 70] on span "Owner" at bounding box center [742, 69] width 28 height 15
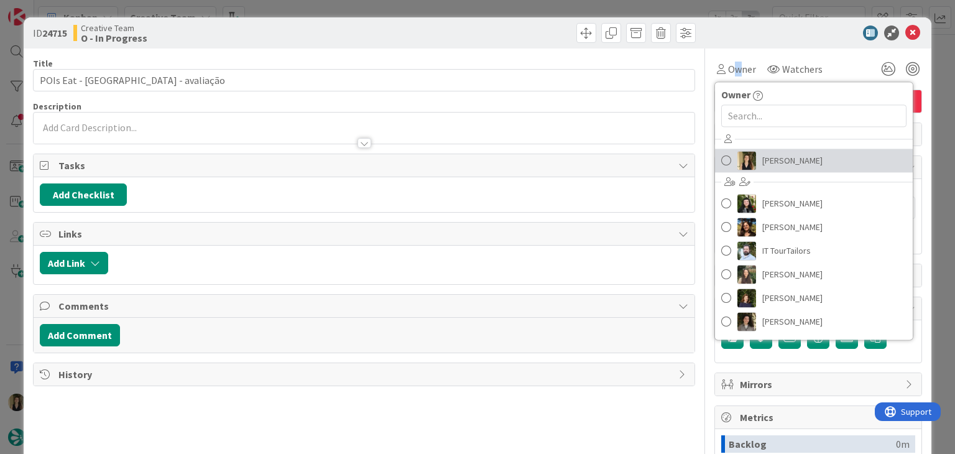
click at [745, 165] on img at bounding box center [746, 160] width 19 height 19
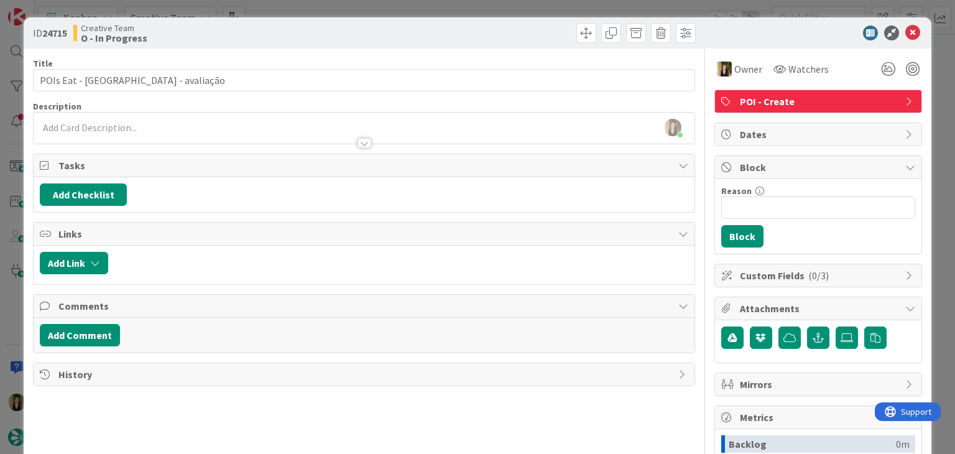
drag, startPoint x: 538, startPoint y: 25, endPoint x: 530, endPoint y: 16, distance: 12.8
click at [537, 25] on div at bounding box center [531, 33] width 328 height 20
click at [528, 14] on div "ID 24715 Creative Team O - In Progress Title 30 / 128 POIs Eat - Coimbra - aval…" at bounding box center [477, 227] width 955 height 454
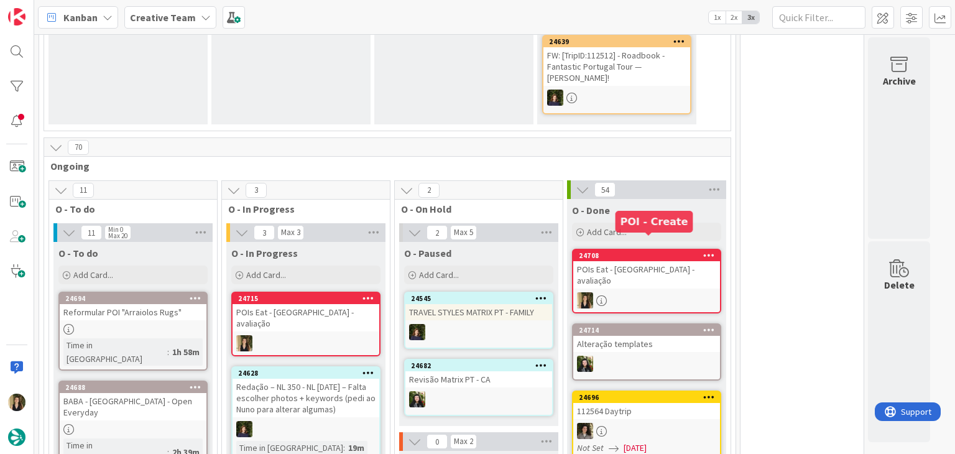
click at [657, 263] on div "24708 POIs Eat - Coimbra - avaliação" at bounding box center [646, 281] width 149 height 65
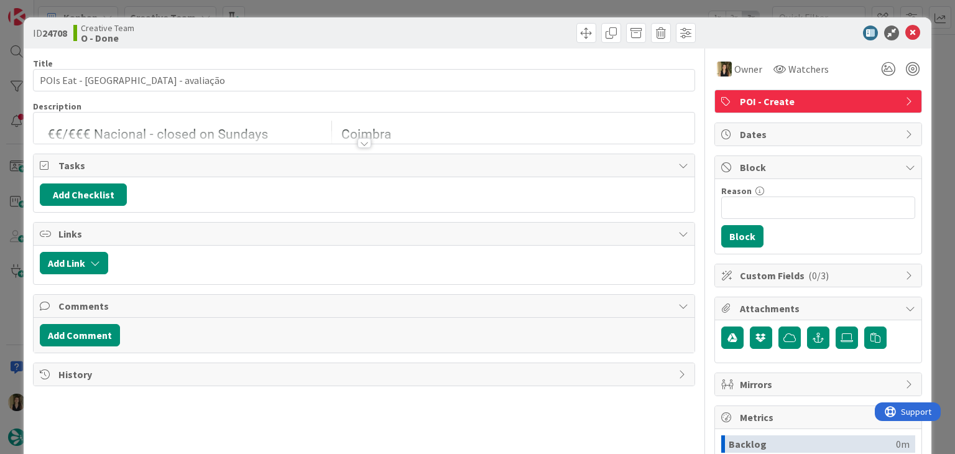
click at [357, 146] on div at bounding box center [364, 143] width 14 height 10
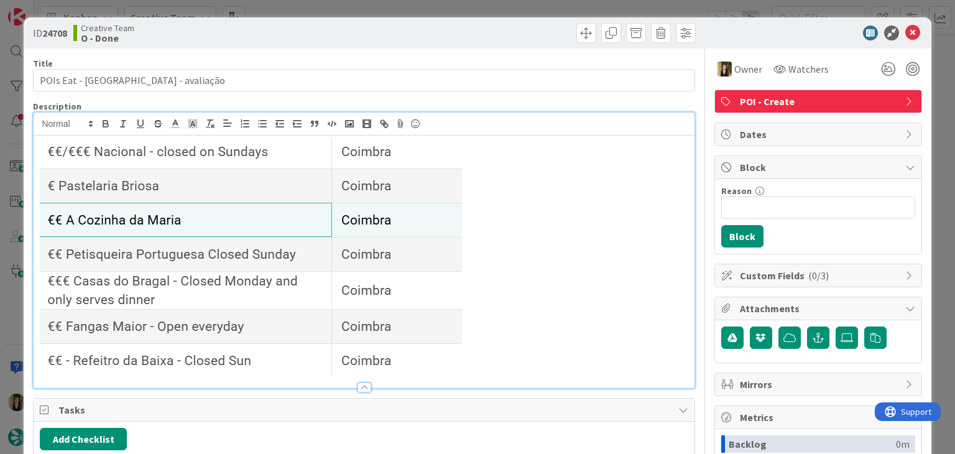
click at [208, 207] on img at bounding box center [251, 256] width 422 height 237
drag, startPoint x: 211, startPoint y: 207, endPoint x: 262, endPoint y: 207, distance: 50.3
click at [262, 207] on img at bounding box center [251, 256] width 422 height 237
drag, startPoint x: 334, startPoint y: 3, endPoint x: 334, endPoint y: 27, distance: 23.6
click at [335, 5] on div "ID 24708 Creative Team O - Done Title 30 / 128 POIs Eat - Coimbra - avaliação D…" at bounding box center [477, 227] width 955 height 454
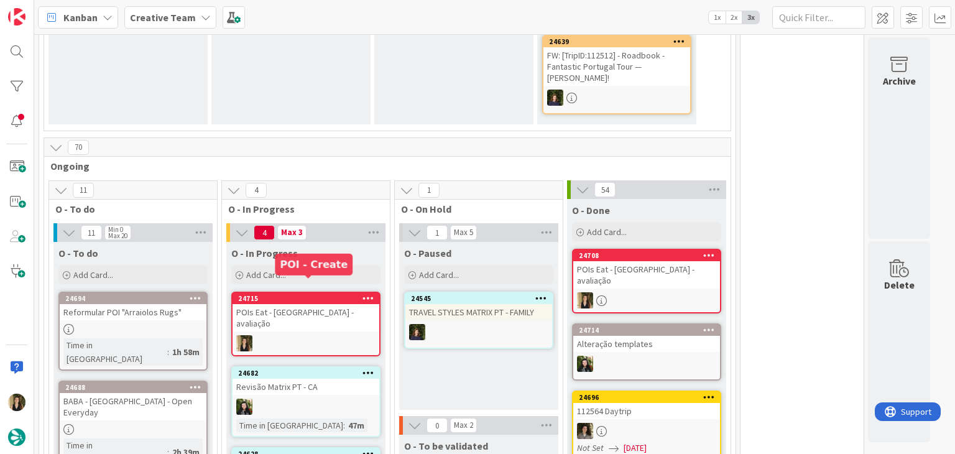
click at [328, 304] on div "POIs Eat - [GEOGRAPHIC_DATA] - avaliação" at bounding box center [305, 317] width 147 height 27
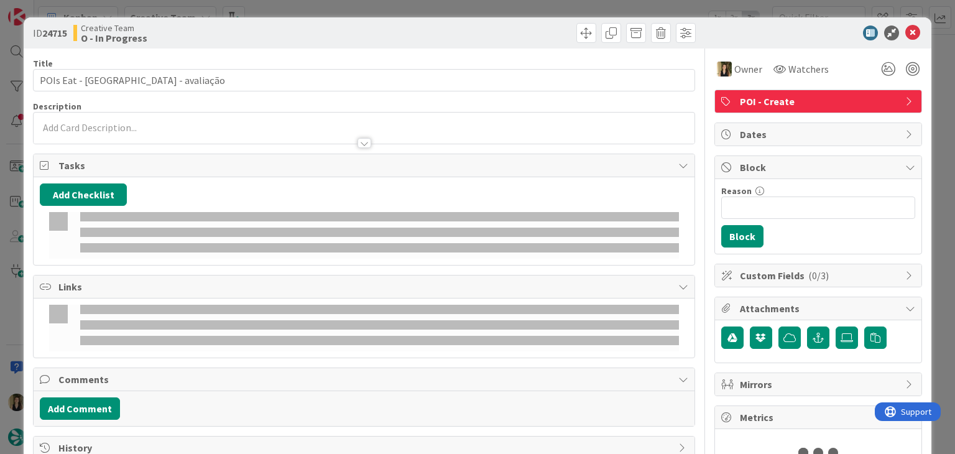
click at [234, 133] on div at bounding box center [364, 137] width 660 height 13
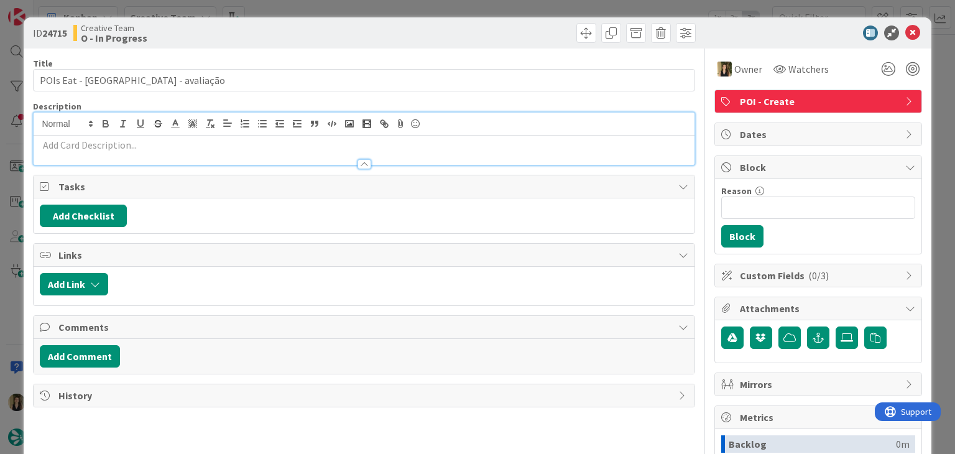
click at [231, 144] on p at bounding box center [364, 145] width 648 height 14
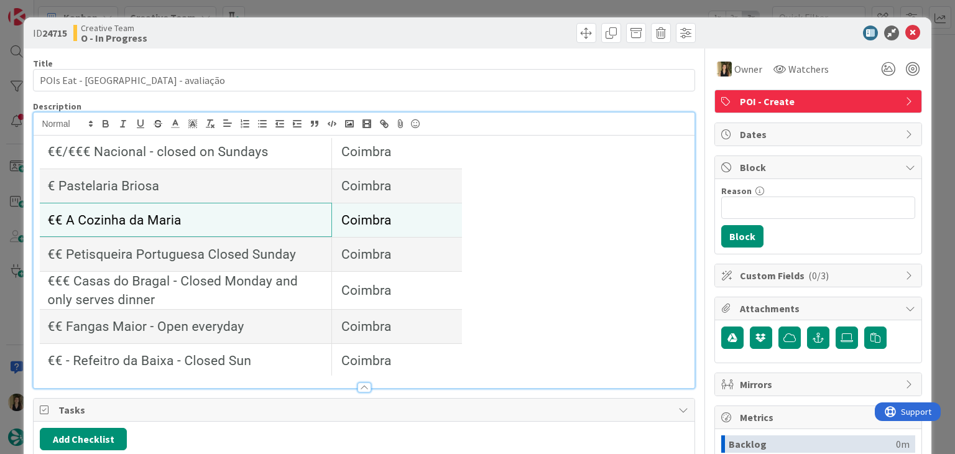
click at [262, 41] on div "Creative Team O - In Progress" at bounding box center [217, 33] width 288 height 20
click at [311, 7] on div "ID 24715 Creative Team O - In Progress Title 30 / 128 POIs Eat - Coimbra - aval…" at bounding box center [477, 227] width 955 height 454
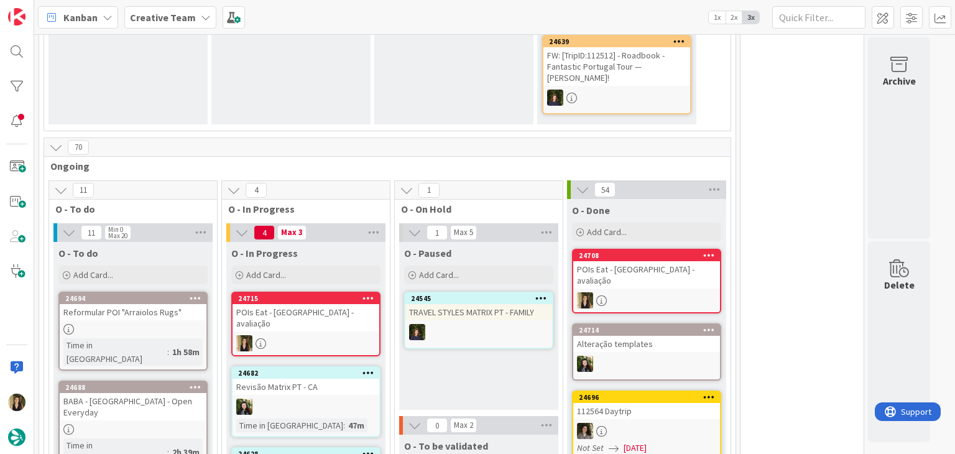
click at [326, 305] on div "24715 POIs Eat - Coimbra - avaliação" at bounding box center [305, 324] width 149 height 65
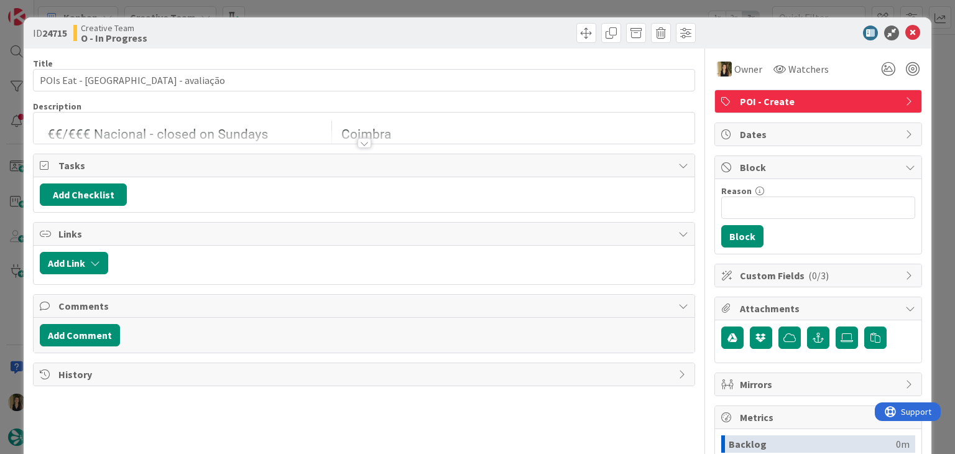
drag, startPoint x: 263, startPoint y: 4, endPoint x: 255, endPoint y: 0, distance: 8.6
click at [263, 4] on div "ID 24715 Creative Team O - In Progress Title 30 / 128 POIs Eat - Coimbra - aval…" at bounding box center [477, 227] width 955 height 454
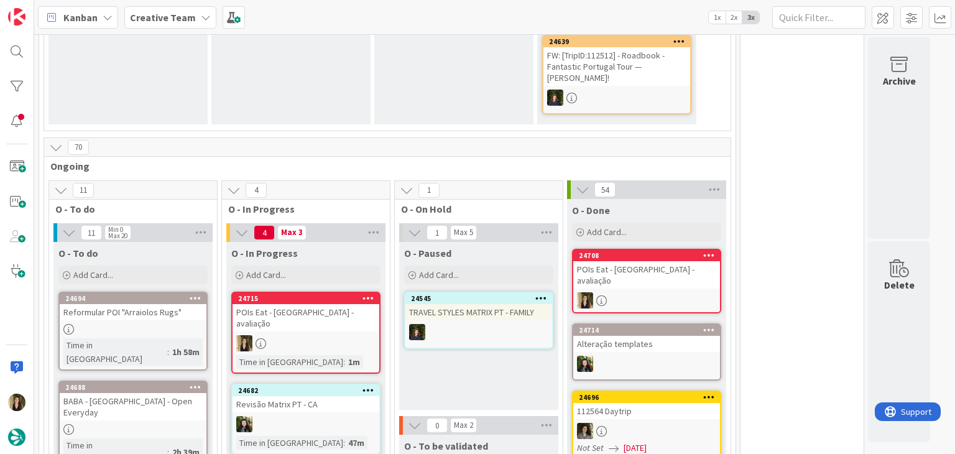
click at [336, 335] on div at bounding box center [305, 343] width 147 height 16
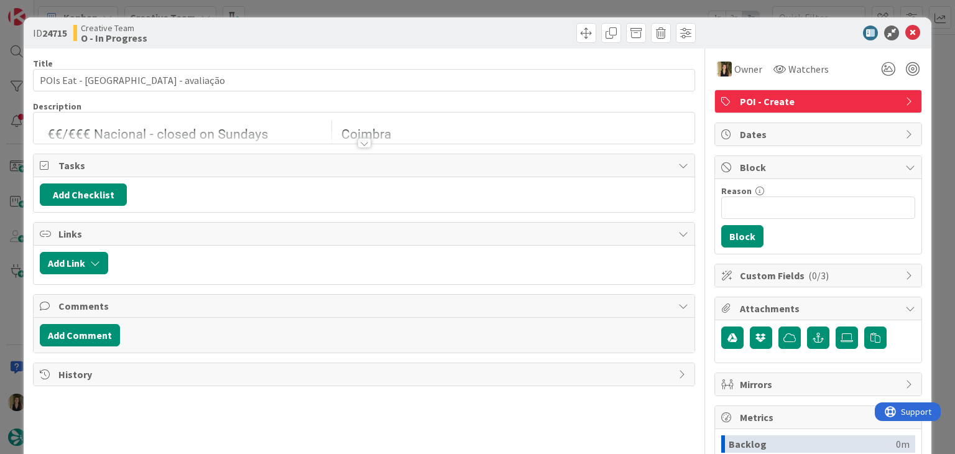
click at [360, 144] on div at bounding box center [364, 143] width 14 height 10
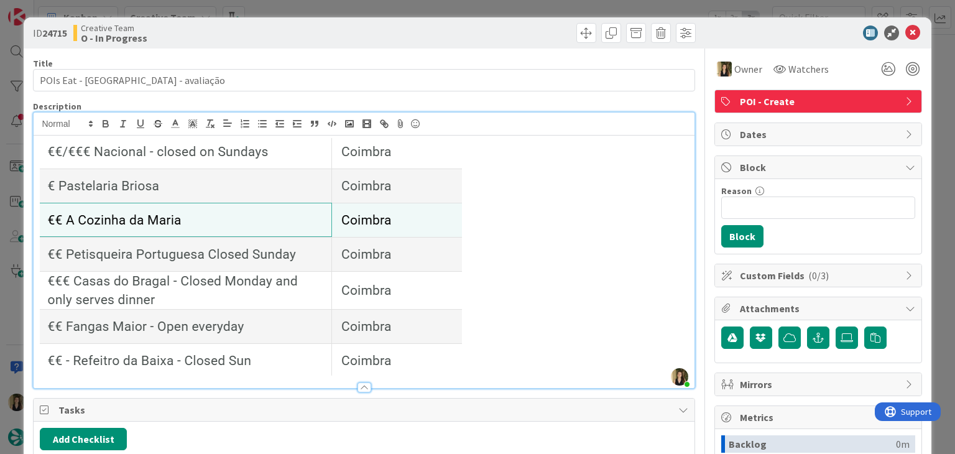
click at [386, 2] on div "ID 24715 Creative Team O - In Progress Title 30 / 128 POIs Eat - Coimbra - aval…" at bounding box center [477, 227] width 955 height 454
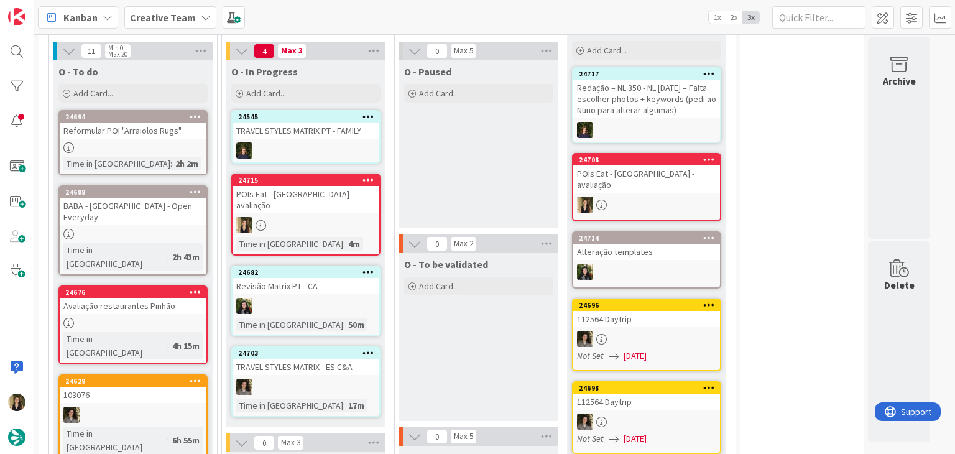
scroll to position [671, 0]
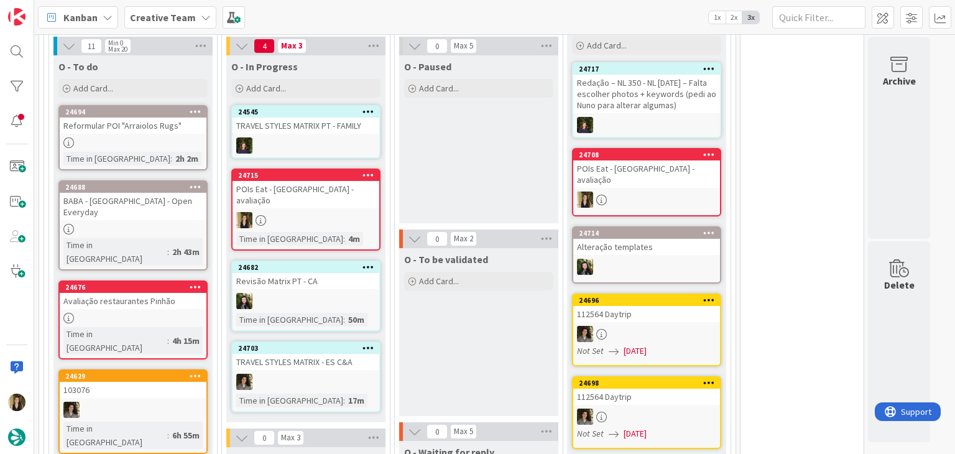
click at [331, 212] on div at bounding box center [305, 220] width 147 height 16
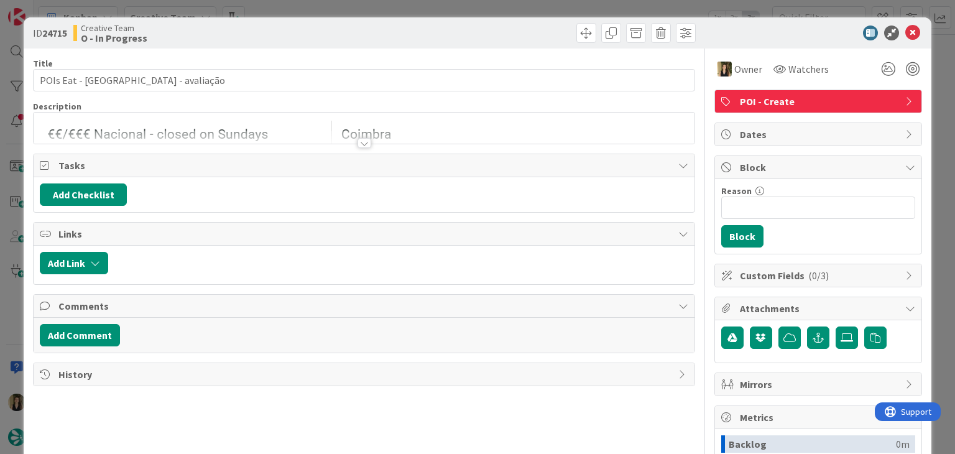
click at [450, 6] on div "ID 24715 Creative Team O - In Progress Title 30 / 128 POIs Eat - Coimbra - aval…" at bounding box center [477, 227] width 955 height 454
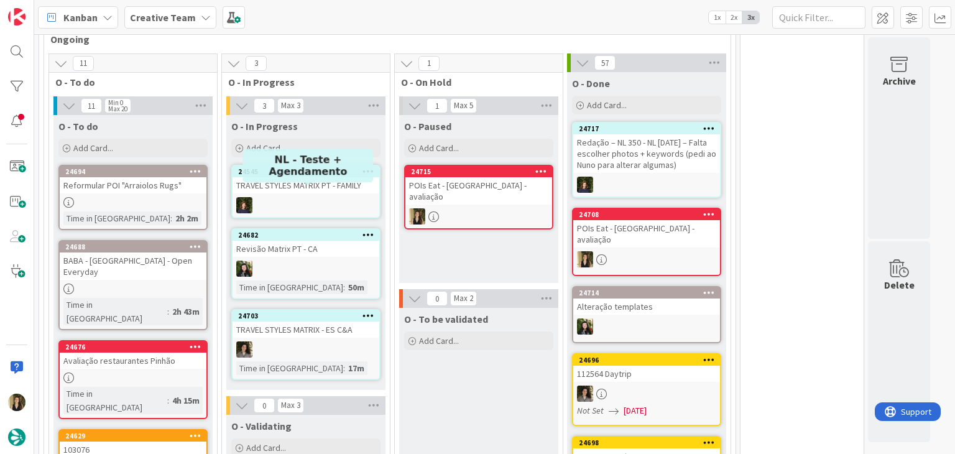
scroll to position [608, 0]
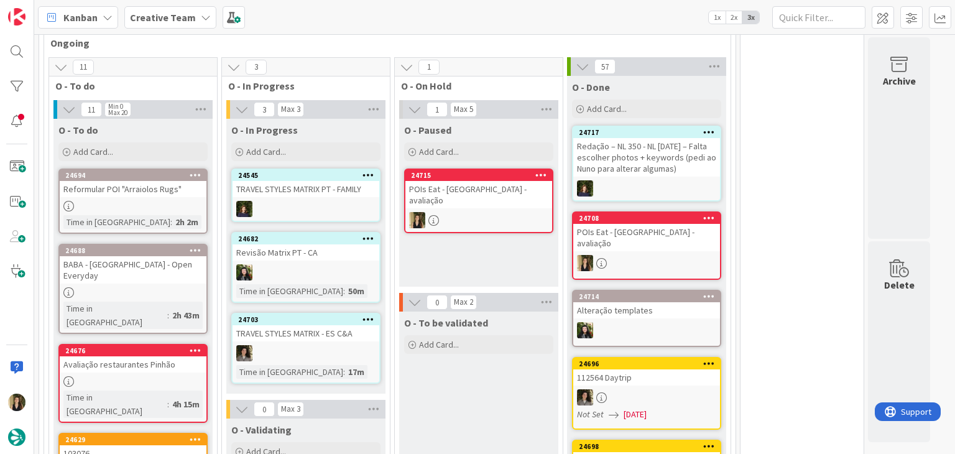
click at [485, 212] on div at bounding box center [478, 220] width 147 height 16
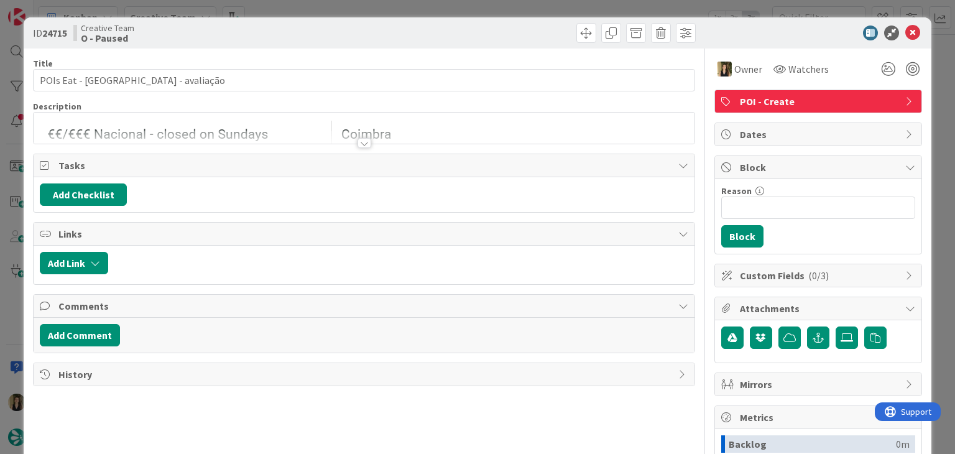
click at [515, 12] on div "ID 24715 Creative Team O - Paused Title 30 / 128 POIs Eat - Coimbra - avaliação…" at bounding box center [477, 227] width 955 height 454
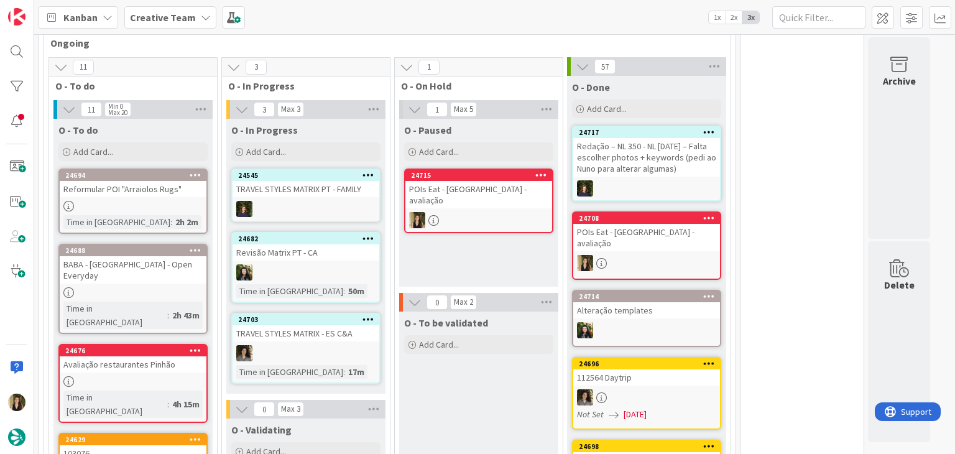
click at [505, 212] on div at bounding box center [478, 220] width 147 height 16
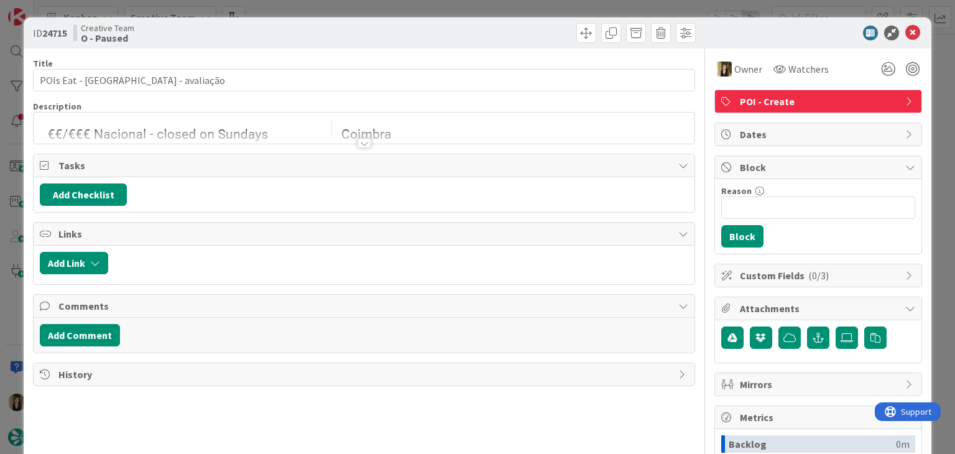
click at [357, 141] on div at bounding box center [364, 143] width 14 height 10
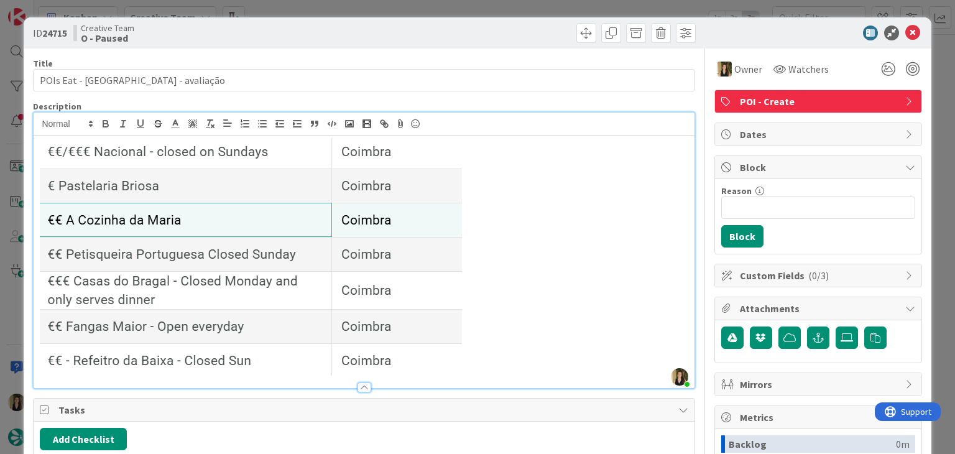
click at [420, 4] on div "ID 24715 Creative Team O - Paused Title 30 / 128 POIs Eat - Coimbra - avaliação…" at bounding box center [477, 227] width 955 height 454
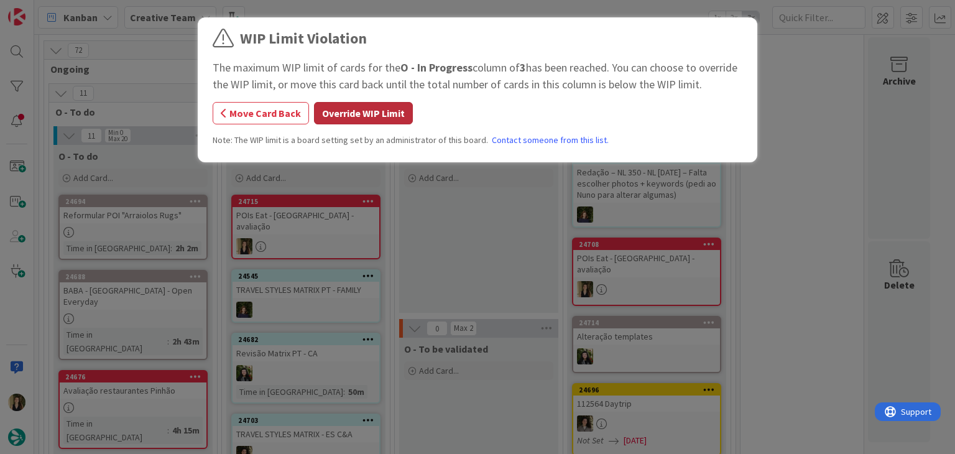
click at [335, 104] on button "Override WIP Limit" at bounding box center [363, 113] width 99 height 22
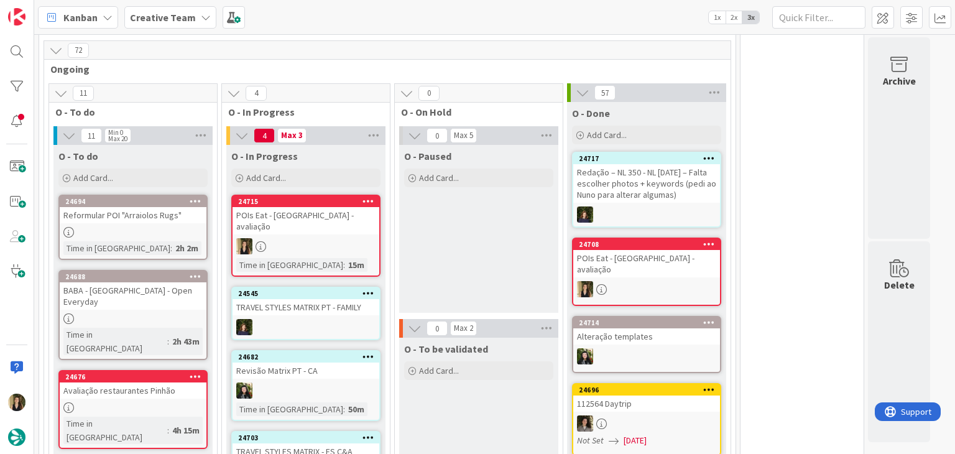
click at [316, 238] on div at bounding box center [305, 246] width 147 height 16
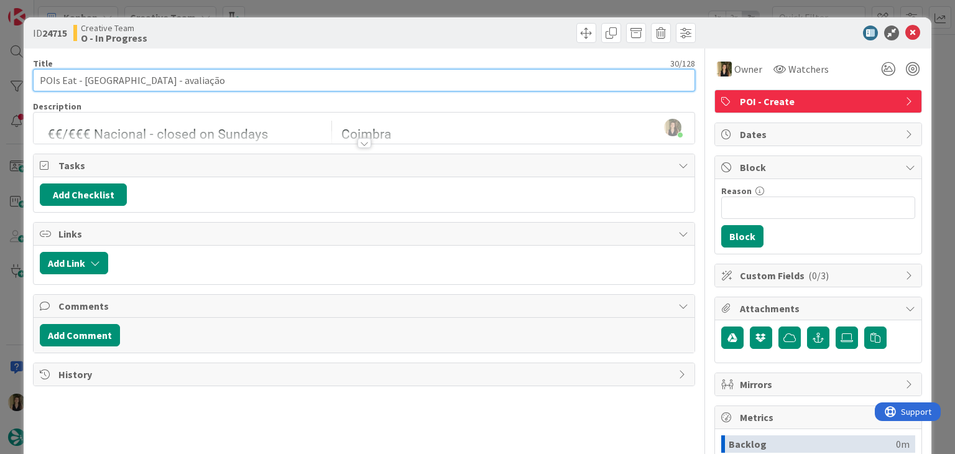
drag, startPoint x: 188, startPoint y: 85, endPoint x: 29, endPoint y: 88, distance: 159.8
click at [30, 89] on div "ID 24715 Creative Team O - In Progress Title 30 / 128 POIs Eat - Coimbra - aval…" at bounding box center [477, 333] width 907 height 633
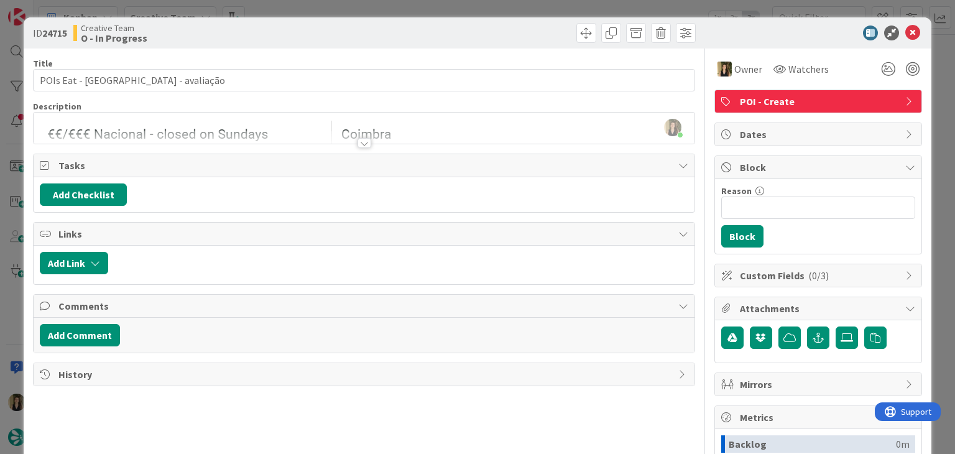
click at [245, 35] on div "Creative Team O - In Progress" at bounding box center [217, 33] width 288 height 20
click at [298, 1] on div "ID 24715 Creative Team O - In Progress Title 30 / 128 POIs Eat - Coimbra - aval…" at bounding box center [477, 227] width 955 height 454
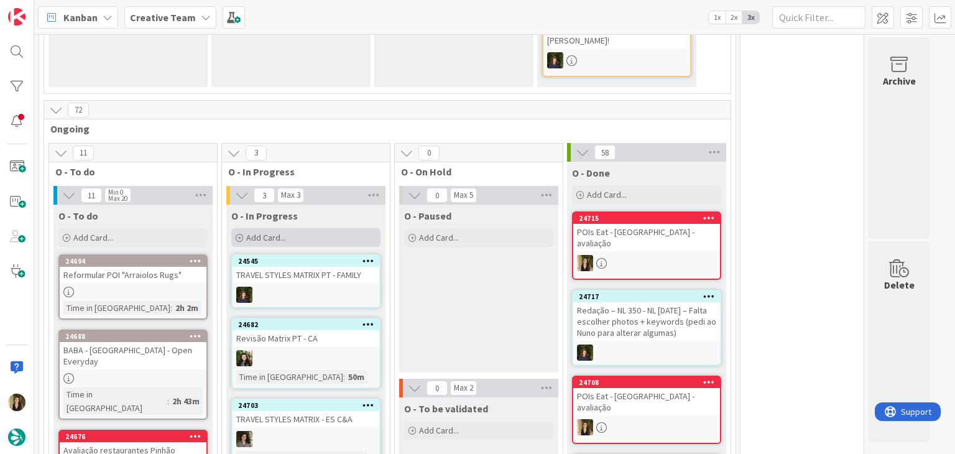
click at [332, 228] on div "Add Card..." at bounding box center [305, 237] width 149 height 19
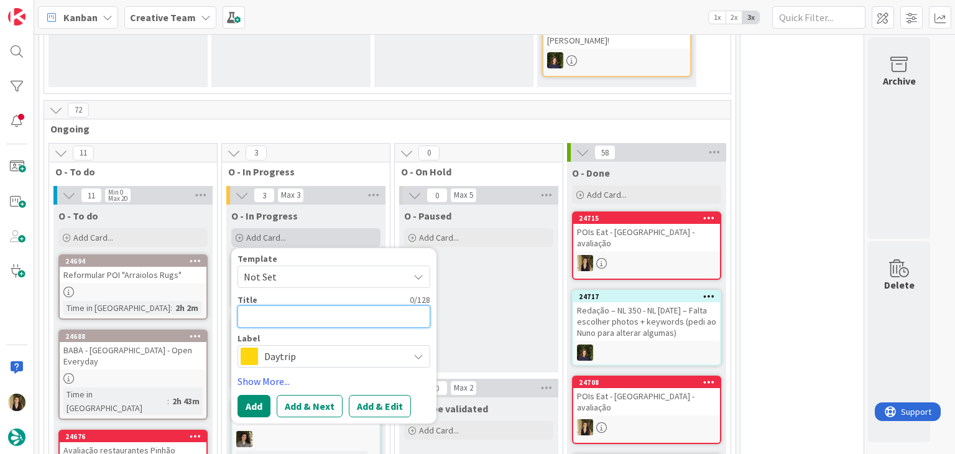
paste textarea "POIs Eat - [GEOGRAPHIC_DATA] - avaliação"
type textarea "POIs Eat - [GEOGRAPHIC_DATA] - avaliação"
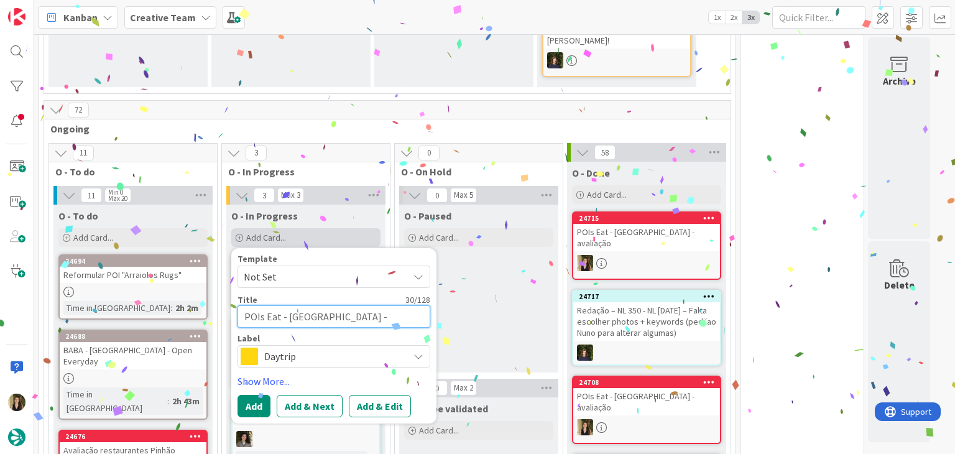
type textarea "x"
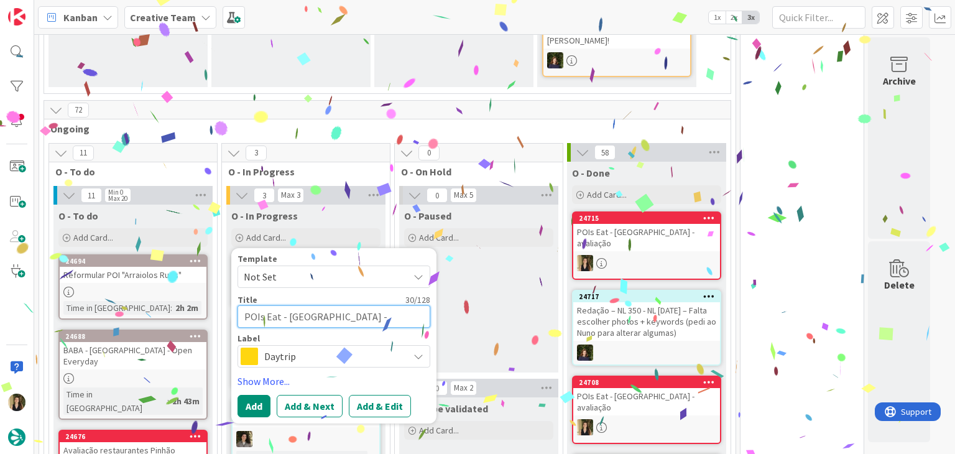
type textarea "POIs Eat - [GEOGRAPHIC_DATA] - avaliação"
click at [336, 347] on span "Daytrip" at bounding box center [333, 355] width 138 height 17
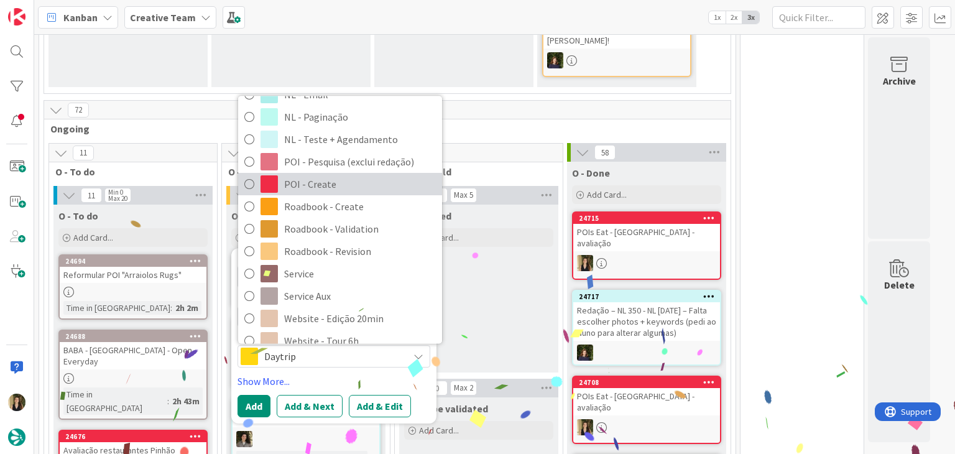
click at [324, 175] on span "POI - Create" at bounding box center [360, 184] width 152 height 19
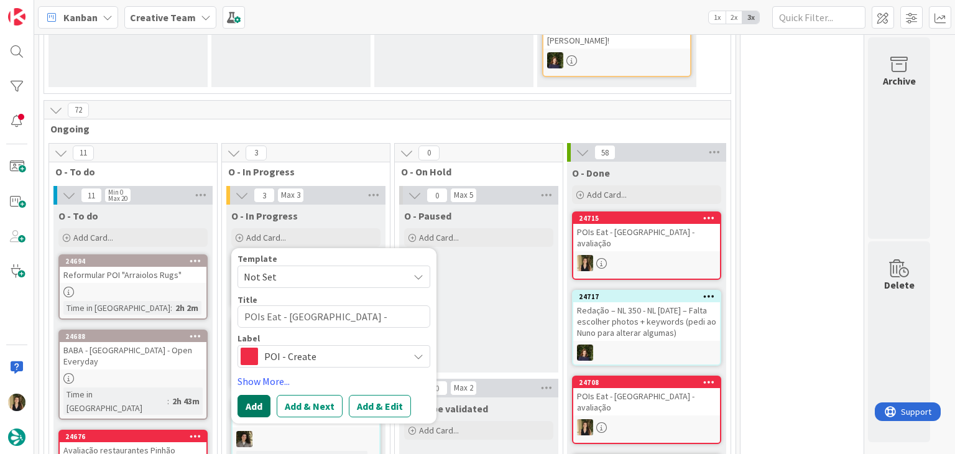
click at [259, 395] on button "Add" at bounding box center [253, 406] width 33 height 22
type textarea "x"
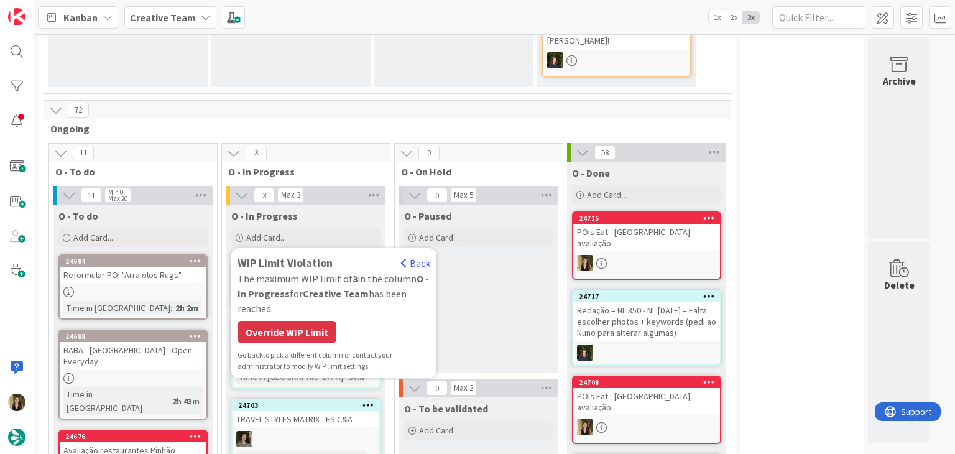
click at [308, 321] on div "Override WIP Limit" at bounding box center [286, 332] width 99 height 22
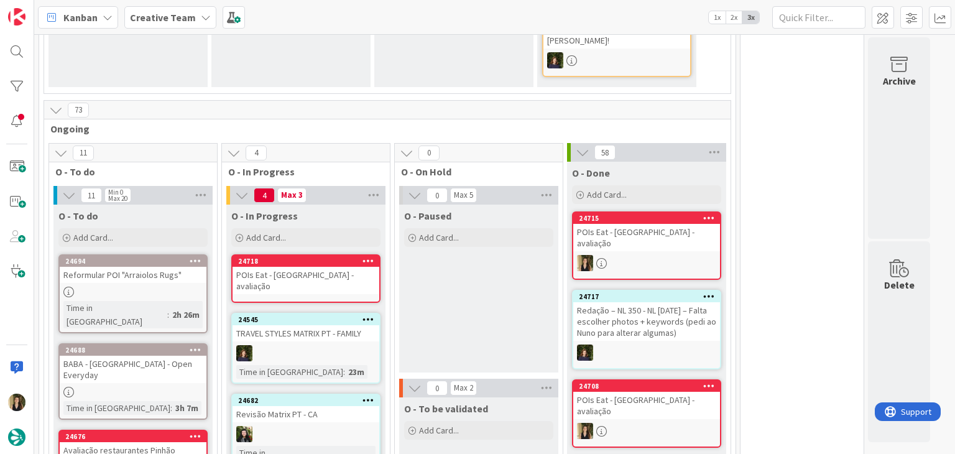
click at [315, 267] on div "POIs Eat - [GEOGRAPHIC_DATA] - avaliação" at bounding box center [305, 280] width 147 height 27
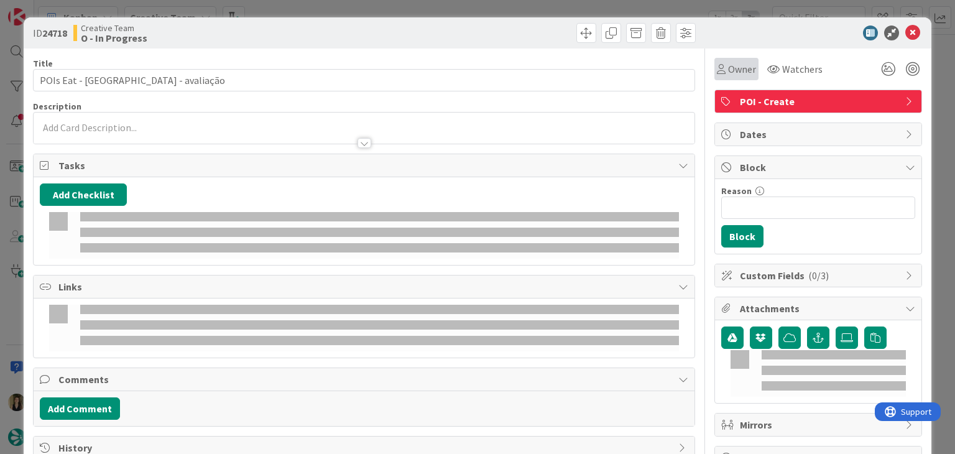
click at [728, 75] on span "Owner" at bounding box center [742, 69] width 28 height 15
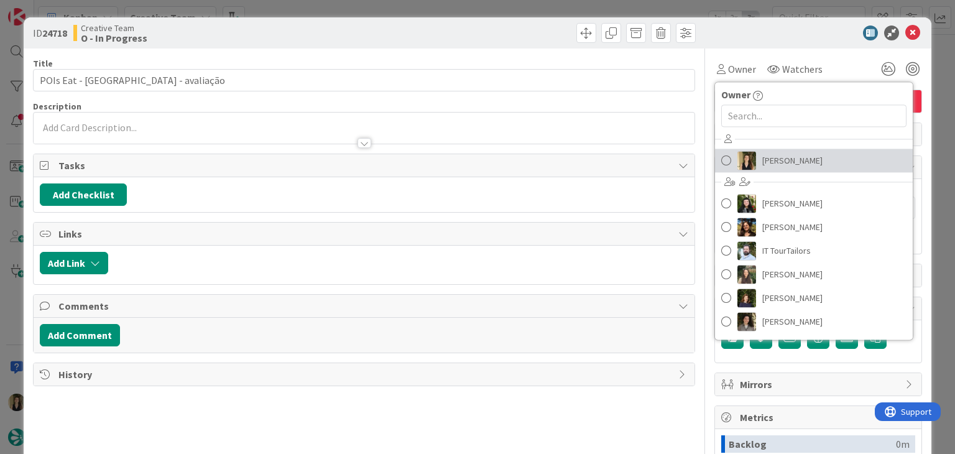
click at [762, 160] on span "[PERSON_NAME]" at bounding box center [792, 160] width 60 height 19
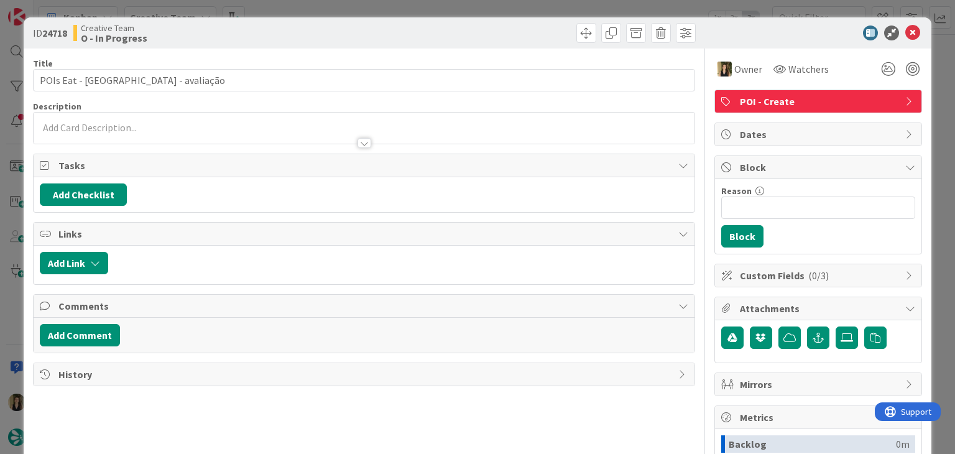
drag, startPoint x: 502, startPoint y: 21, endPoint x: 500, endPoint y: 9, distance: 12.1
click at [501, 21] on div "ID 24718 Creative Team O - In Progress" at bounding box center [477, 32] width 907 height 31
click at [502, 9] on div "ID 24718 Creative Team O - In Progress Title 30 / 128 POIs Eat - Coimbra - aval…" at bounding box center [477, 227] width 955 height 454
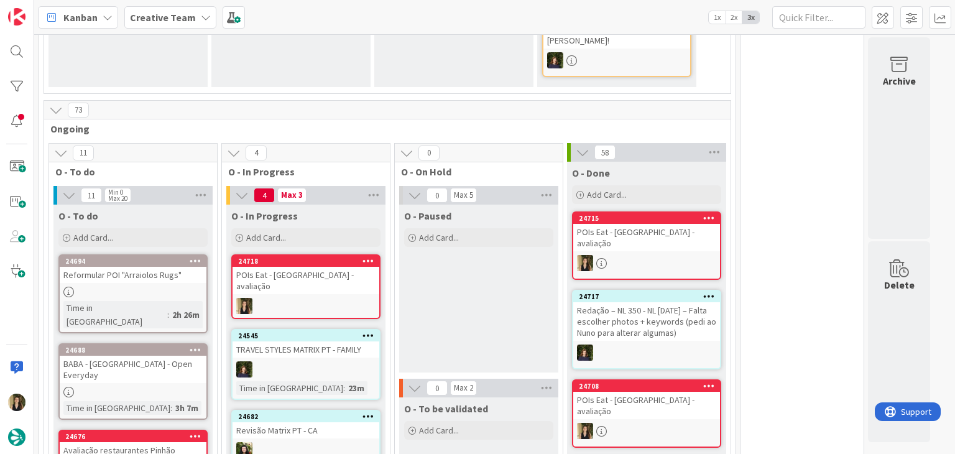
click at [634, 224] on div "POIs Eat - [GEOGRAPHIC_DATA] - avaliação" at bounding box center [646, 237] width 147 height 27
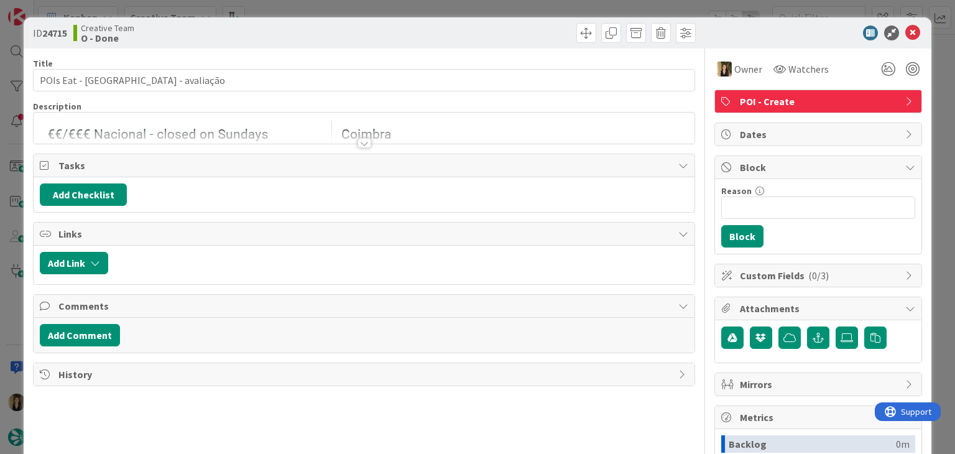
click at [327, 121] on img at bounding box center [251, 239] width 422 height 237
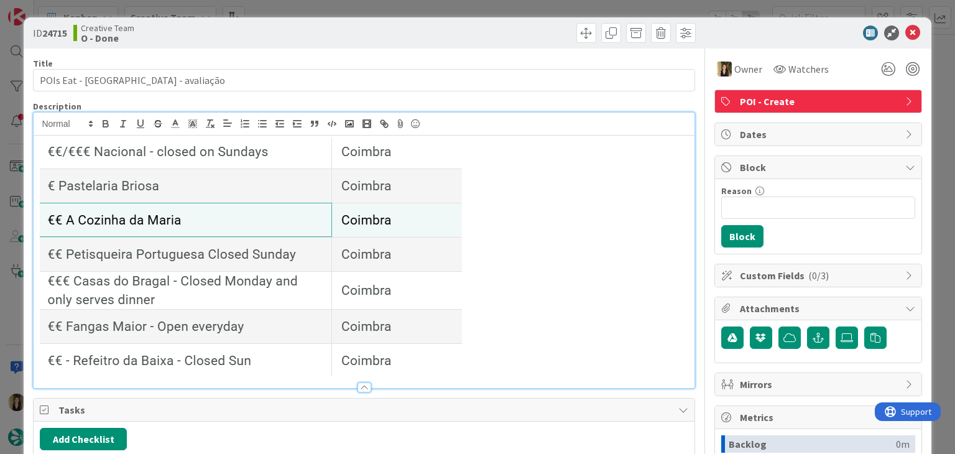
drag, startPoint x: 443, startPoint y: 229, endPoint x: 265, endPoint y: 223, distance: 177.9
click at [244, 224] on p at bounding box center [364, 256] width 648 height 237
click at [433, 2] on div "ID 24715 Creative Team O - Done Title 30 / 128 POIs Eat - Coimbra - avaliação D…" at bounding box center [477, 227] width 955 height 454
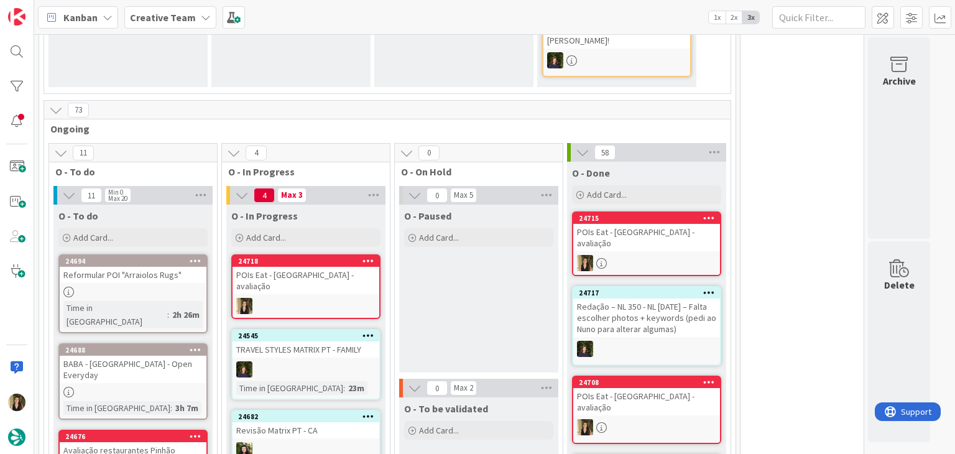
click at [301, 298] on div at bounding box center [305, 306] width 147 height 16
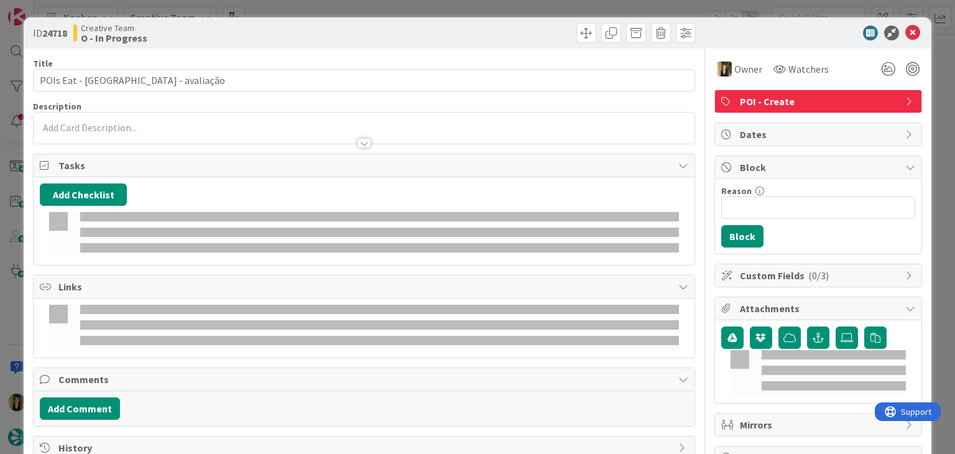
click at [228, 131] on div at bounding box center [364, 137] width 660 height 13
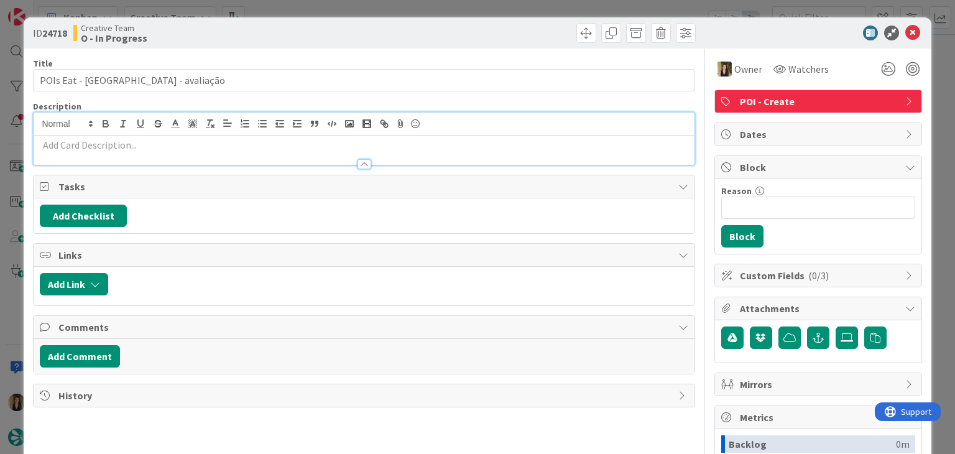
click at [211, 147] on p at bounding box center [364, 145] width 648 height 14
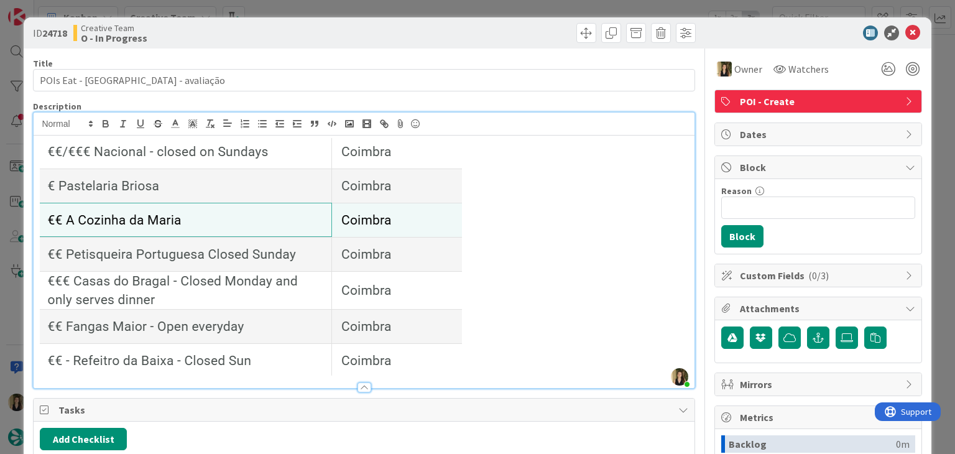
click at [499, 15] on div "ID 24718 Creative Team O - In Progress Title 30 / 128 POIs Eat - Coimbra - aval…" at bounding box center [477, 227] width 955 height 454
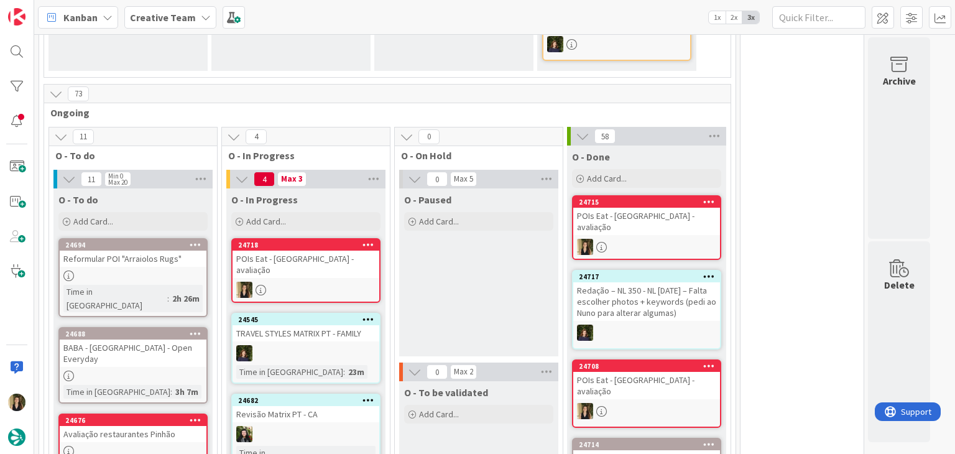
scroll to position [522, 0]
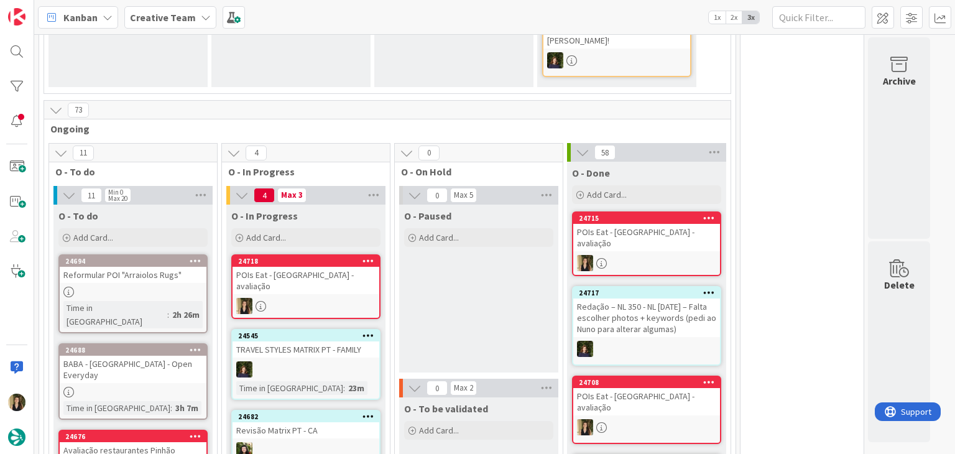
click at [319, 269] on div "24718 POIs Eat - Coimbra - avaliação" at bounding box center [305, 286] width 149 height 65
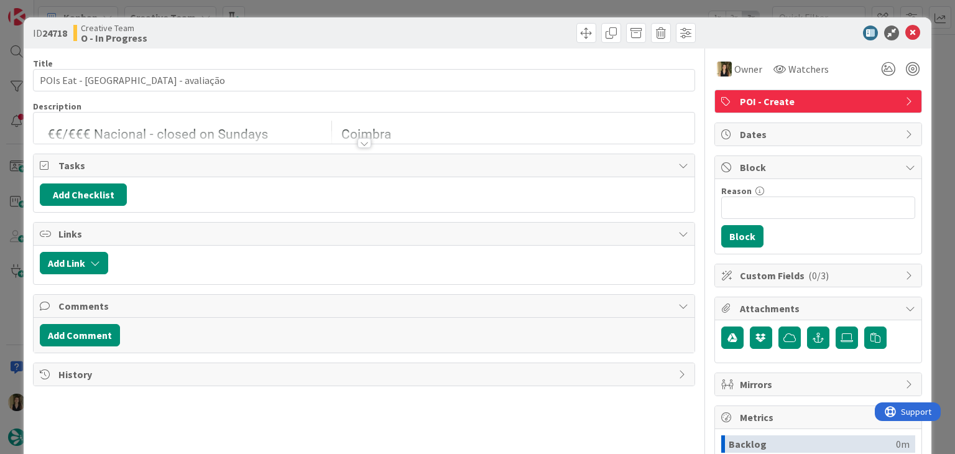
click at [357, 139] on div at bounding box center [364, 143] width 14 height 10
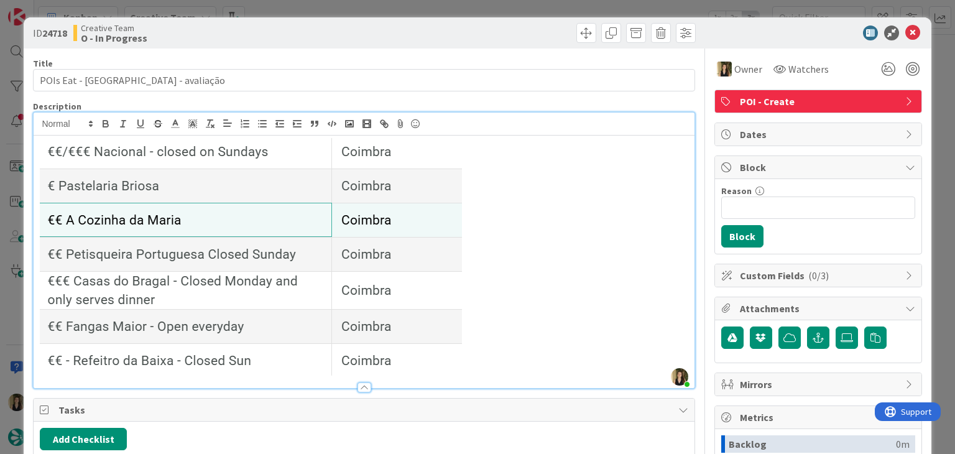
drag, startPoint x: 336, startPoint y: 33, endPoint x: 333, endPoint y: 22, distance: 11.5
click at [334, 30] on div "Creative Team O - In Progress" at bounding box center [217, 33] width 288 height 20
click at [333, 12] on div "ID 24718 Creative Team O - In Progress Title 30 / 128 POIs Eat - Coimbra - aval…" at bounding box center [477, 227] width 955 height 454
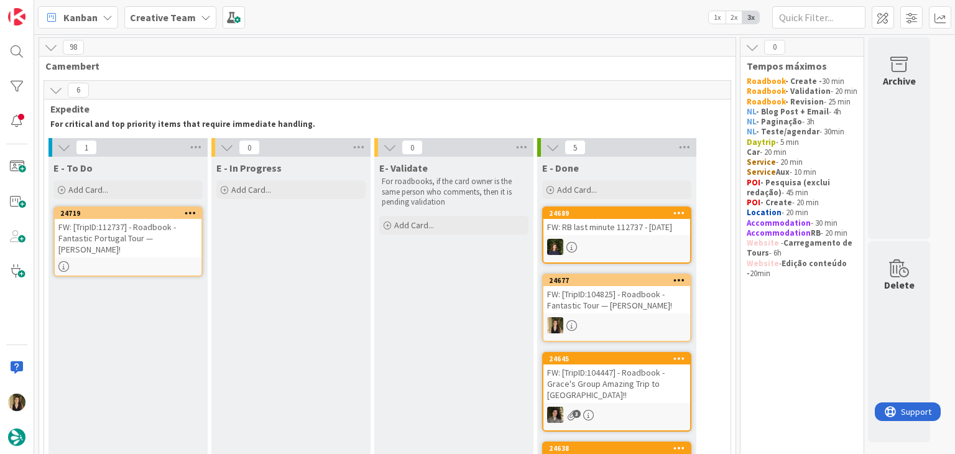
click at [125, 252] on div "FW: [TripID:112737] - Roadbook - Fantastic Portugal Tour — [PERSON_NAME]!" at bounding box center [128, 238] width 147 height 39
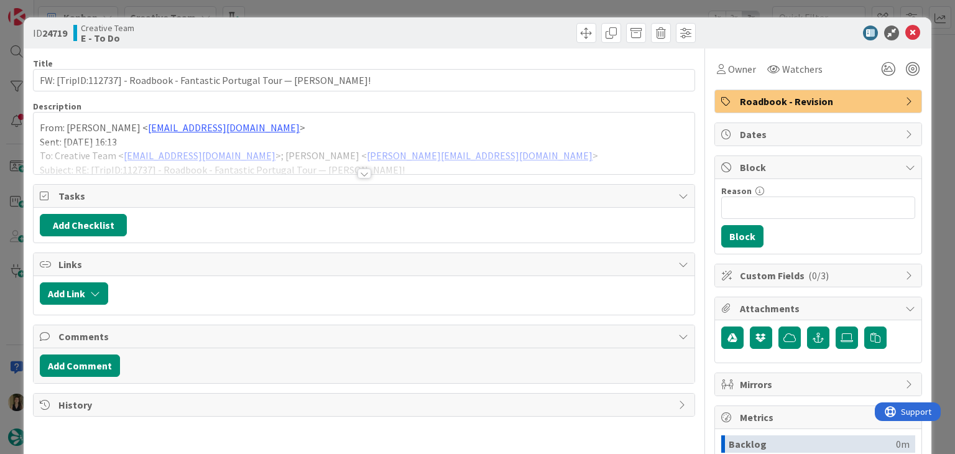
click at [351, 170] on div at bounding box center [364, 158] width 660 height 32
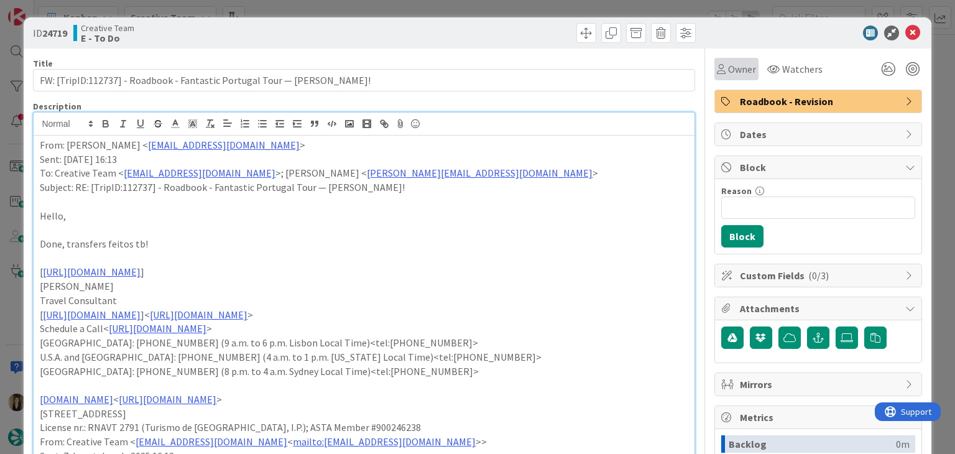
drag, startPoint x: 730, startPoint y: 70, endPoint x: 734, endPoint y: 81, distance: 12.0
click at [728, 70] on span "Owner" at bounding box center [742, 69] width 28 height 15
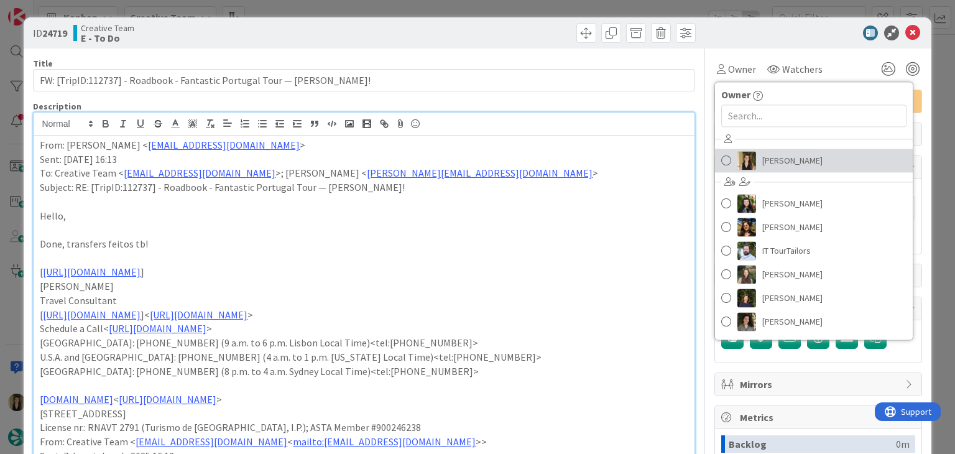
click at [799, 158] on link "[PERSON_NAME]" at bounding box center [814, 161] width 198 height 24
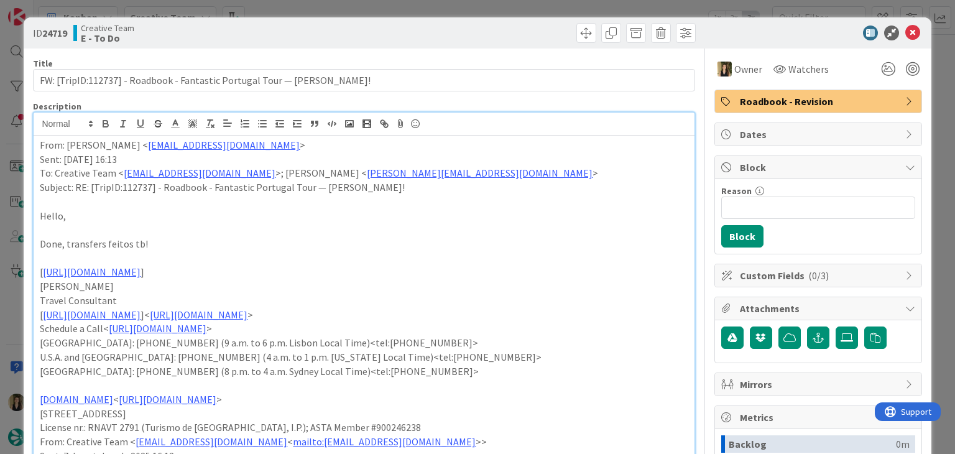
click at [452, 23] on div at bounding box center [531, 33] width 328 height 20
click at [454, 11] on div "ID 24719 Creative Team E - To Do Title 71 / 128 FW: [TripID:112737] - Roadbook …" at bounding box center [477, 227] width 955 height 454
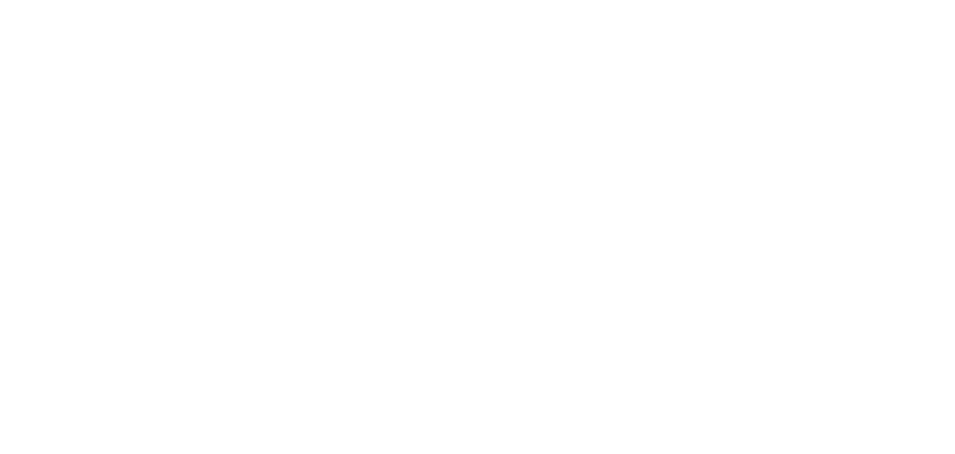
click at [255, 5] on html at bounding box center [477, 2] width 955 height 5
click at [432, 5] on html at bounding box center [477, 2] width 955 height 5
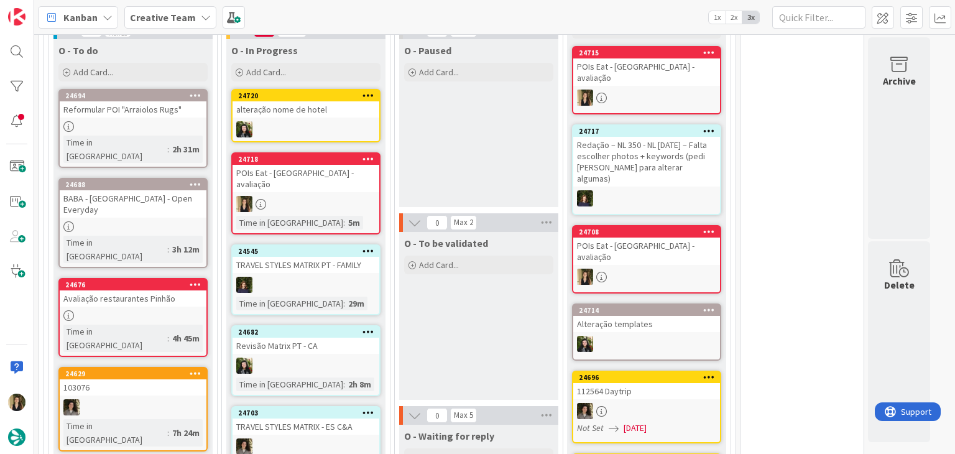
scroll to position [684, 0]
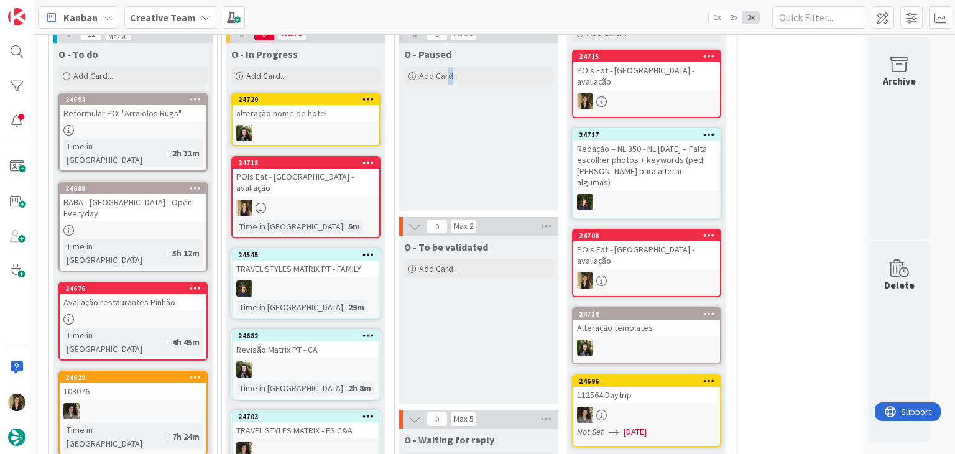
click at [449, 172] on div "O - Paused Add Card..." at bounding box center [478, 127] width 159 height 168
click at [425, 156] on div "O - Paused Add Card..." at bounding box center [478, 127] width 159 height 168
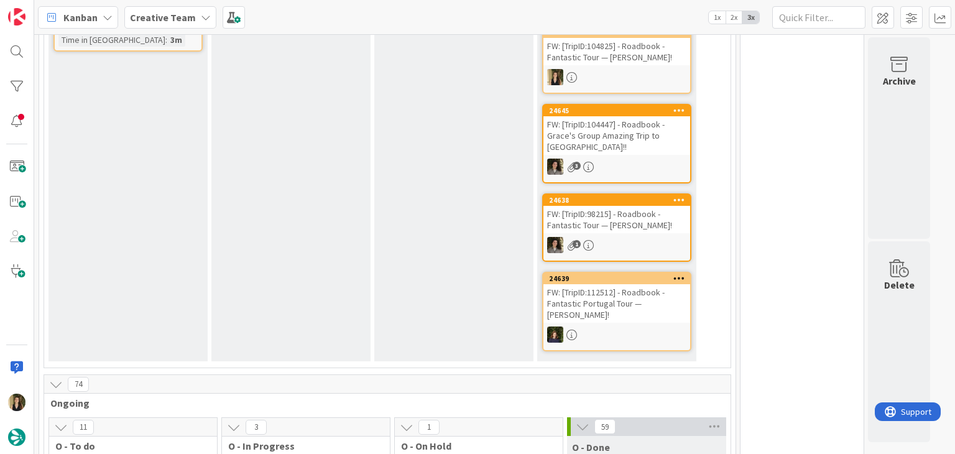
scroll to position [0, 0]
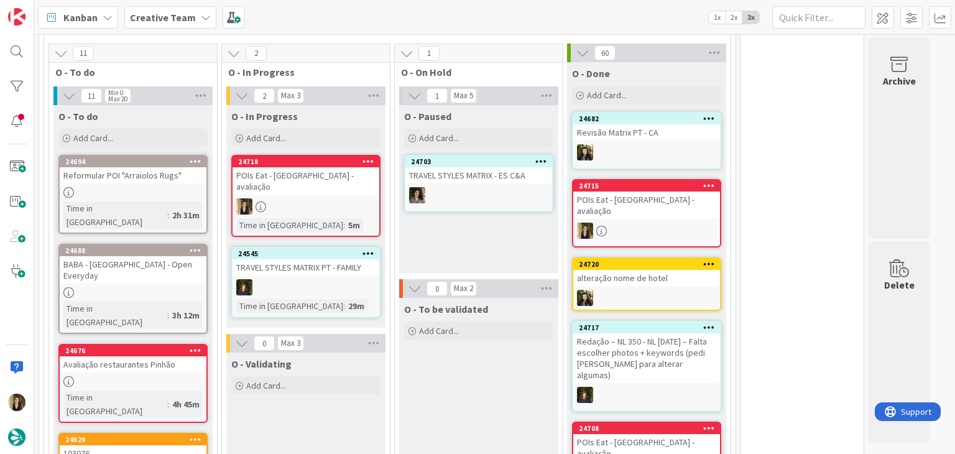
click at [479, 226] on div "O - Paused Add Card... 24703 TRAVEL STYLES MATRIX - ES C&A" at bounding box center [478, 189] width 159 height 168
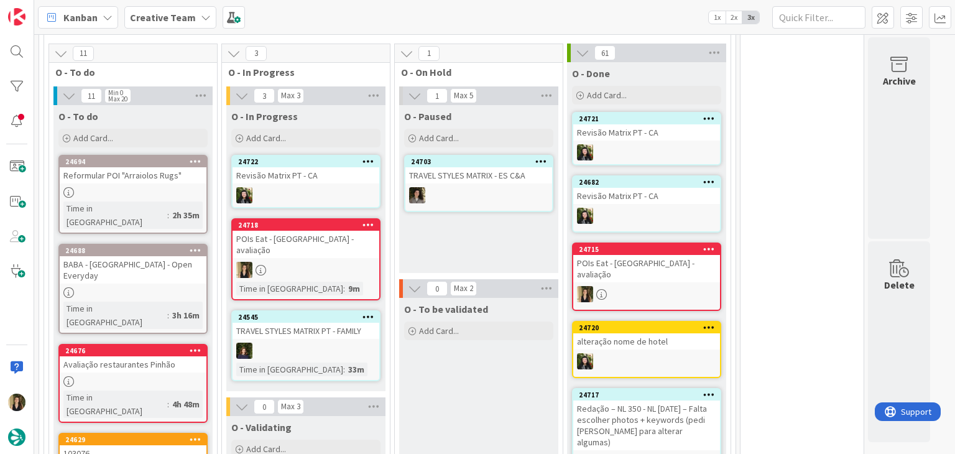
click at [425, 235] on div "O - Paused Add Card... 24703 TRAVEL STYLES MATRIX - ES C&A" at bounding box center [478, 189] width 159 height 168
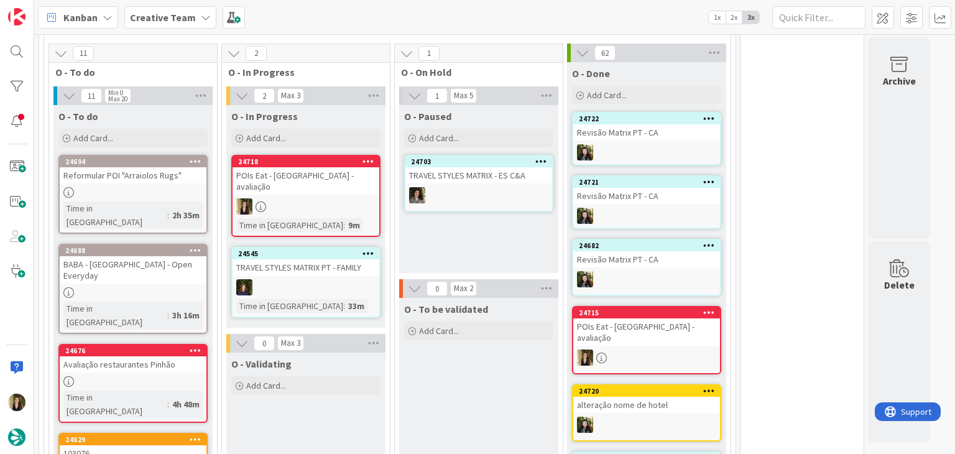
click at [442, 237] on div "O - Paused Add Card... 24703 TRAVEL STYLES MATRIX - ES C&A" at bounding box center [478, 189] width 159 height 168
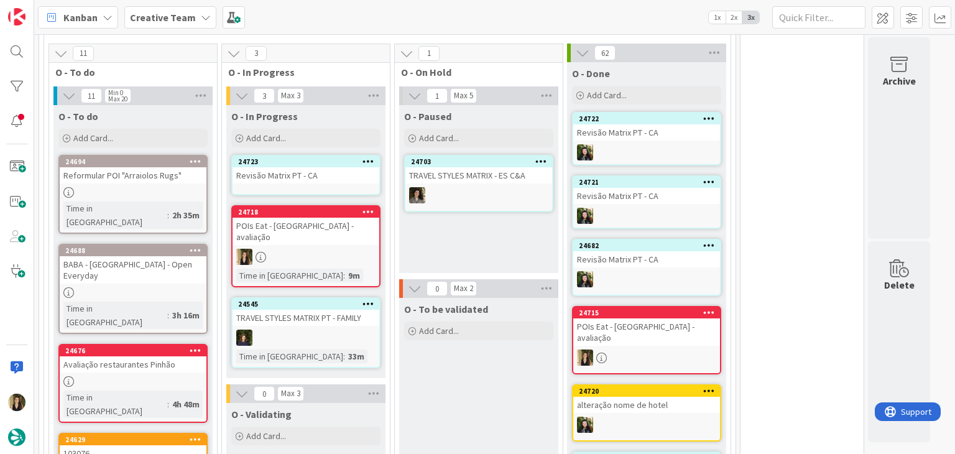
click at [460, 221] on div "O - Paused Add Card... 24703 TRAVEL STYLES MATRIX - ES C&A" at bounding box center [478, 189] width 159 height 168
click at [338, 222] on div "24718 POIs Eat - [GEOGRAPHIC_DATA] - avaliação Time in Column : 9m" at bounding box center [305, 246] width 149 height 82
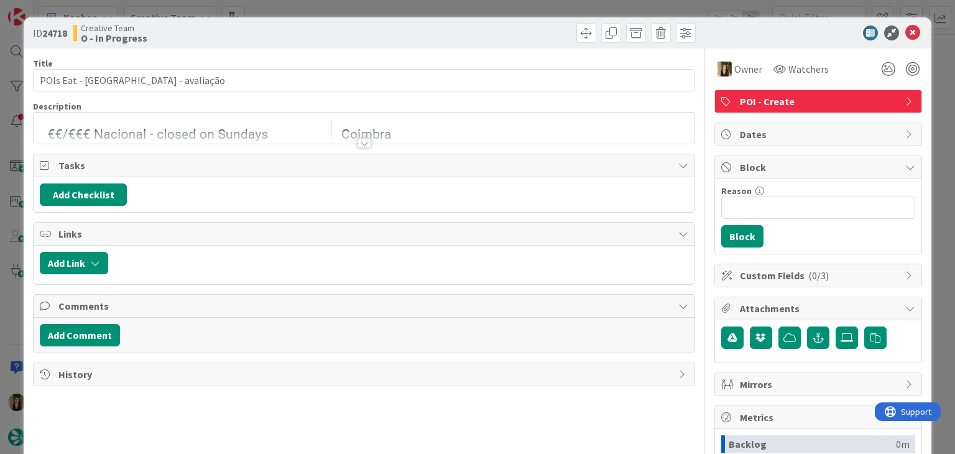
click at [482, 11] on div "ID 24718 Creative Team O - In Progress Title 30 / 128 POIs Eat - [GEOGRAPHIC_DA…" at bounding box center [477, 227] width 955 height 454
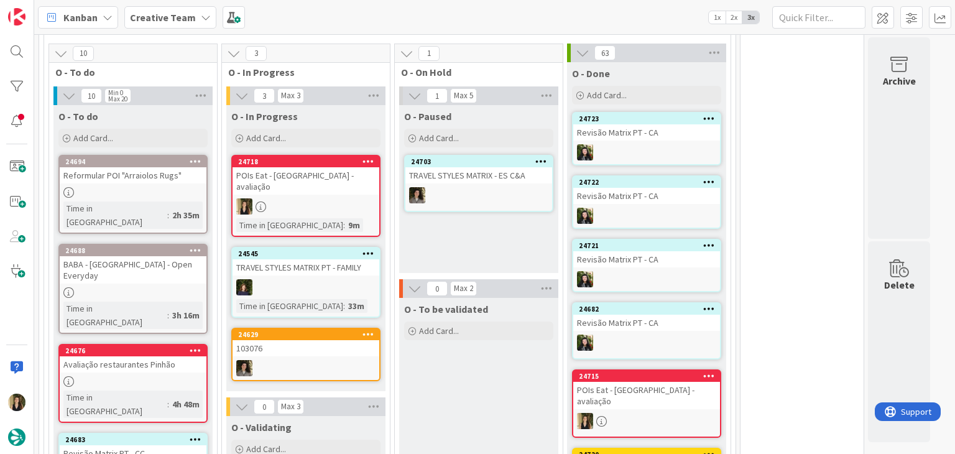
click at [450, 237] on div "O - Paused Add Card... 24703 TRAVEL STYLES MATRIX - ES C&A" at bounding box center [478, 189] width 159 height 168
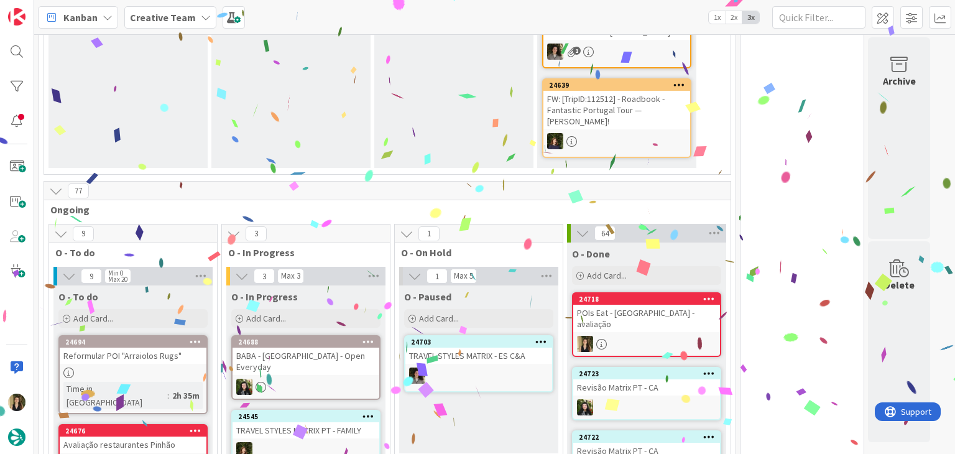
scroll to position [665, 0]
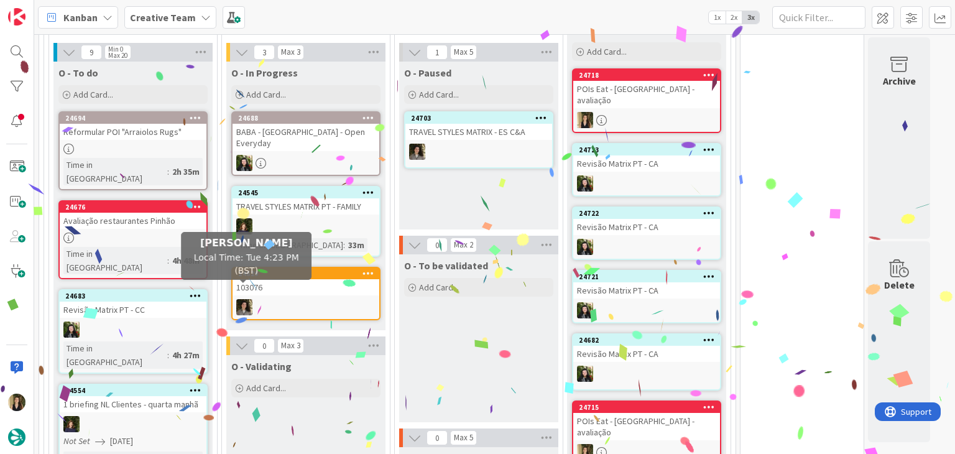
click at [186, 234] on div "24676 Avaliação restaurantes Pinhão Time in Column : 4h 48m" at bounding box center [132, 239] width 149 height 79
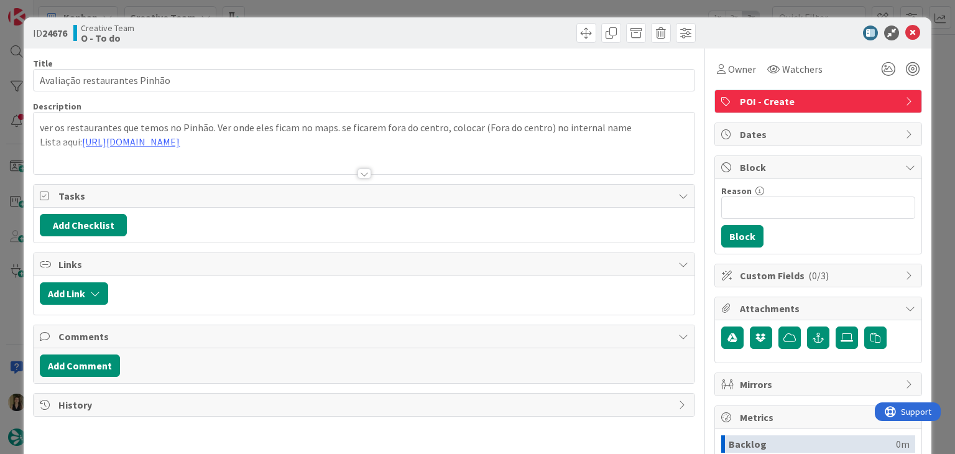
click at [357, 172] on div at bounding box center [364, 173] width 14 height 10
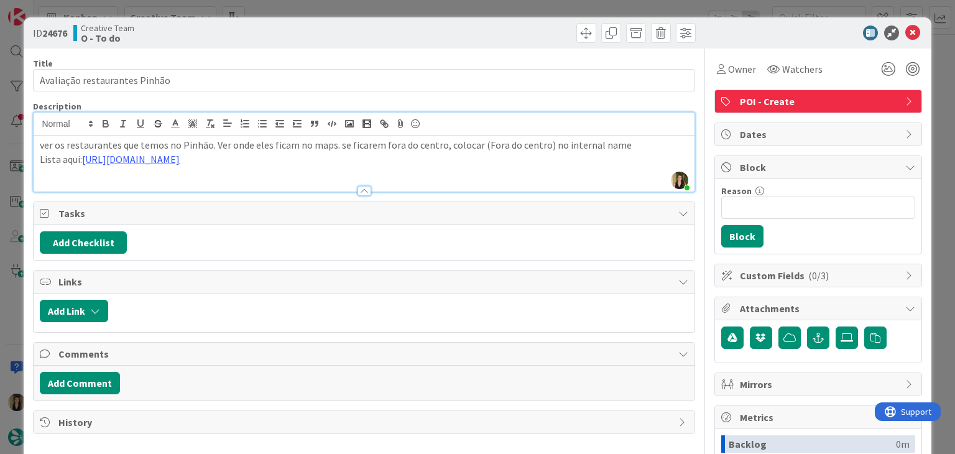
click at [311, 7] on div "ID 24676 Creative Team O - To do Title 29 / 128 Avaliação restaurantes Pinhão D…" at bounding box center [477, 227] width 955 height 454
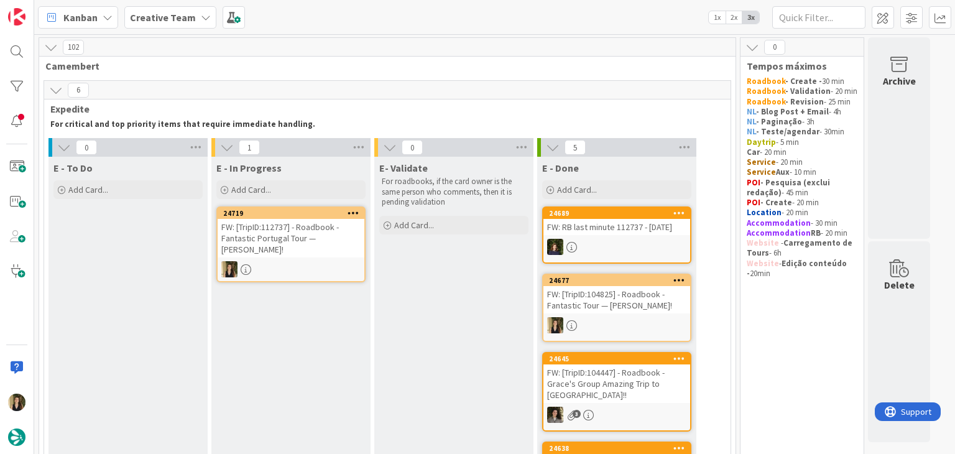
click at [320, 252] on div "FW: [TripID:112737] - Roadbook - Fantastic Portugal Tour — [PERSON_NAME]!" at bounding box center [291, 238] width 147 height 39
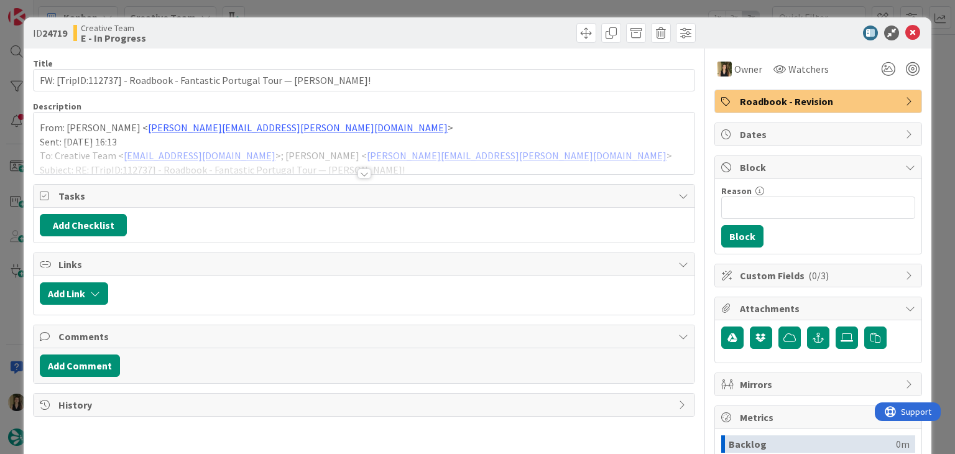
click at [359, 170] on div at bounding box center [364, 173] width 14 height 10
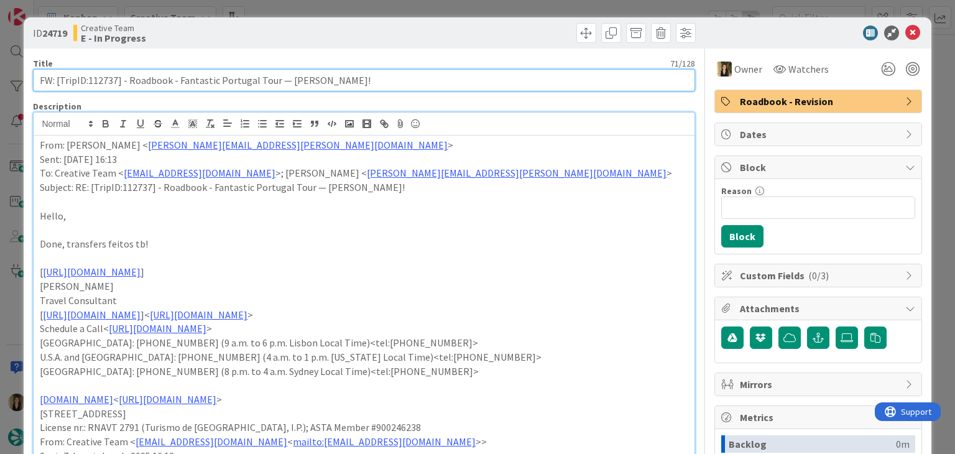
click at [106, 77] on input "FW: [TripID:112737] - Roadbook - Fantastic Portugal Tour — [PERSON_NAME]!" at bounding box center [363, 80] width 661 height 22
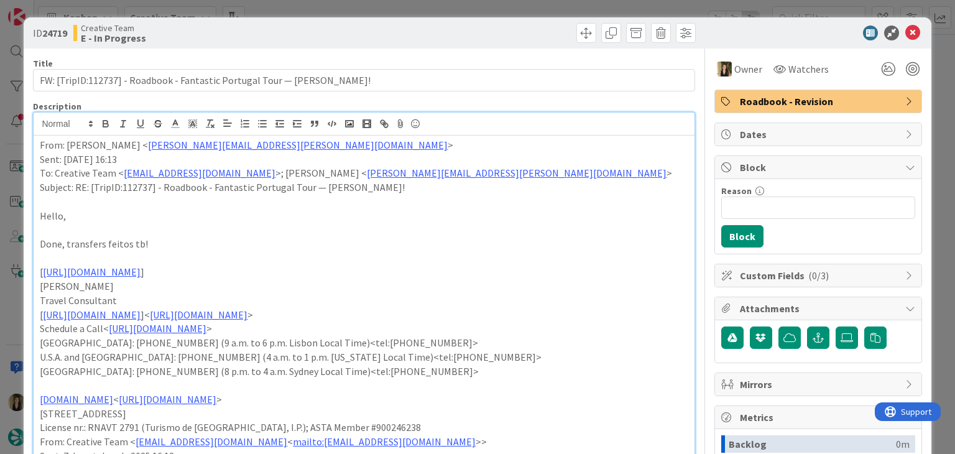
drag, startPoint x: 417, startPoint y: 50, endPoint x: 410, endPoint y: 13, distance: 37.9
click at [410, 12] on div "ID 24719 Creative Team E - In Progress Title 71 / 128 FW: [TripID:112737] - Roa…" at bounding box center [477, 227] width 955 height 454
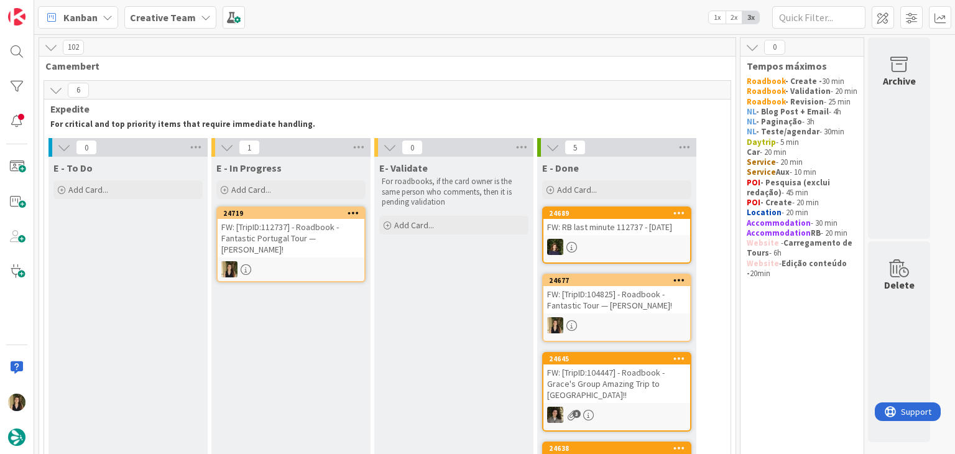
click at [335, 247] on div "FW: [TripID:112737] - Roadbook - Fantastic Portugal Tour — [PERSON_NAME]!" at bounding box center [291, 238] width 147 height 39
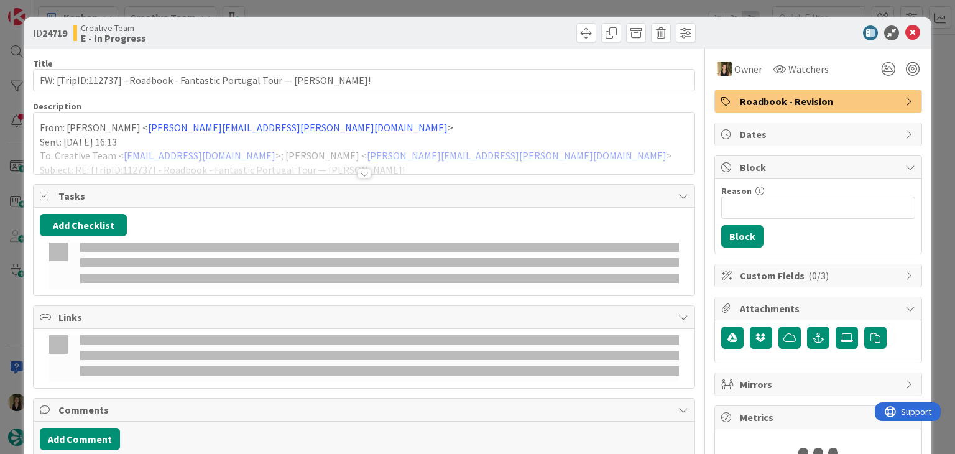
click at [812, 94] on span "Roadbook - Revision" at bounding box center [819, 101] width 159 height 15
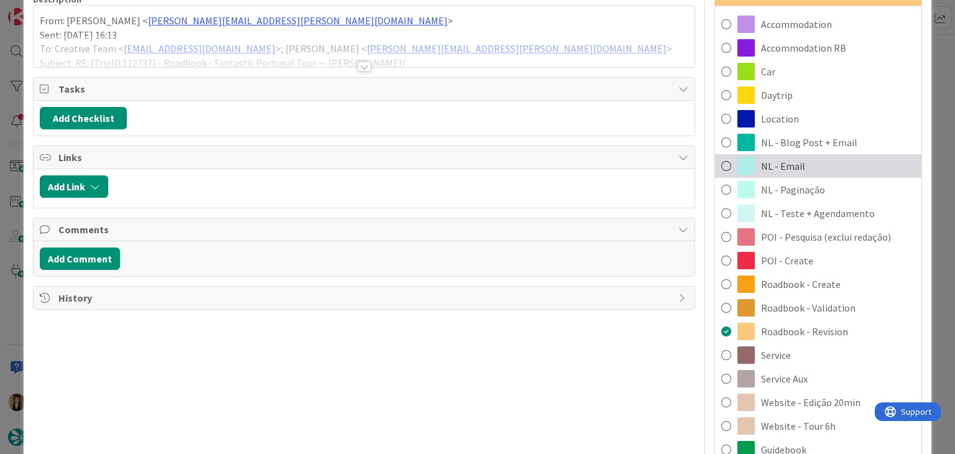
scroll to position [124, 0]
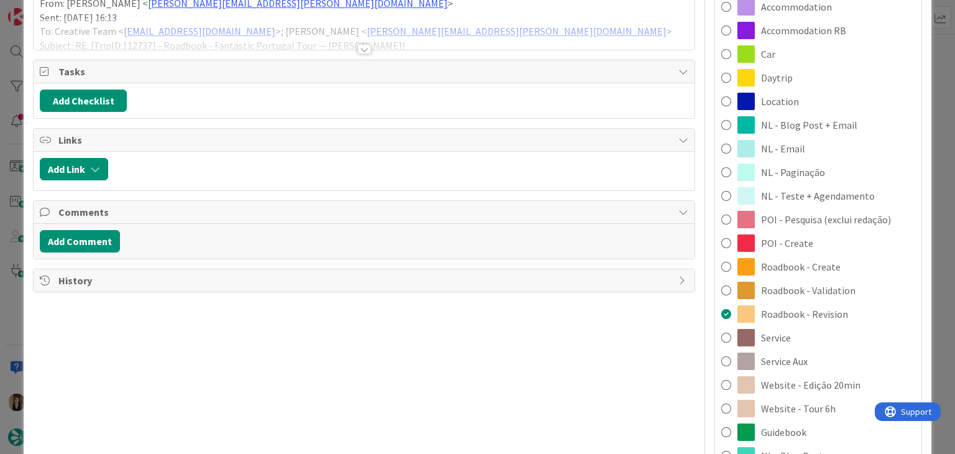
drag, startPoint x: 801, startPoint y: 354, endPoint x: 793, endPoint y: 347, distance: 9.7
click at [799, 354] on div "Service Aux" at bounding box center [818, 361] width 206 height 24
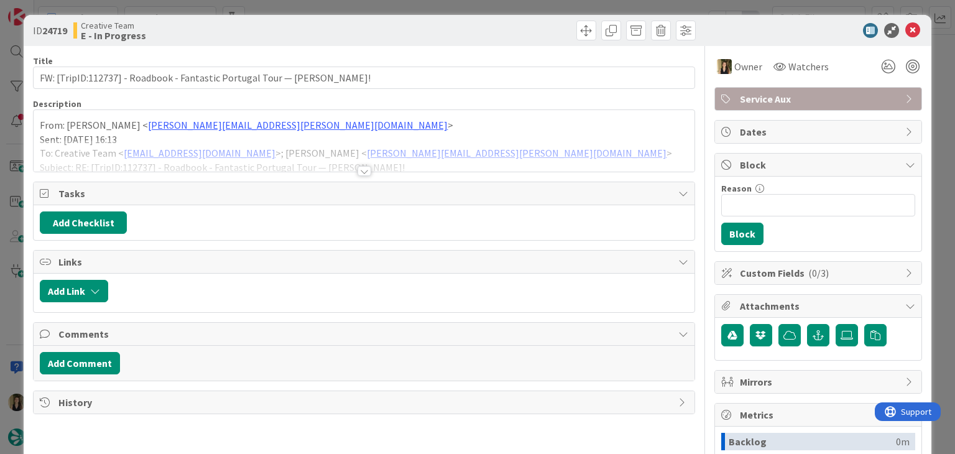
scroll to position [0, 0]
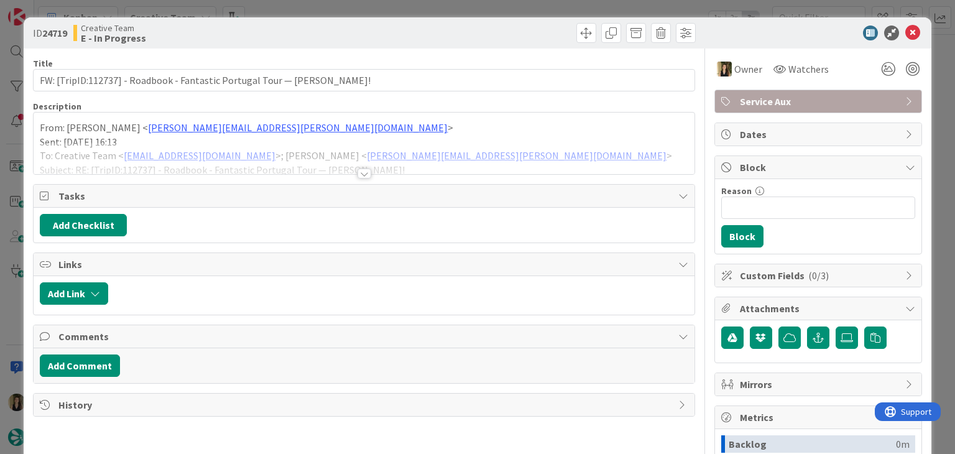
drag, startPoint x: 492, startPoint y: 10, endPoint x: 483, endPoint y: 9, distance: 9.4
click at [490, 9] on div "ID 24719 Creative Team E - In Progress Title 71 / 128 FW: [TripID:112737] - Roa…" at bounding box center [477, 227] width 955 height 454
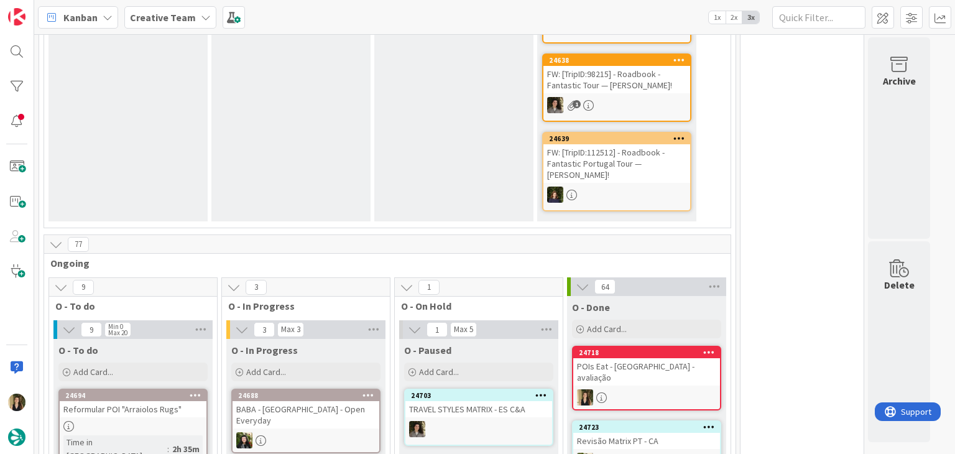
scroll to position [684, 0]
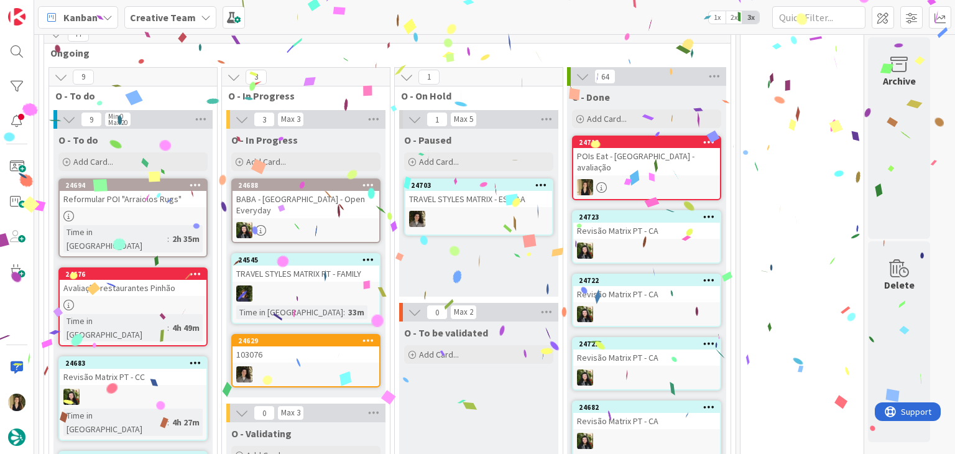
click at [457, 269] on div "O - Paused Add Card... 24703 TRAVEL STYLES MATRIX - ES C&A" at bounding box center [478, 213] width 159 height 168
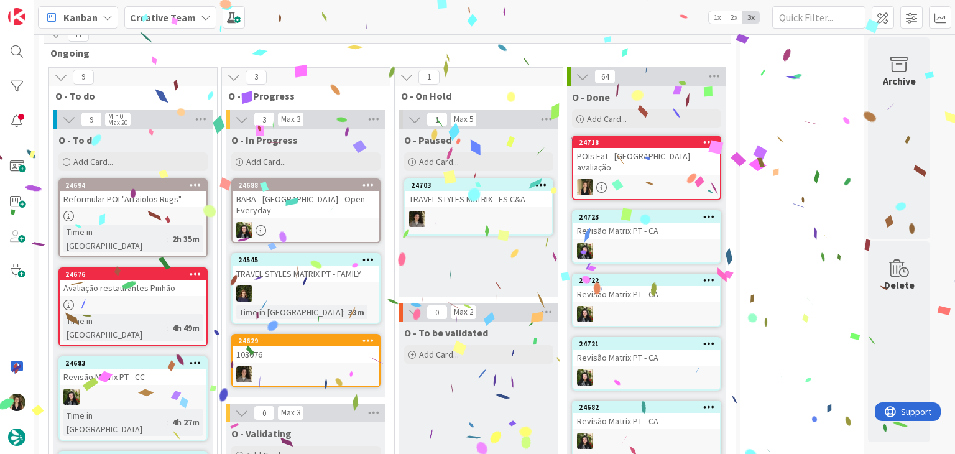
scroll to position [870, 0]
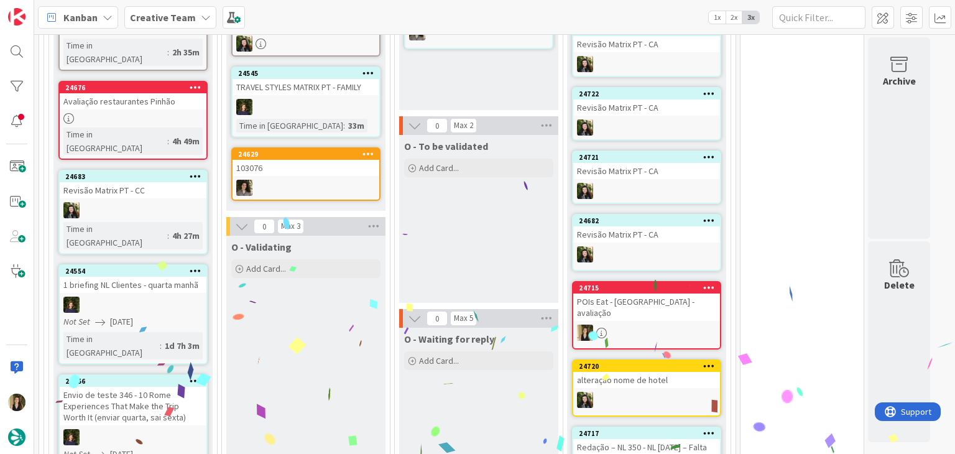
click at [461, 228] on div "O - To be validated Add Card..." at bounding box center [478, 219] width 159 height 168
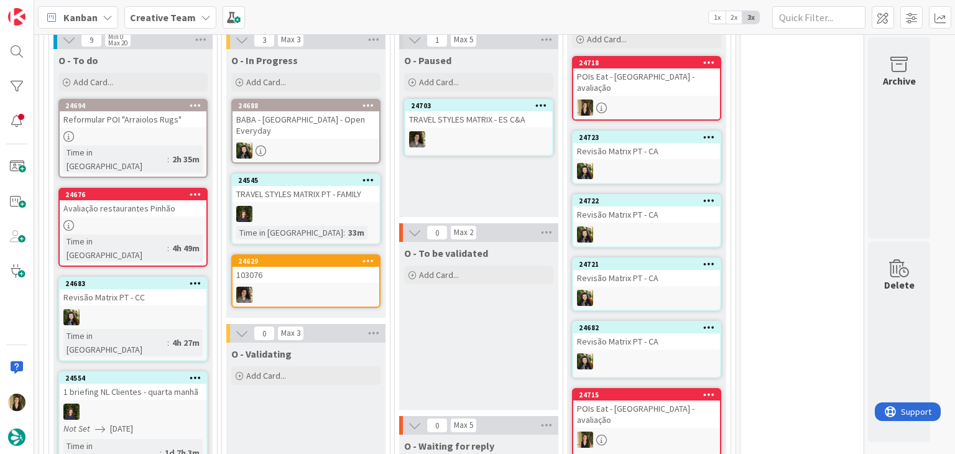
scroll to position [746, 0]
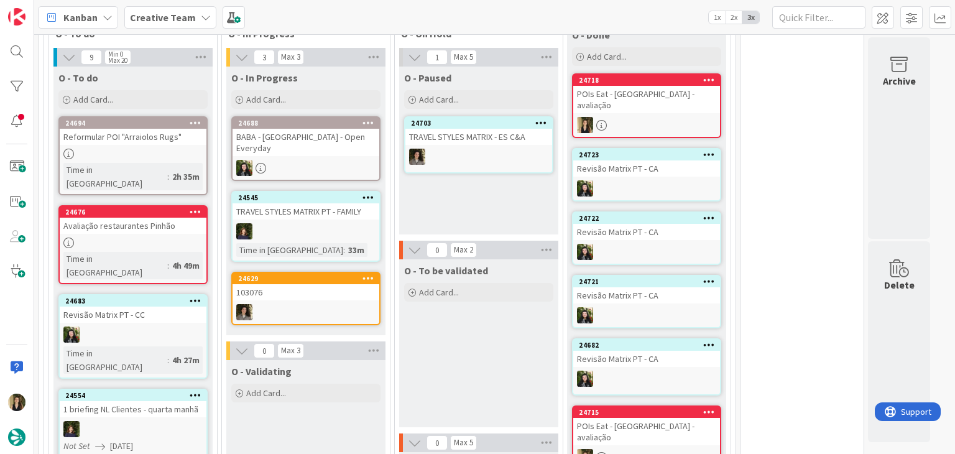
click at [471, 202] on div "O - Paused Add Card... 24703 TRAVEL STYLES MATRIX - ES C&A" at bounding box center [478, 151] width 159 height 168
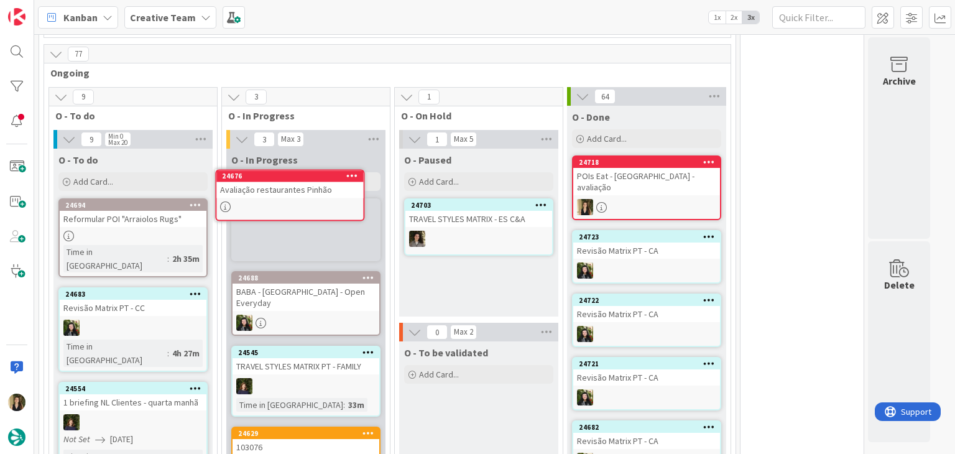
scroll to position [651, 0]
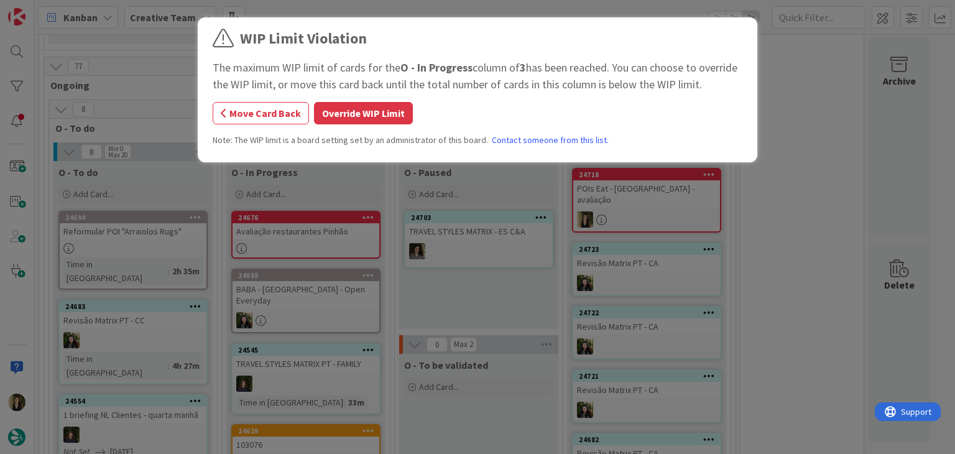
click at [351, 119] on button "Override WIP Limit" at bounding box center [363, 113] width 99 height 22
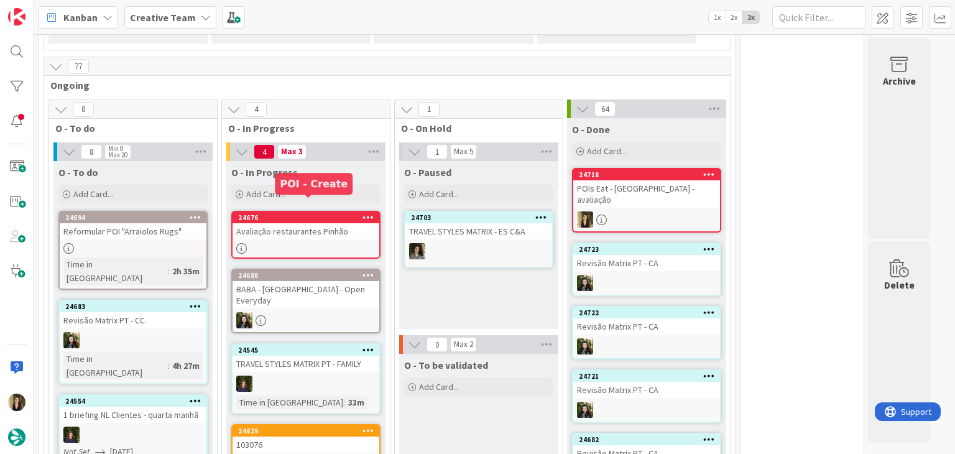
click at [331, 223] on div "Avaliação restaurantes Pinhão" at bounding box center [305, 231] width 147 height 16
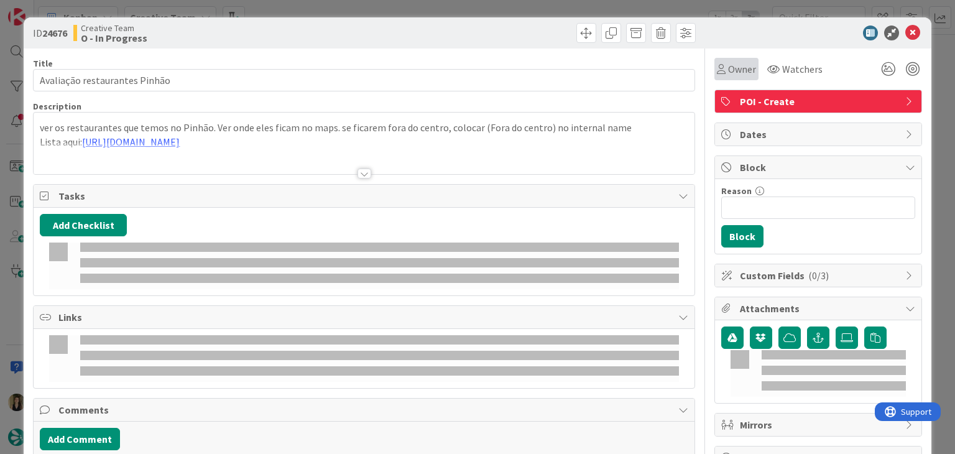
click at [730, 73] on span "Owner" at bounding box center [742, 69] width 28 height 15
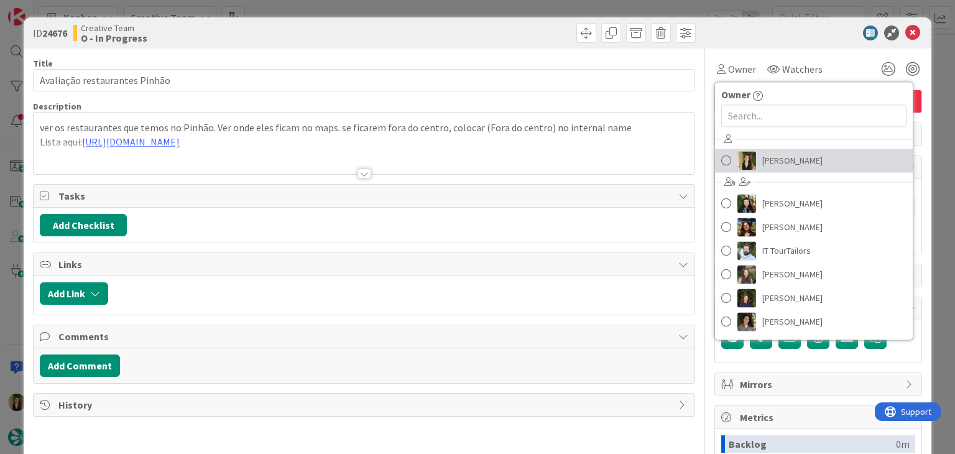
click at [781, 155] on span "[PERSON_NAME]" at bounding box center [792, 160] width 60 height 19
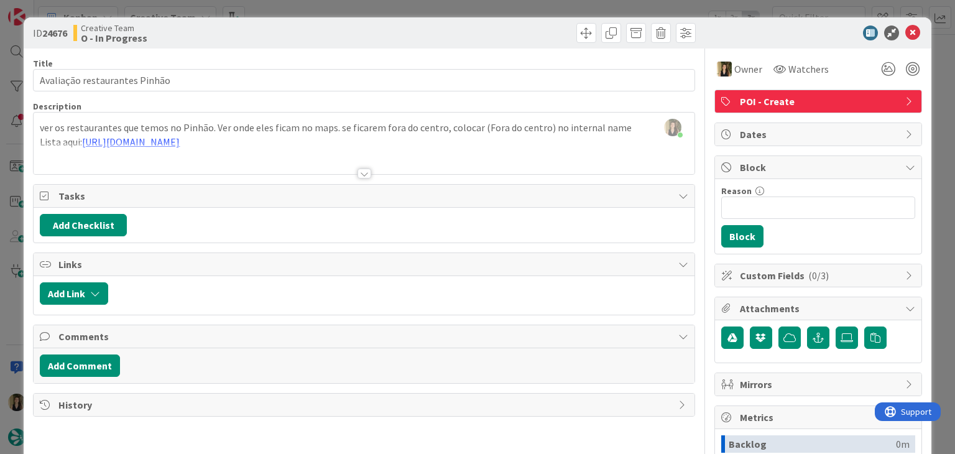
click at [283, 142] on div at bounding box center [364, 158] width 660 height 32
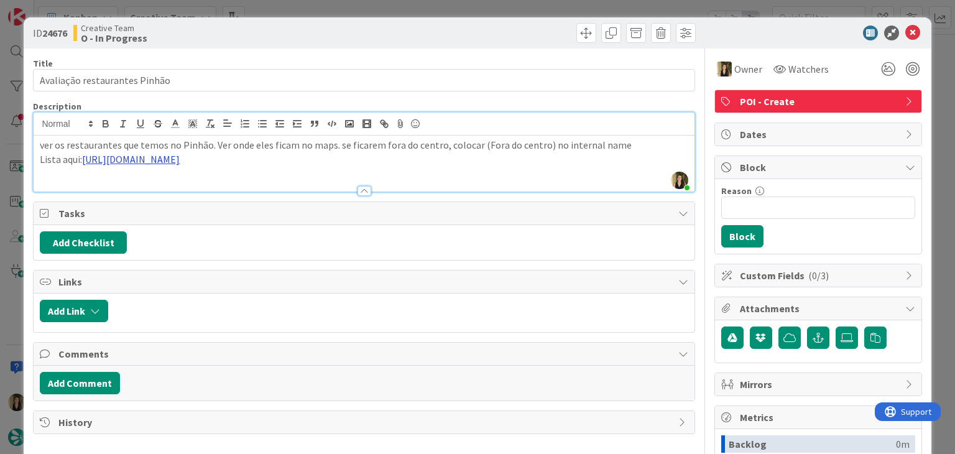
click at [180, 160] on link "[URL][DOMAIN_NAME]" at bounding box center [131, 159] width 98 height 12
click at [283, 184] on link "[URL][DOMAIN_NAME]" at bounding box center [307, 183] width 85 height 16
click at [152, 145] on p "ver os restaurantes que temos no Pinhão. Ver onde eles ficam no maps. se ficare…" at bounding box center [364, 145] width 648 height 14
click at [282, 6] on div "ID 24676 Creative Team O - In Progress Title 29 / 128 Avaliação restaurantes Pi…" at bounding box center [477, 227] width 955 height 454
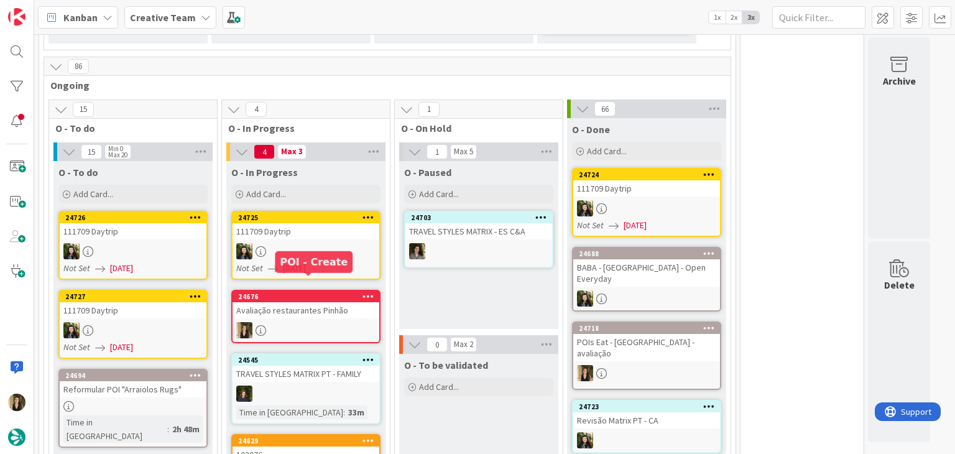
click at [320, 302] on div "Avaliação restaurantes Pinhão" at bounding box center [305, 310] width 147 height 16
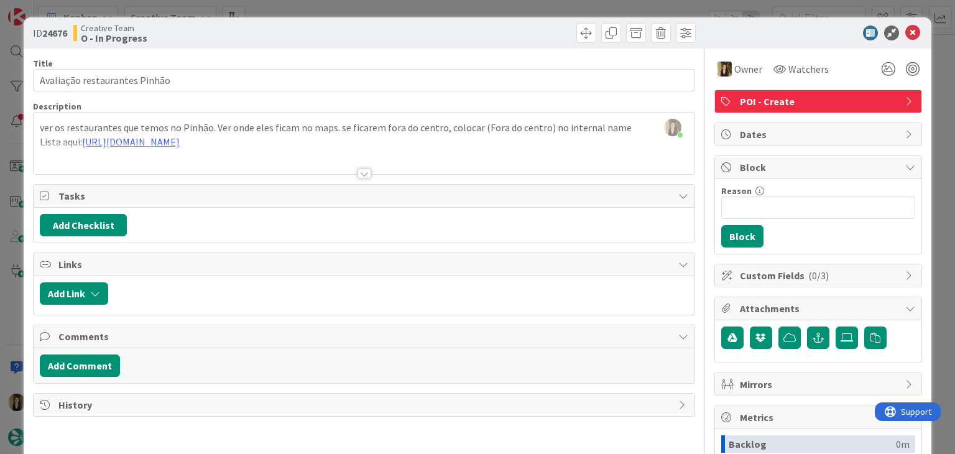
drag, startPoint x: 436, startPoint y: 28, endPoint x: 438, endPoint y: 1, distance: 27.4
click at [434, 25] on div at bounding box center [531, 33] width 328 height 20
click at [441, 1] on div "ID 24676 Creative Team O - In Progress Title 29 / 128 Avaliação restaurantes Pi…" at bounding box center [477, 227] width 955 height 454
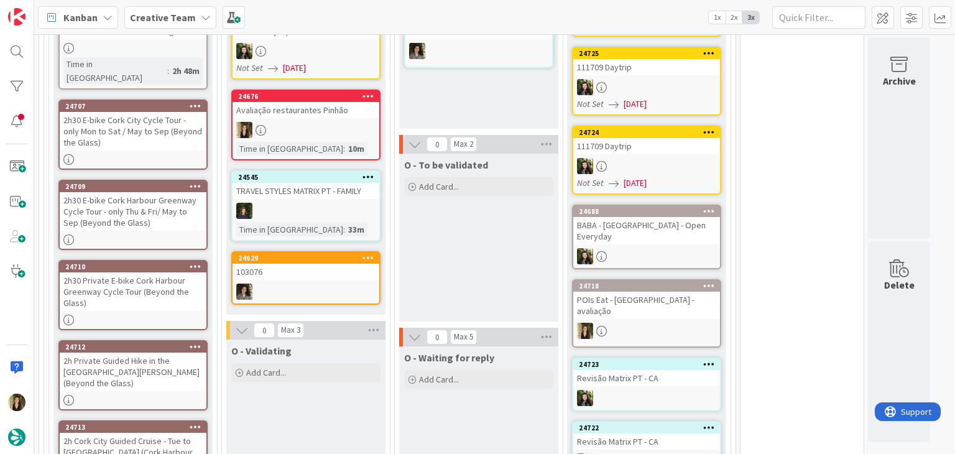
scroll to position [714, 0]
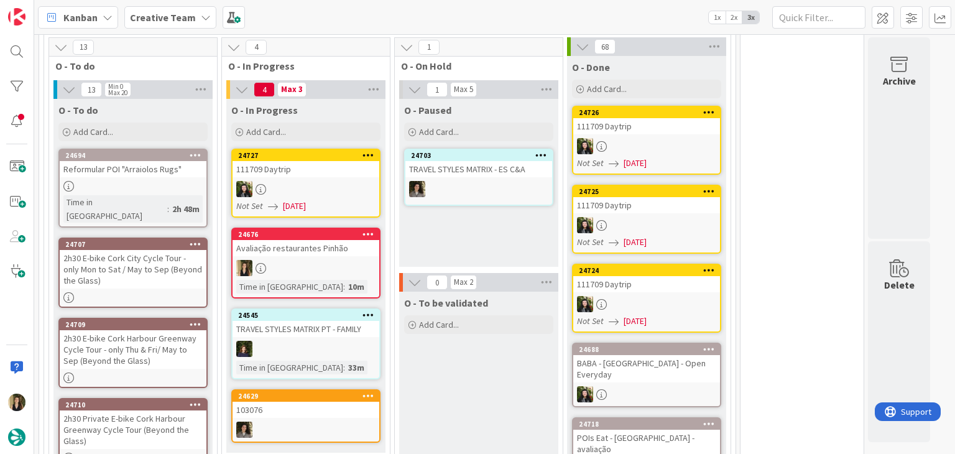
click at [147, 162] on div "24694 Reformular POI "Arraiolos Rugs" Time in Column : 2h 48m" at bounding box center [132, 188] width 149 height 79
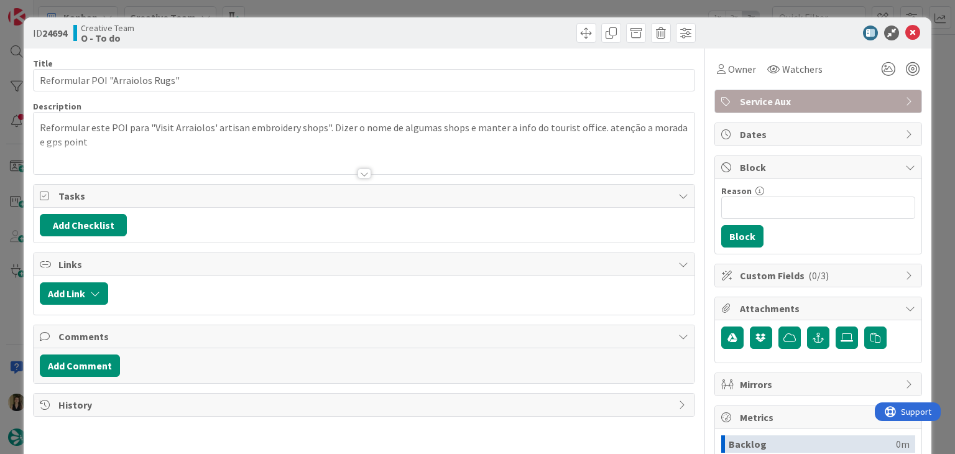
click at [361, 175] on div at bounding box center [364, 173] width 14 height 10
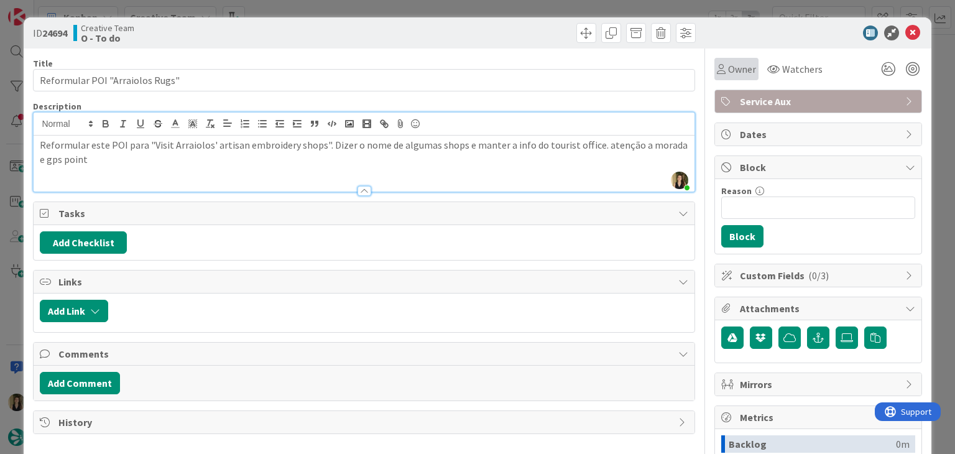
click at [717, 72] on icon at bounding box center [721, 69] width 9 height 10
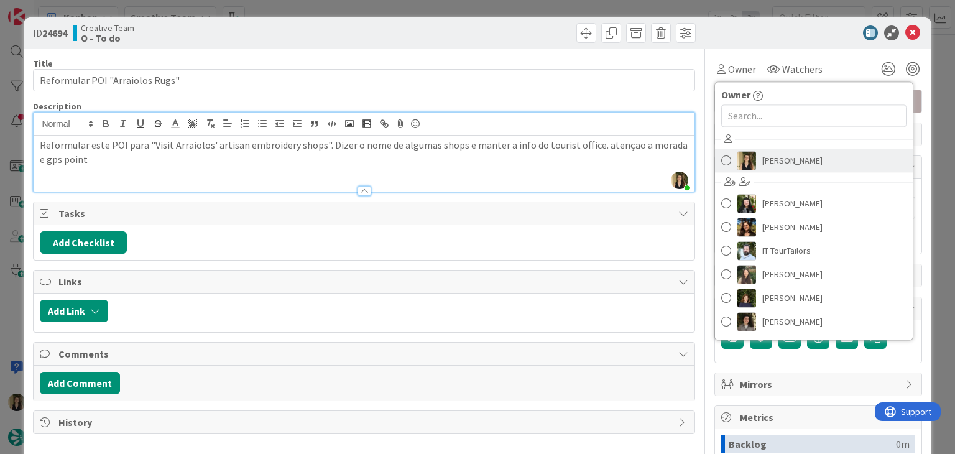
click at [778, 162] on span "[PERSON_NAME]" at bounding box center [792, 160] width 60 height 19
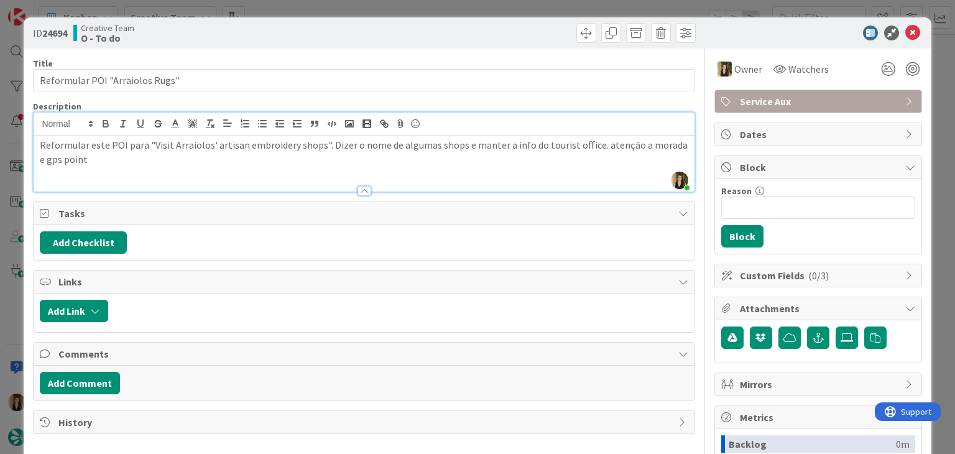
drag, startPoint x: 504, startPoint y: 9, endPoint x: 466, endPoint y: 37, distance: 47.5
click at [503, 8] on div "ID 24694 Creative Team O - To do Title 31 / 128 Reformular POI "Arraiolos Rugs"…" at bounding box center [477, 227] width 955 height 454
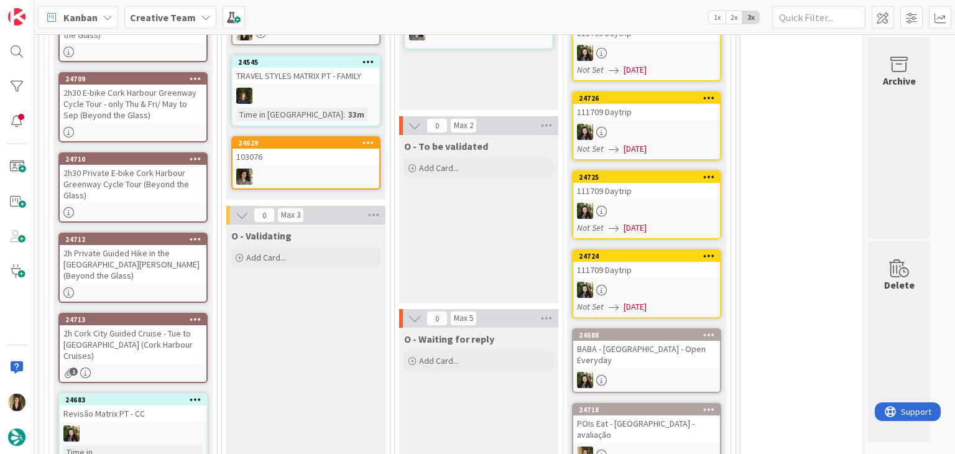
click at [489, 239] on div "O - To be validated Add Card..." at bounding box center [478, 219] width 159 height 168
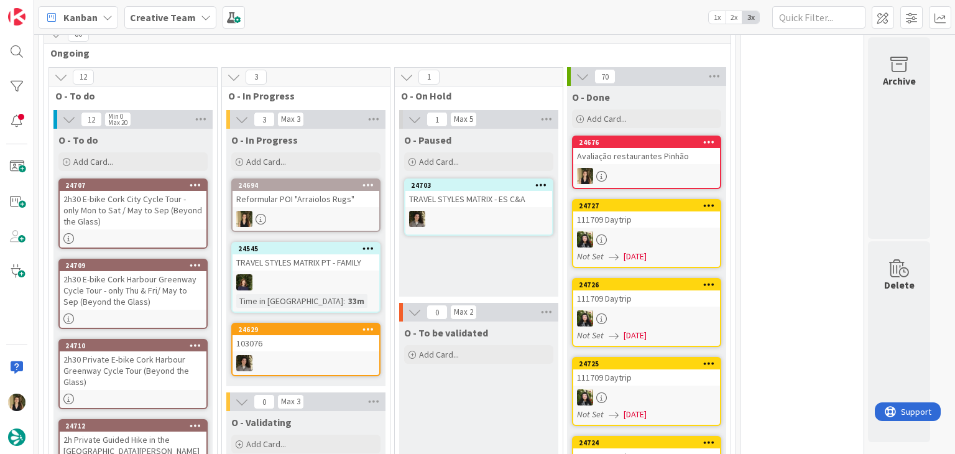
click at [443, 237] on div "O - Paused Add Card... 24703 TRAVEL STYLES MATRIX - ES C&A" at bounding box center [478, 213] width 159 height 168
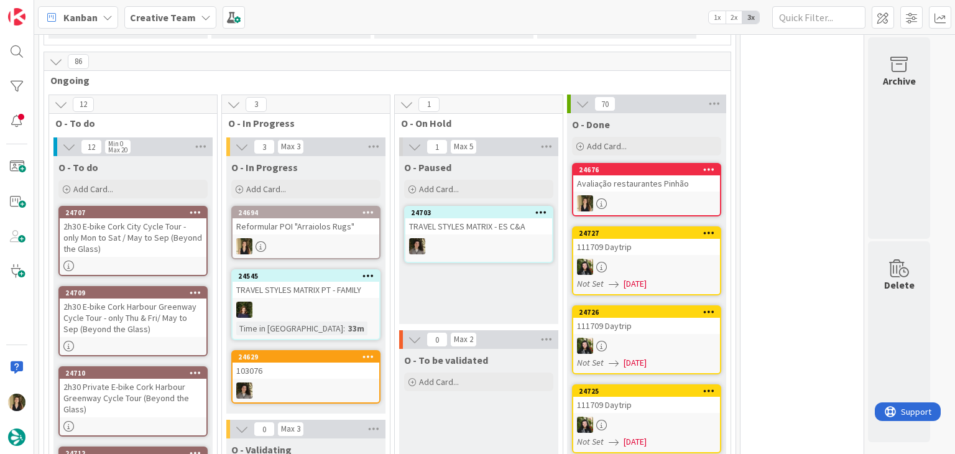
scroll to position [559, 0]
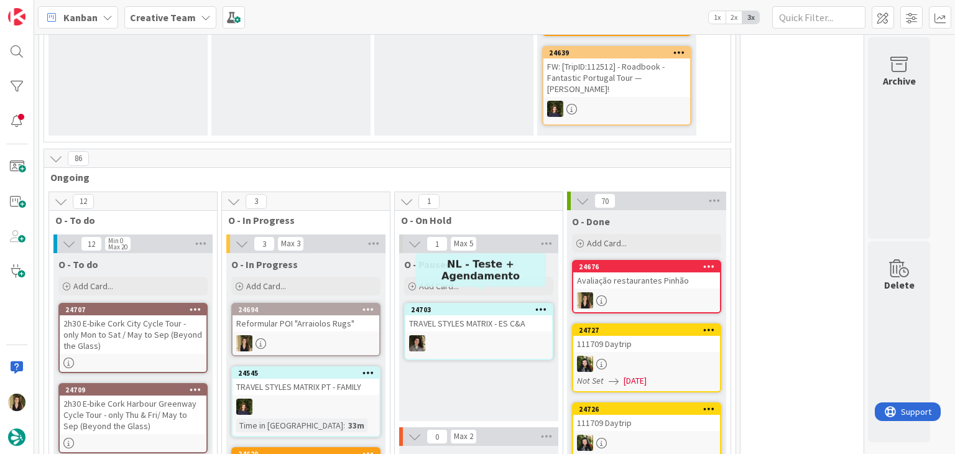
click at [487, 373] on div "O - Paused Add Card... 24703 TRAVEL STYLES MATRIX - ES C&A" at bounding box center [478, 337] width 159 height 168
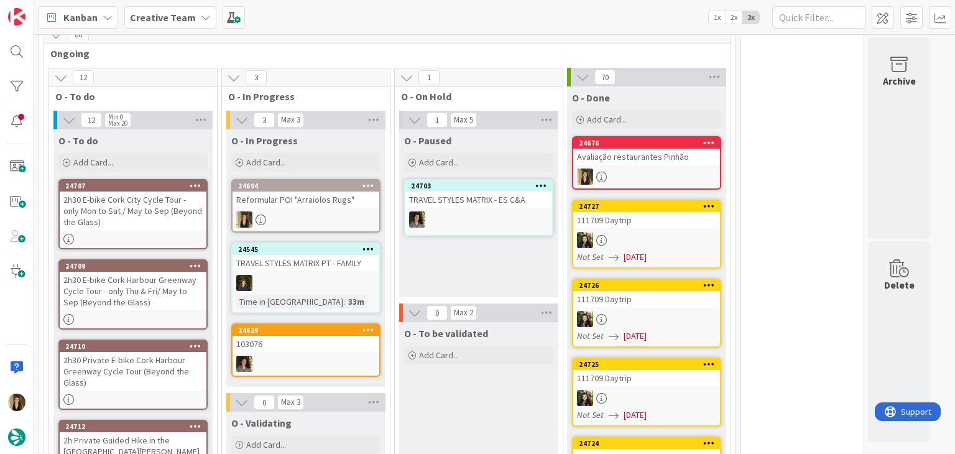
scroll to position [684, 0]
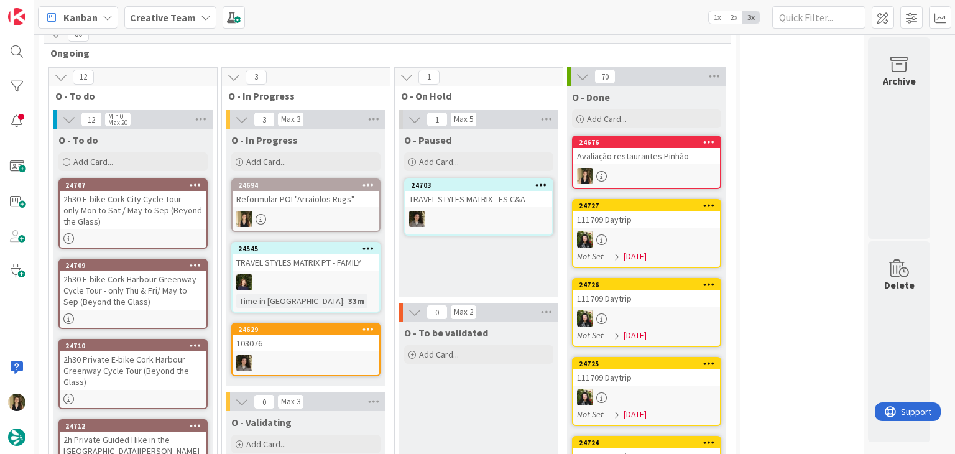
click at [313, 211] on div at bounding box center [305, 219] width 147 height 16
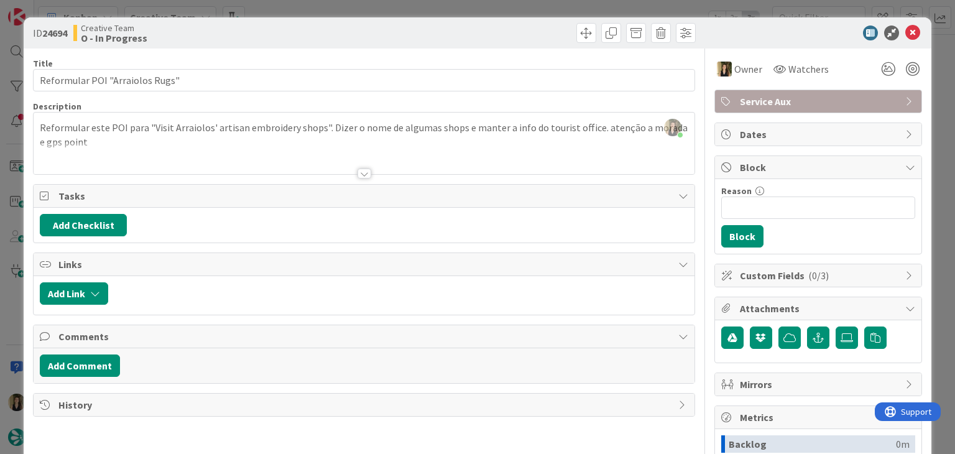
click at [236, 130] on div "[PERSON_NAME] just joined Reformular este POI para "Visit Arraiolos' artisan em…" at bounding box center [364, 144] width 660 height 62
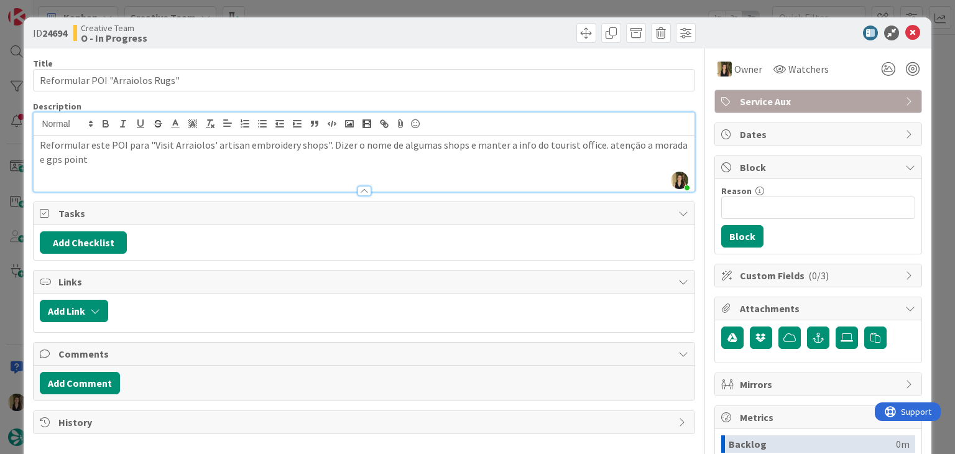
click at [322, 145] on p "Reformular este POI para "Visit Arraiolos' artisan embroidery shops". Dizer o n…" at bounding box center [364, 152] width 648 height 28
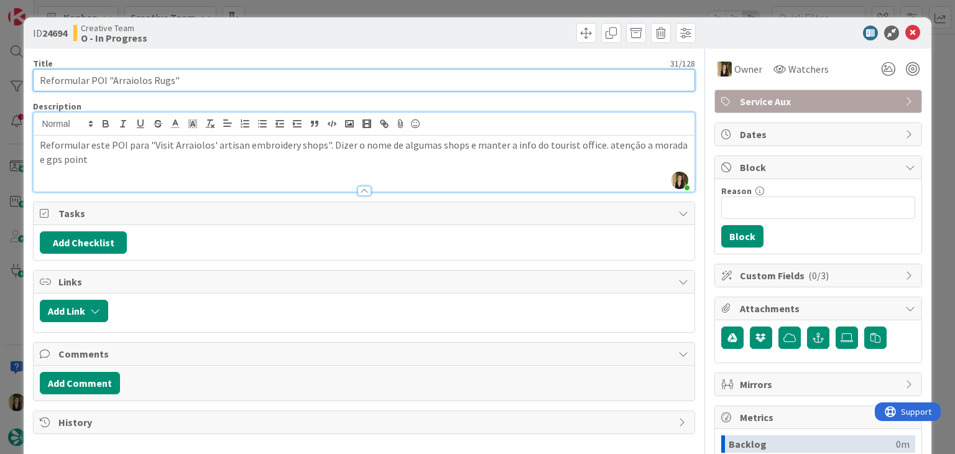
drag, startPoint x: 169, startPoint y: 80, endPoint x: 111, endPoint y: 81, distance: 58.4
click at [111, 81] on input "Reformular POI "Arraiolos Rugs"" at bounding box center [363, 80] width 661 height 22
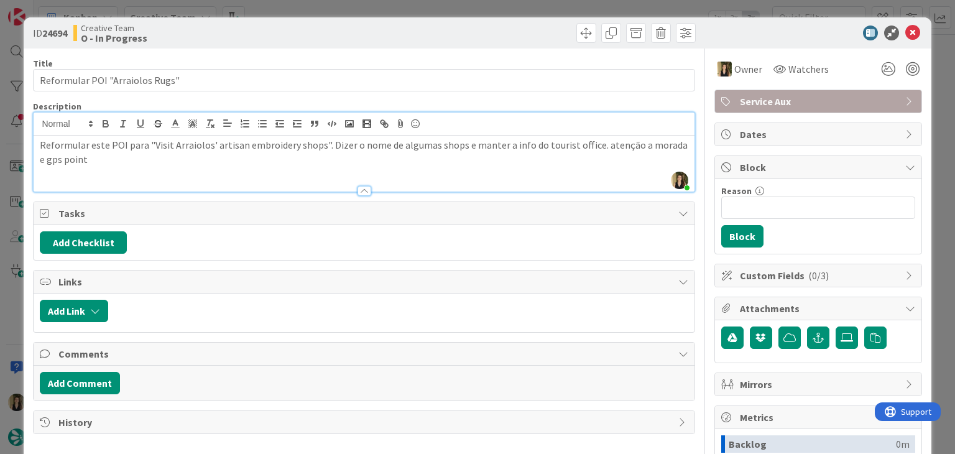
click at [339, 147] on p "Reformular este POI para "Visit Arraiolos' artisan embroidery shops". Dizer o n…" at bounding box center [364, 152] width 648 height 28
click at [400, 145] on p "Reformular este POI para "Visit Arraiolos' artisan embroidery shops". Dizer o n…" at bounding box center [364, 152] width 648 height 28
drag, startPoint x: 540, startPoint y: 142, endPoint x: 587, endPoint y: 147, distance: 48.1
click at [541, 142] on p "Reformular este POI para "Visit Arraiolos' artisan embroidery shops". Dizer o n…" at bounding box center [364, 152] width 648 height 28
click at [488, 151] on p "Reformular este POI para "Visit Arraiolos' artisan embroidery shops". Dizer o n…" at bounding box center [364, 152] width 648 height 28
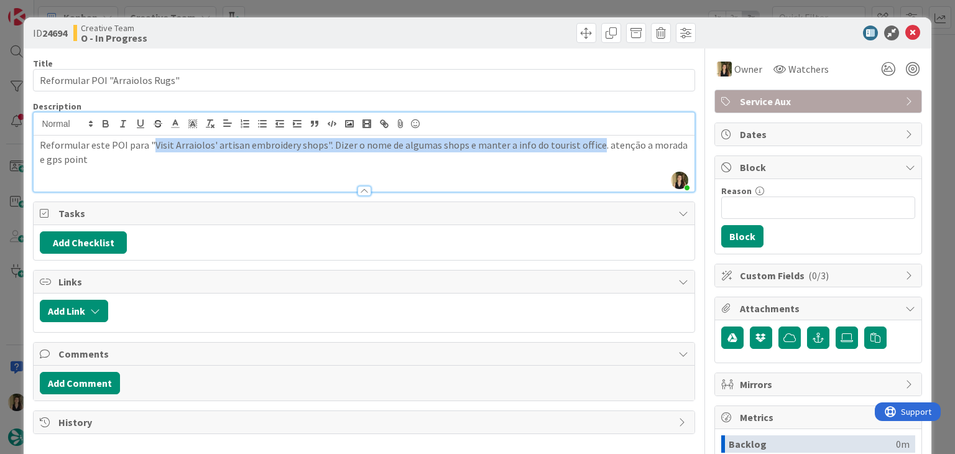
drag, startPoint x: 152, startPoint y: 144, endPoint x: 587, endPoint y: 144, distance: 435.1
click at [587, 144] on p "Reformular este POI para "Visit Arraiolos' artisan embroidery shops". Dizer o n…" at bounding box center [364, 152] width 648 height 28
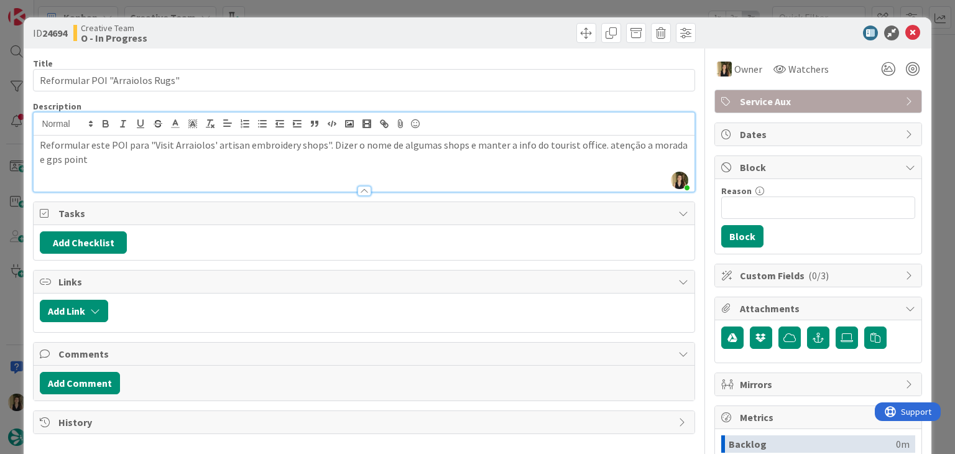
drag, startPoint x: 244, startPoint y: 179, endPoint x: 203, endPoint y: 162, distance: 44.6
click at [242, 178] on div at bounding box center [364, 184] width 660 height 13
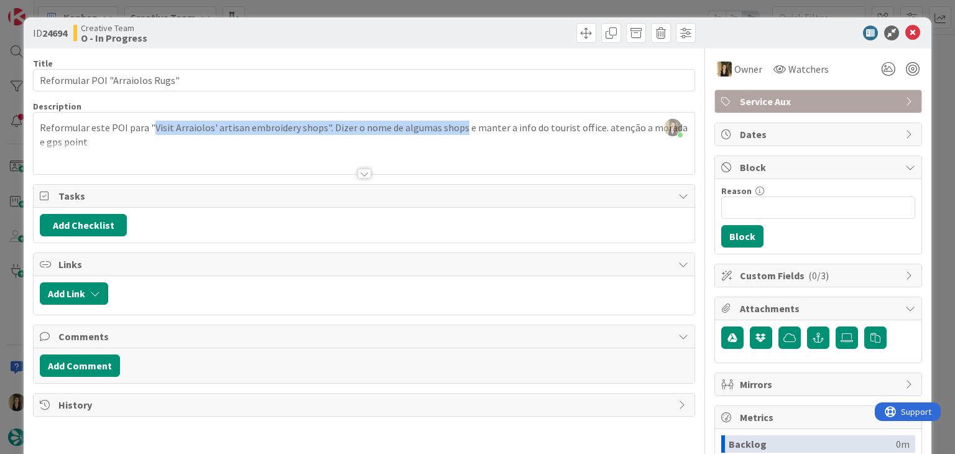
drag, startPoint x: 149, startPoint y: 123, endPoint x: 454, endPoint y: 124, distance: 304.6
click at [454, 125] on p "Reformular este POI para "Visit Arraiolos' artisan embroidery shops". Dizer o n…" at bounding box center [364, 135] width 648 height 28
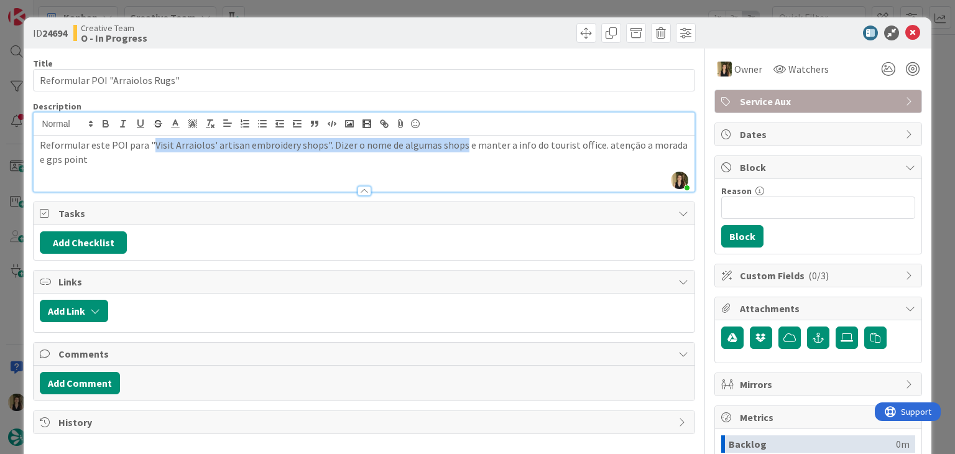
copy p "Visit Arraiolos' artisan embroidery shops". Dizer o nome de algumas shops"
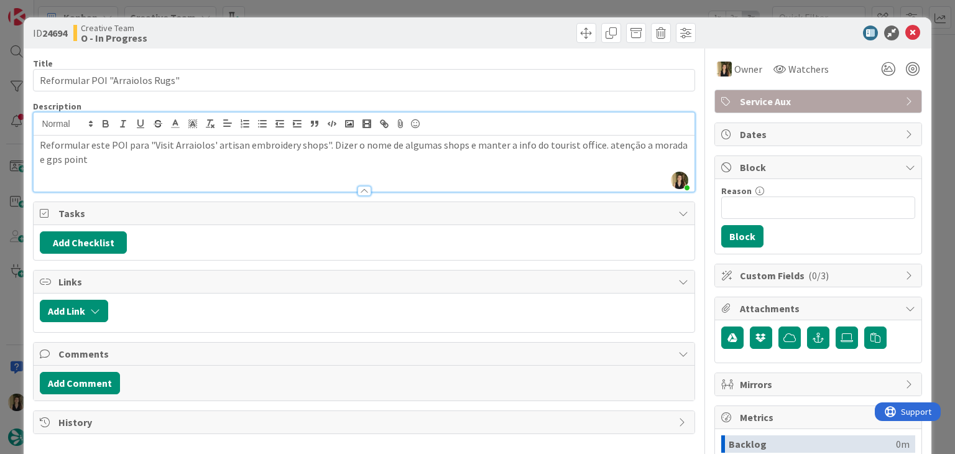
drag, startPoint x: 198, startPoint y: 166, endPoint x: 140, endPoint y: 155, distance: 58.2
click at [198, 167] on div "Reformular este POI para "Visit Arraiolos' artisan embroidery shops". Dizer o n…" at bounding box center [364, 164] width 660 height 56
drag, startPoint x: 150, startPoint y: 146, endPoint x: 315, endPoint y: 147, distance: 164.7
click at [315, 147] on p "Reformular este POI para "Visit Arraiolos' artisan embroidery shops". Dizer o n…" at bounding box center [364, 152] width 648 height 28
copy p "Visit Arraiolos' artisan embroidery shops"
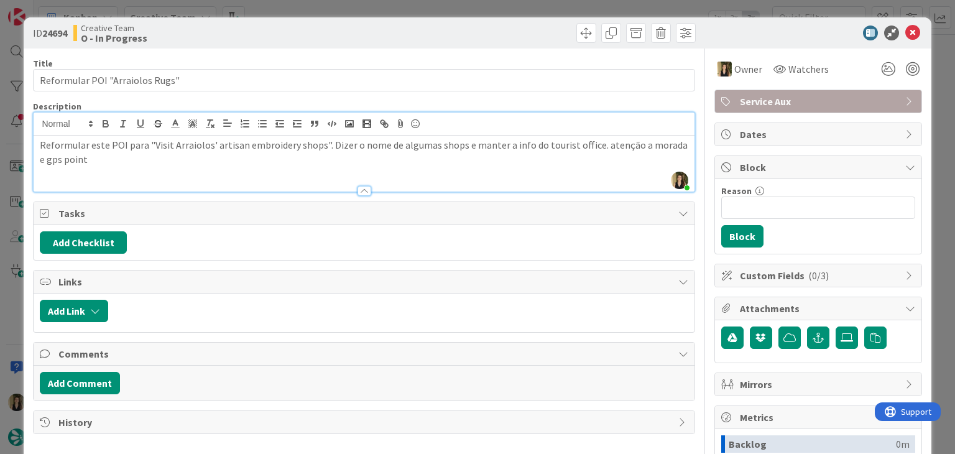
drag, startPoint x: 308, startPoint y: 16, endPoint x: 307, endPoint y: 8, distance: 8.1
click at [308, 16] on div "ID 24694 Creative Team O - In Progress Title 31 / 128 Reformular POI "Arraiolos…" at bounding box center [477, 227] width 955 height 454
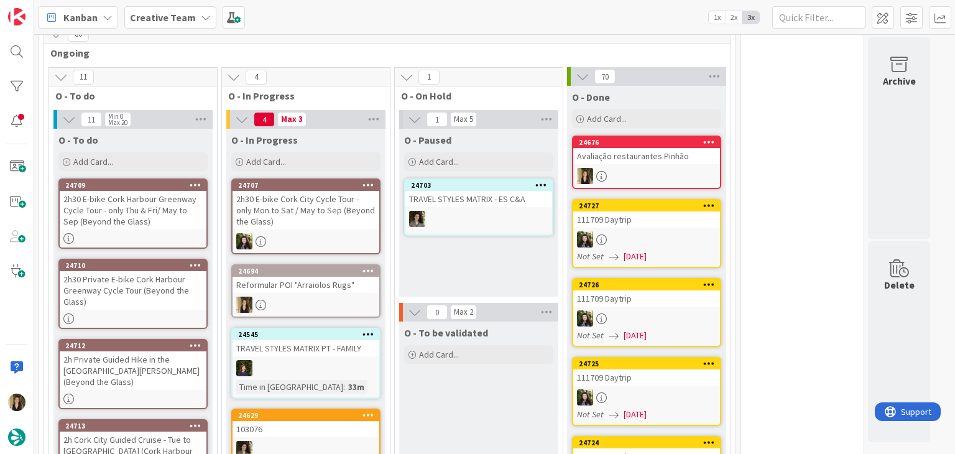
click at [307, 8] on div "Kanban Creative Team 1x 2x 3x" at bounding box center [494, 17] width 921 height 34
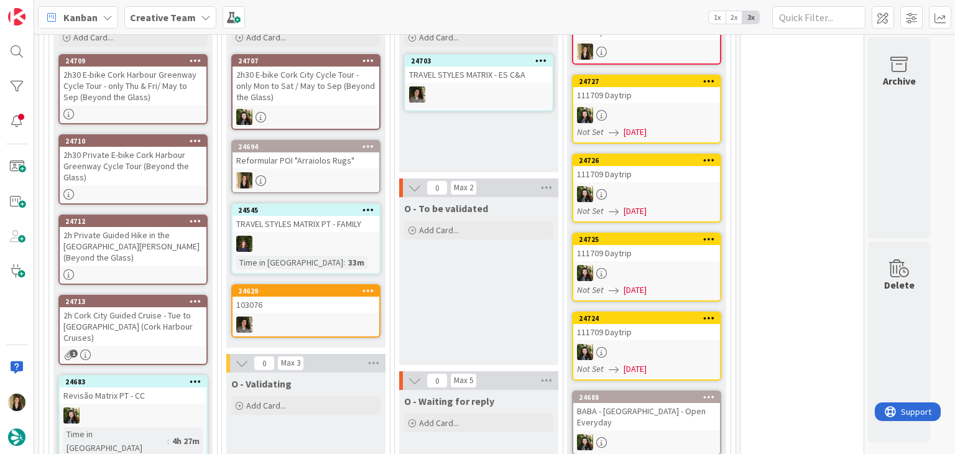
click at [443, 332] on div "O - To be validated Add Card..." at bounding box center [478, 281] width 159 height 168
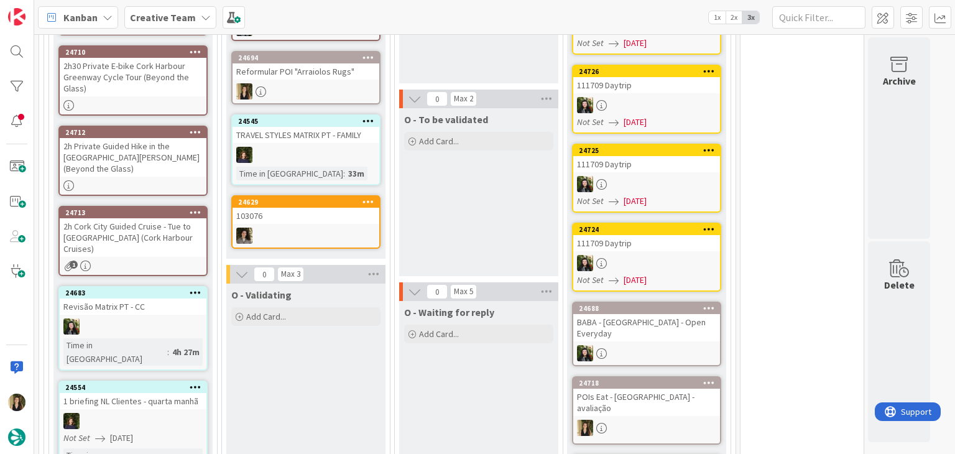
scroll to position [808, 0]
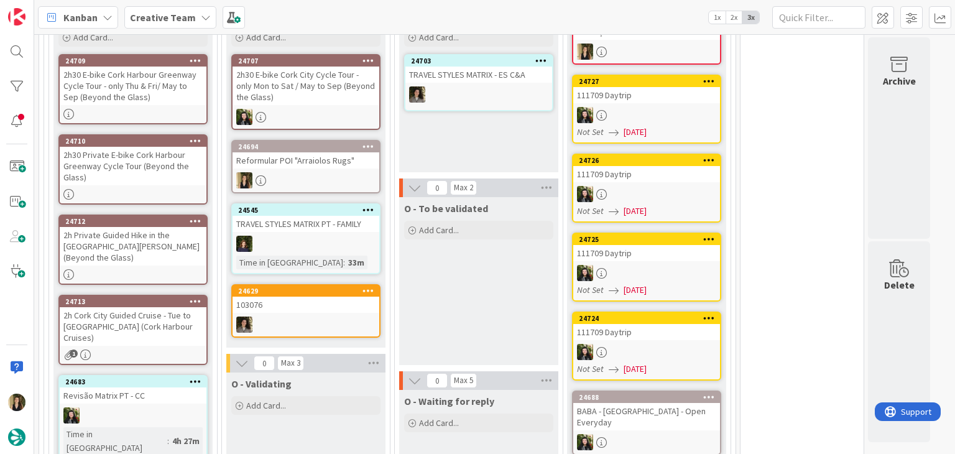
click at [339, 155] on div "24694 Reformular POI "Arraiolos Rugs"" at bounding box center [305, 166] width 149 height 53
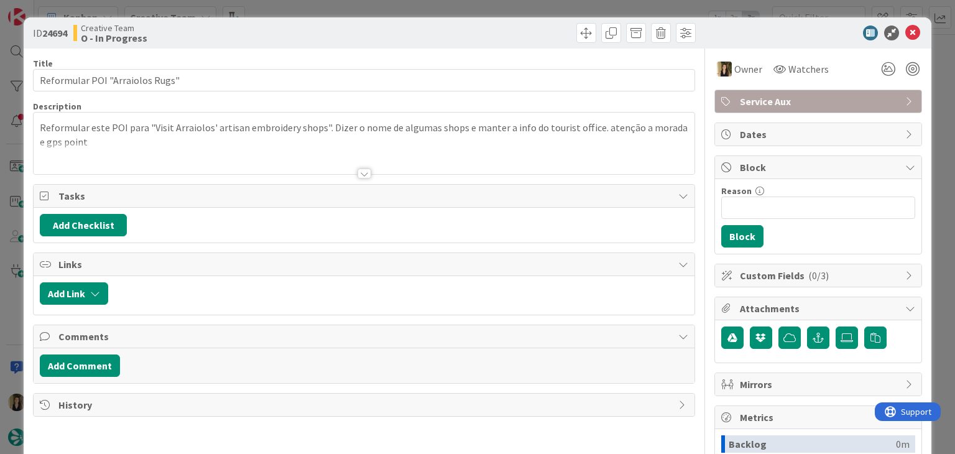
click at [471, 13] on div "ID 24694 Creative Team O - In Progress Title 31 / 128 Reformular POI "Arraiolos…" at bounding box center [477, 227] width 955 height 454
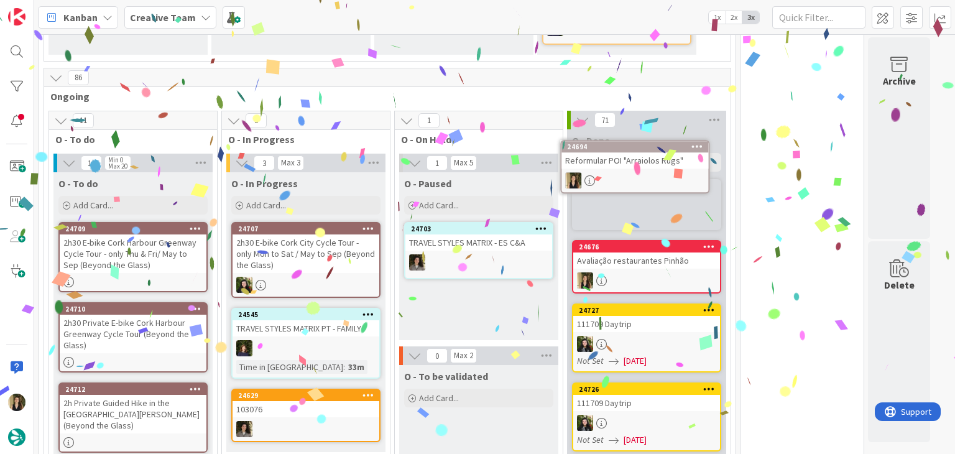
scroll to position [634, 0]
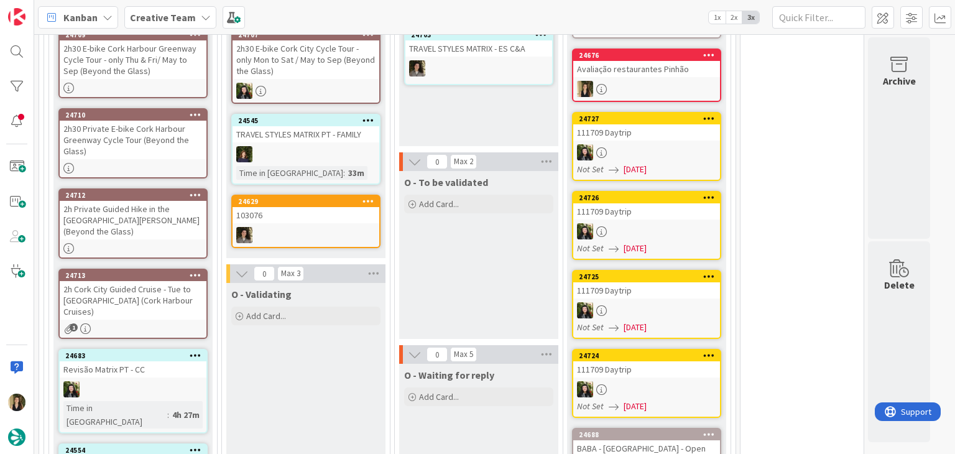
scroll to position [945, 0]
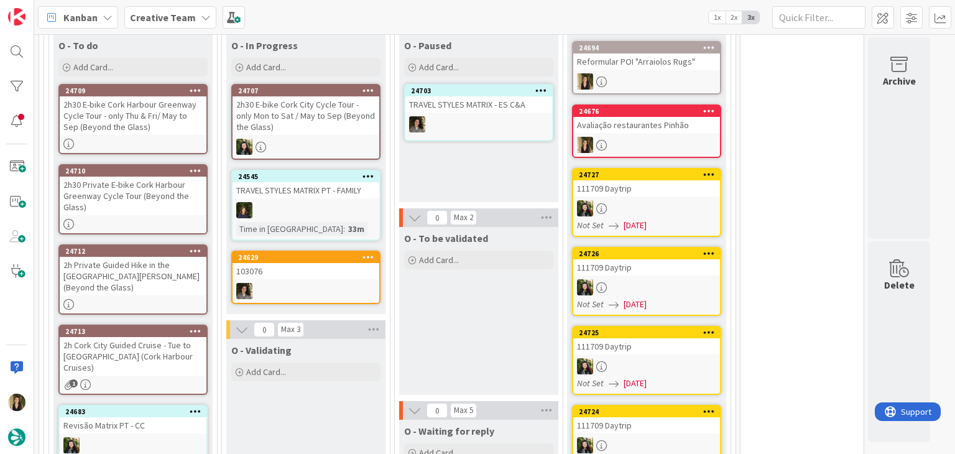
scroll to position [758, 0]
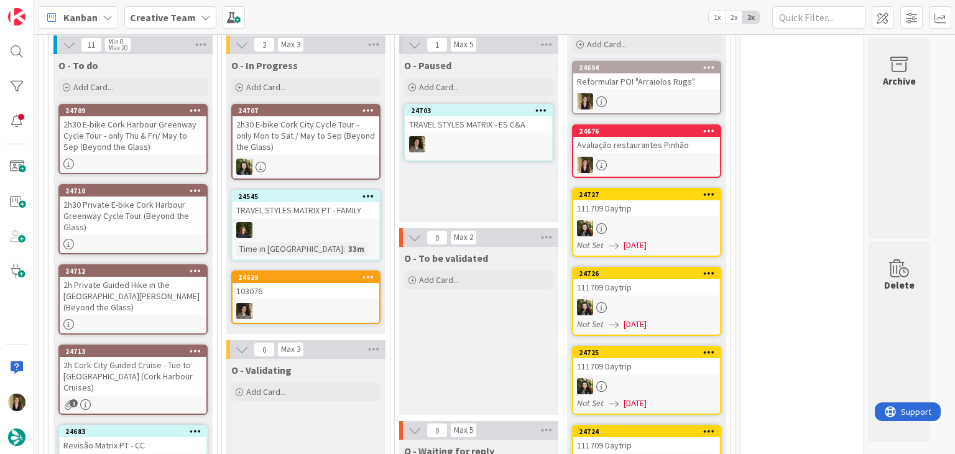
click at [446, 306] on div "O - To be validated Add Card..." at bounding box center [478, 331] width 159 height 168
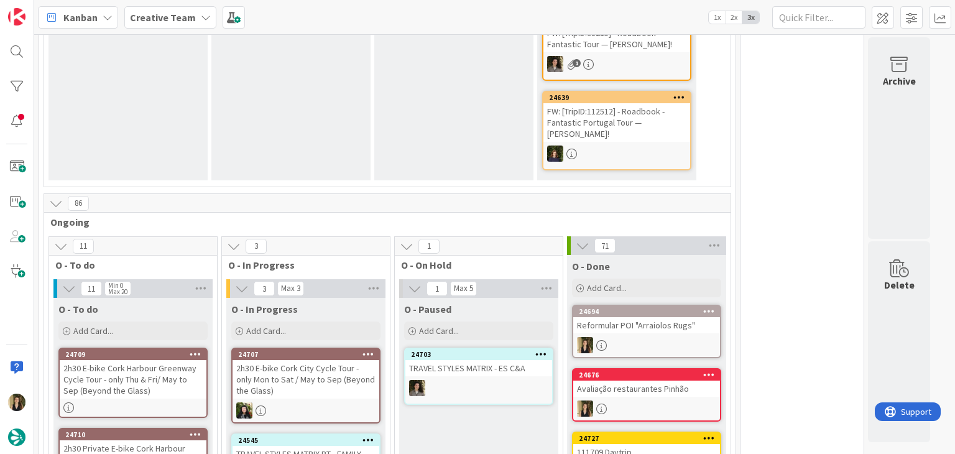
scroll to position [622, 0]
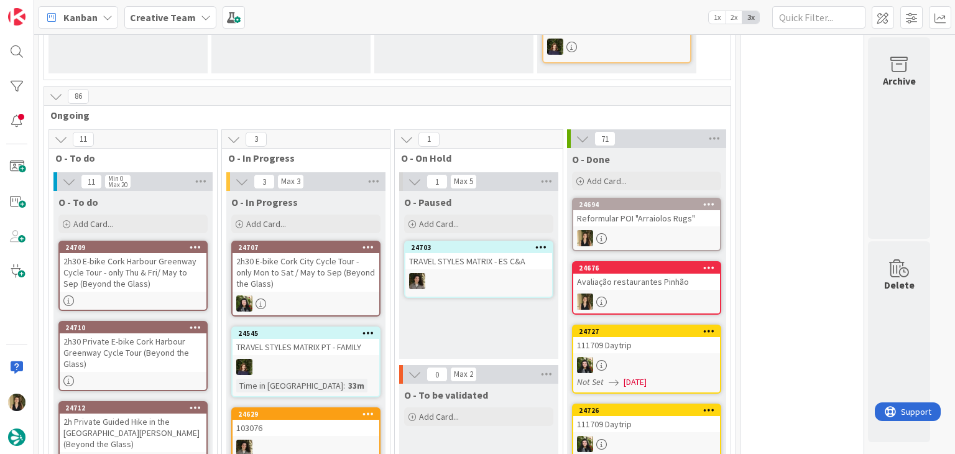
click at [460, 311] on div "O - Paused Add Card... 24703 TRAVEL STYLES MATRIX - ES C&A" at bounding box center [478, 275] width 159 height 168
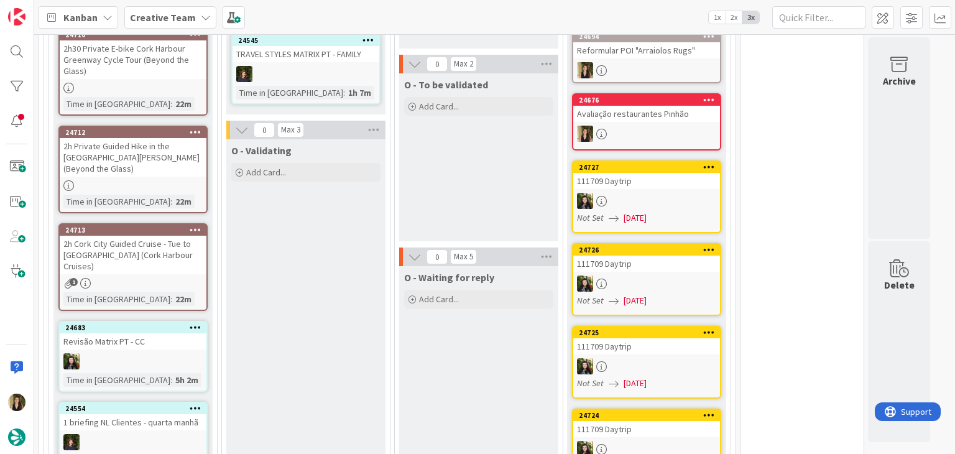
scroll to position [1184, 0]
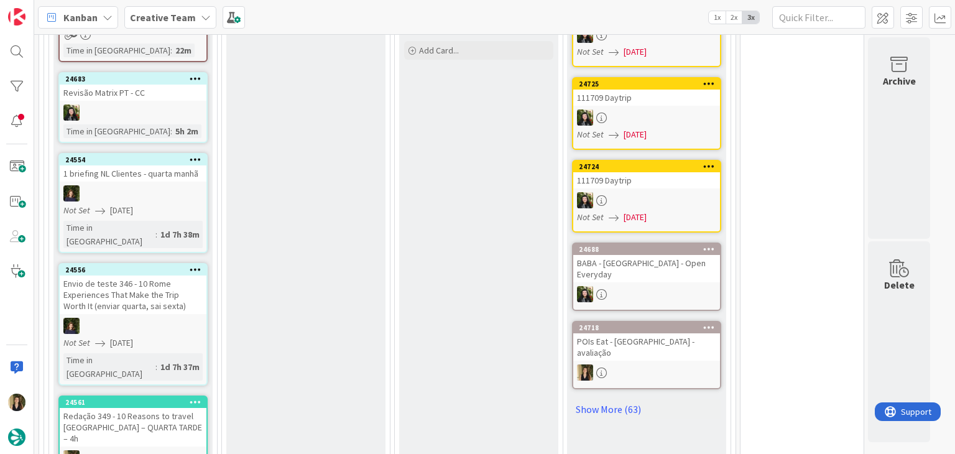
click at [282, 290] on div "O - Validating Add Card..." at bounding box center [305, 413] width 159 height 1045
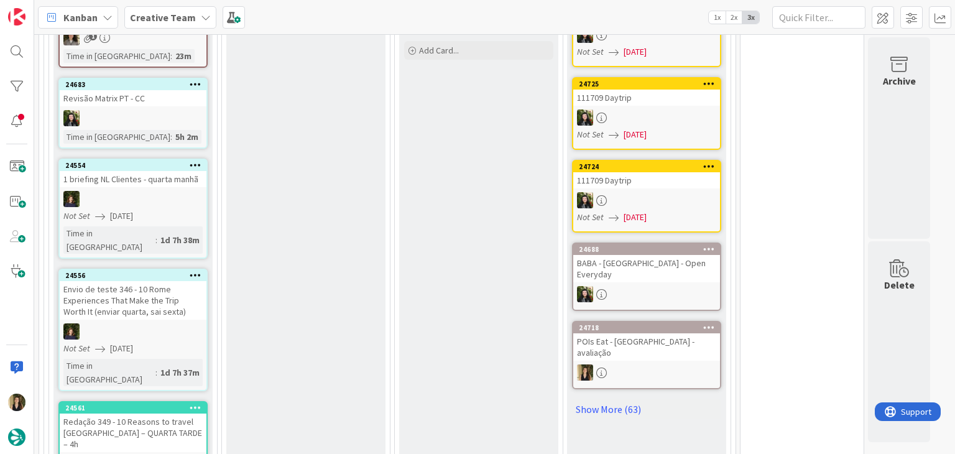
scroll to position [1190, 0]
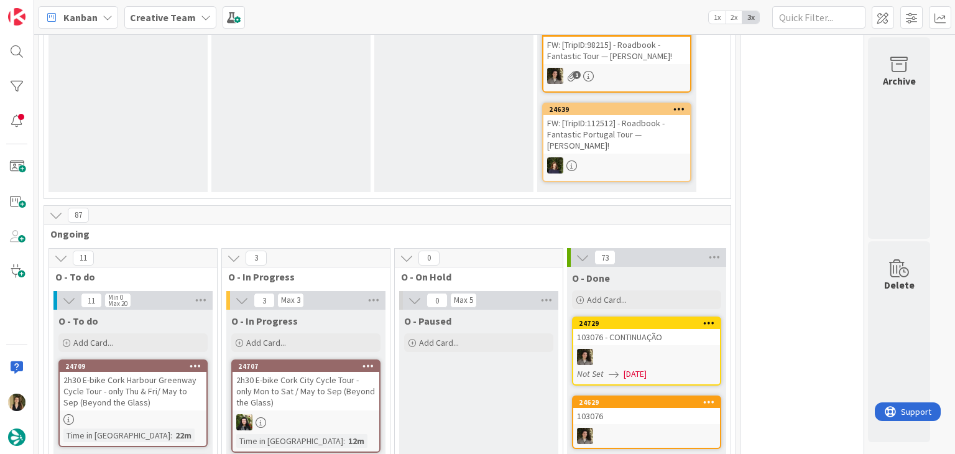
click at [482, 393] on div "O - Paused Add Card..." at bounding box center [478, 394] width 159 height 168
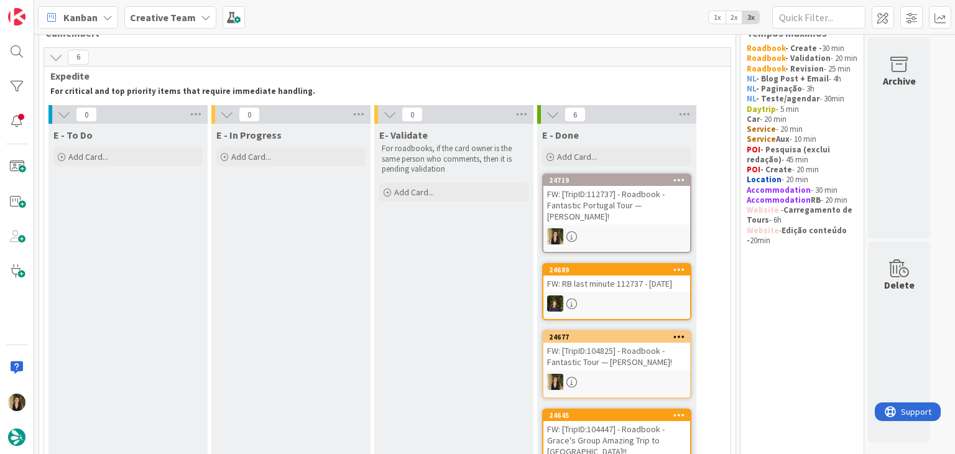
scroll to position [0, 0]
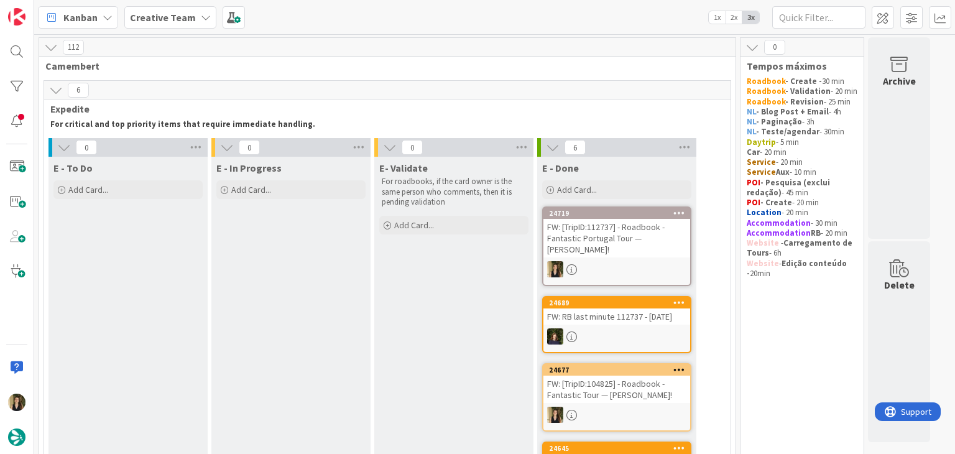
click at [413, 334] on div "E- Validate For roadbooks, if the card owner is the same person who comments, t…" at bounding box center [453, 428] width 159 height 542
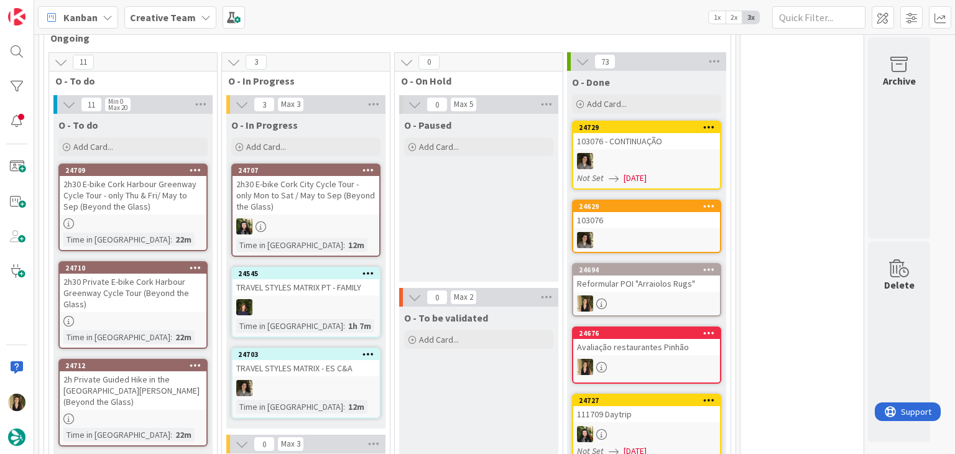
scroll to position [870, 0]
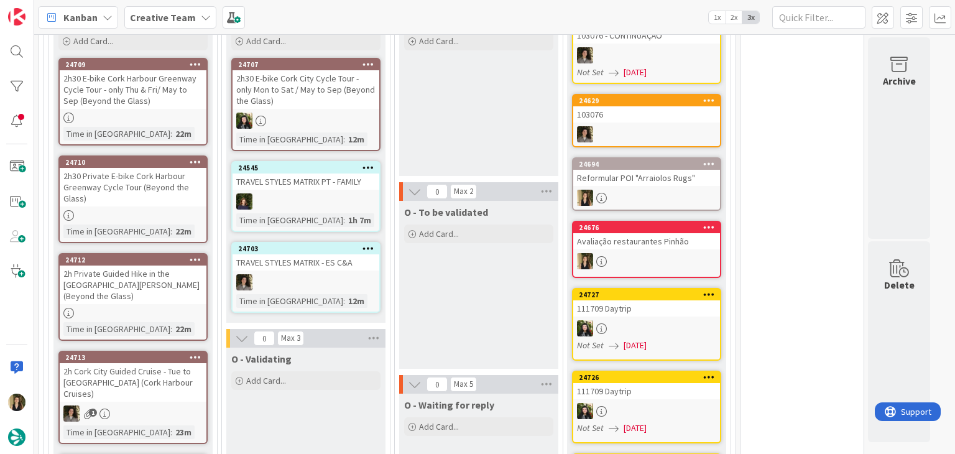
click at [476, 144] on div "O - Paused Add Card..." at bounding box center [478, 92] width 159 height 168
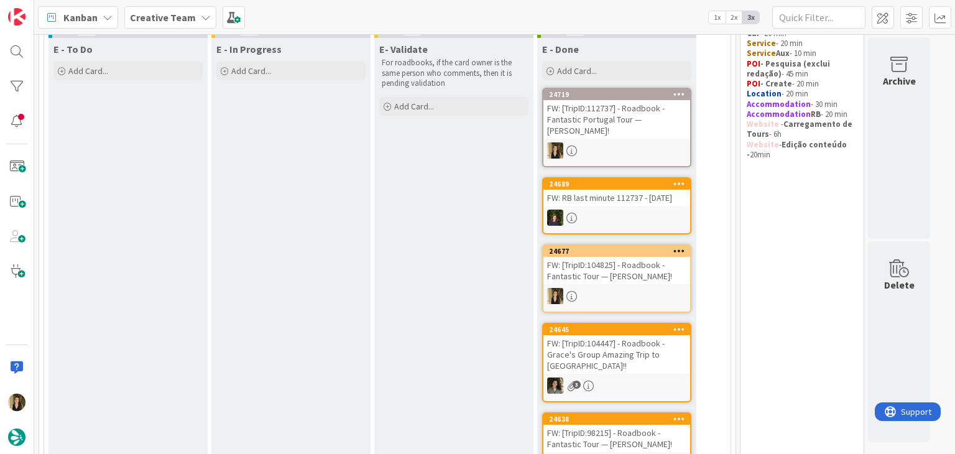
scroll to position [0, 0]
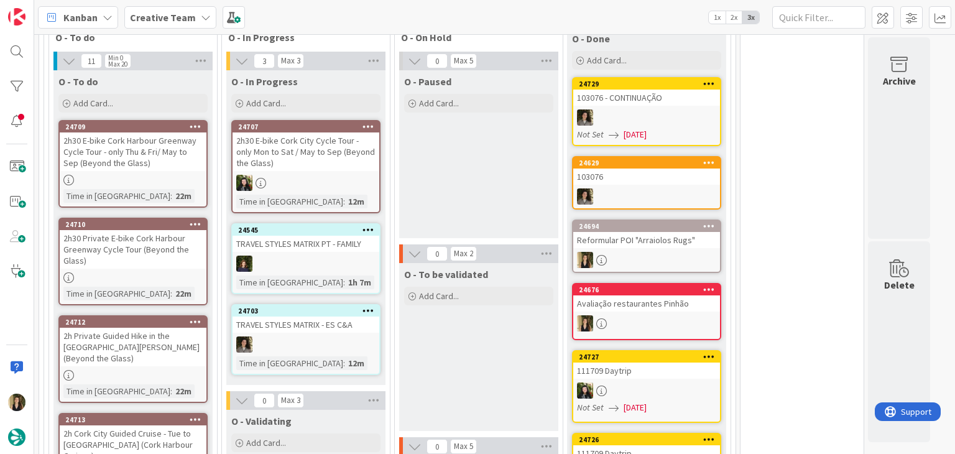
click at [466, 311] on div "O - To be validated Add Card..." at bounding box center [478, 347] width 159 height 168
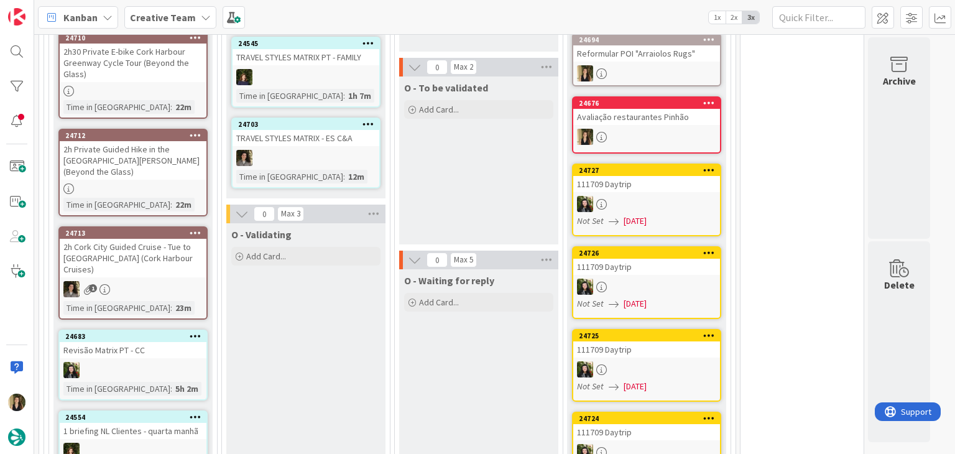
drag, startPoint x: 310, startPoint y: 318, endPoint x: 354, endPoint y: 289, distance: 53.4
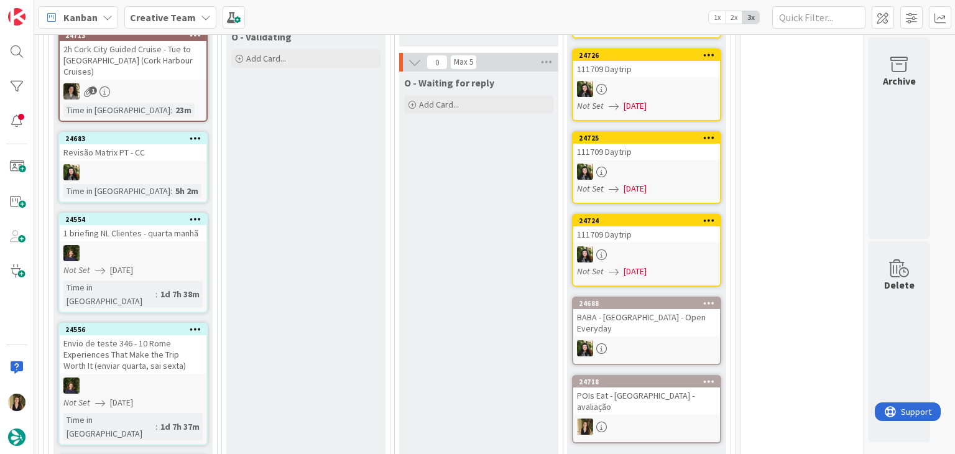
scroll to position [1181, 0]
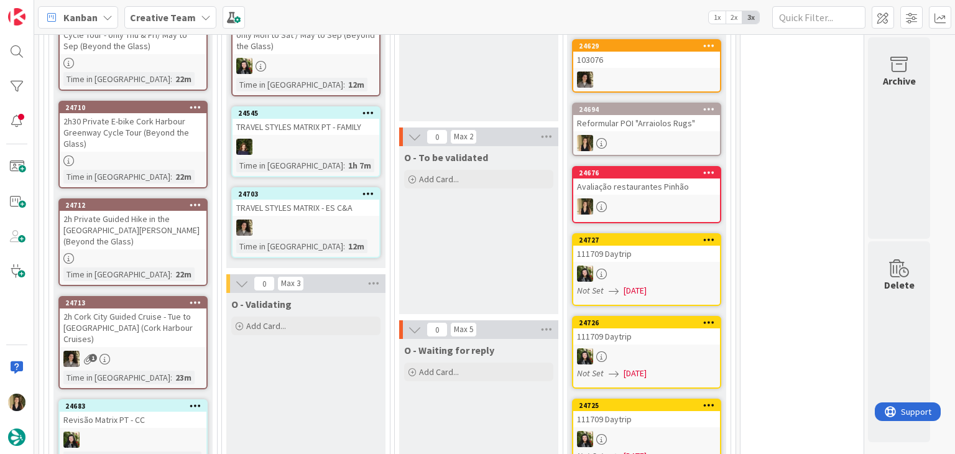
scroll to position [870, 0]
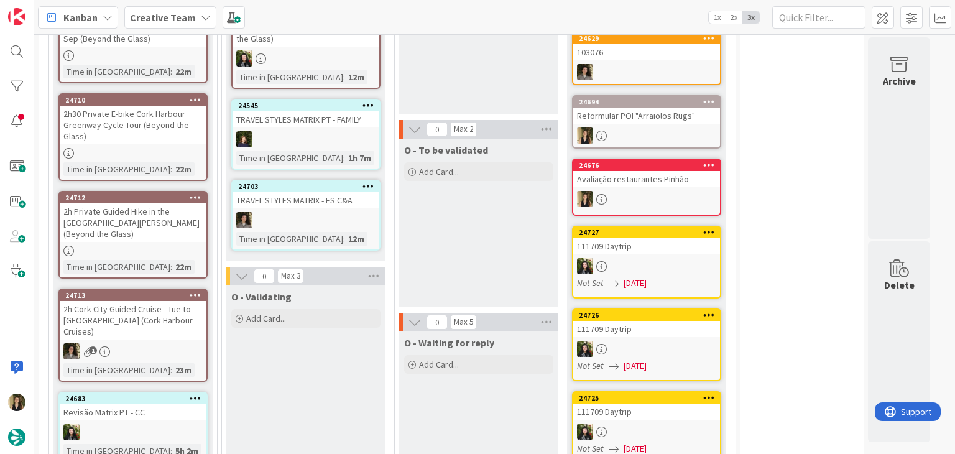
click at [189, 246] on div at bounding box center [133, 251] width 147 height 11
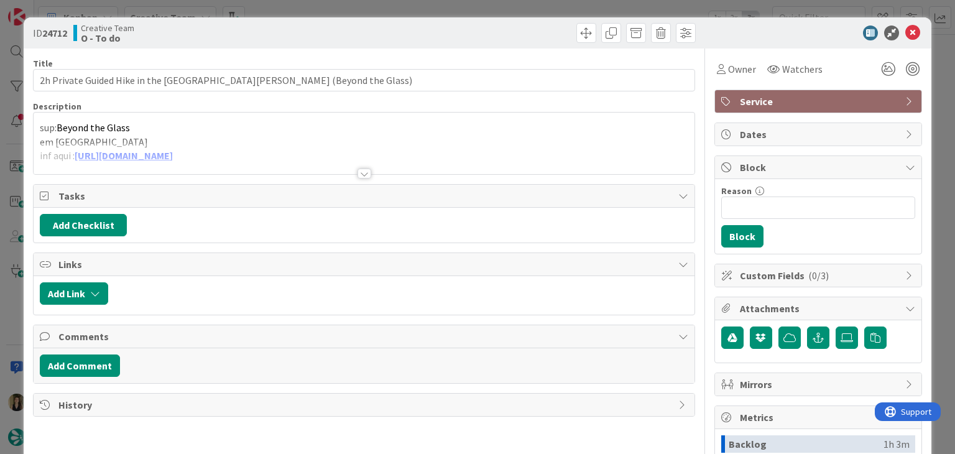
click at [361, 174] on div at bounding box center [364, 173] width 14 height 10
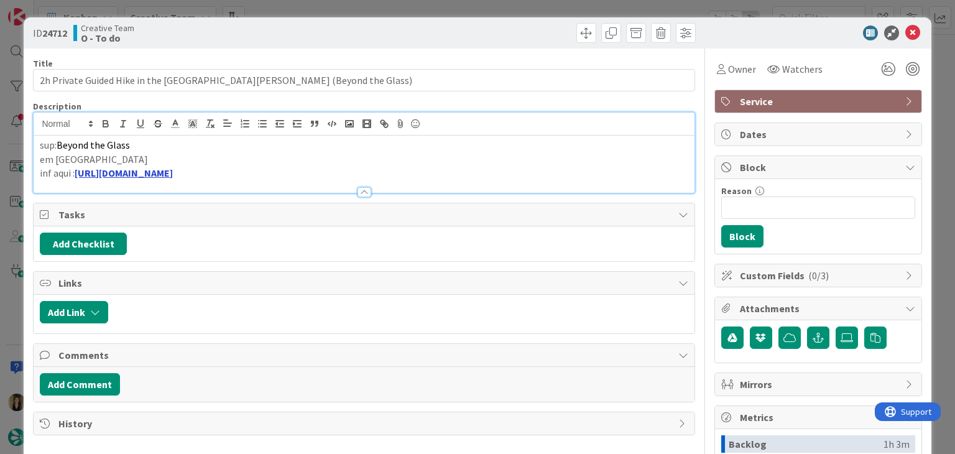
click at [172, 174] on link "[URL][DOMAIN_NAME]" at bounding box center [124, 173] width 98 height 12
click at [173, 192] on link "[URL][DOMAIN_NAME]" at bounding box center [130, 197] width 85 height 16
click at [717, 68] on icon at bounding box center [721, 69] width 9 height 10
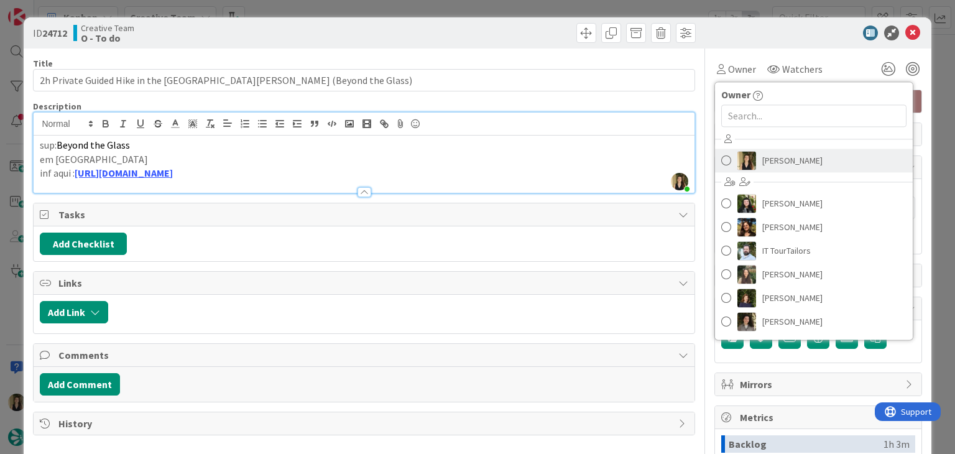
drag, startPoint x: 773, startPoint y: 153, endPoint x: 734, endPoint y: 133, distance: 43.9
click at [773, 153] on span "[PERSON_NAME]" at bounding box center [792, 160] width 60 height 19
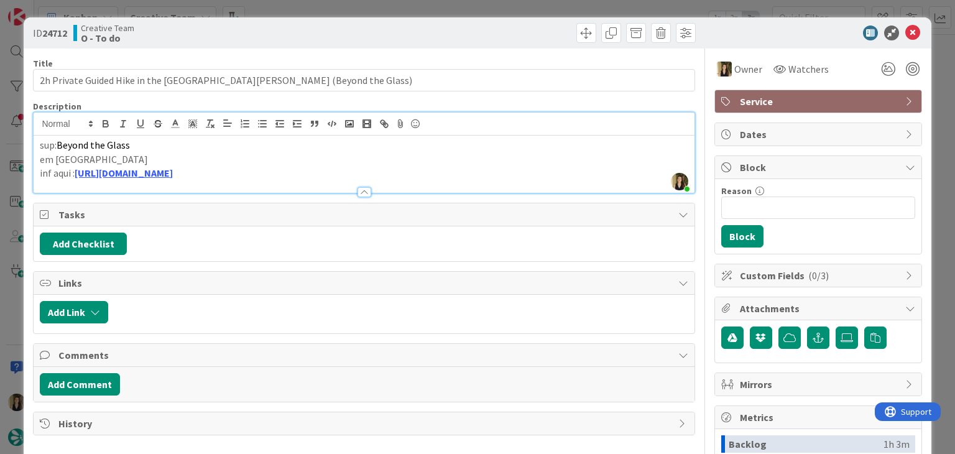
click at [520, 10] on div "ID 24712 Creative Team O - To do Title 64 / 128 2h Private Guided Hike in the K…" at bounding box center [477, 227] width 955 height 454
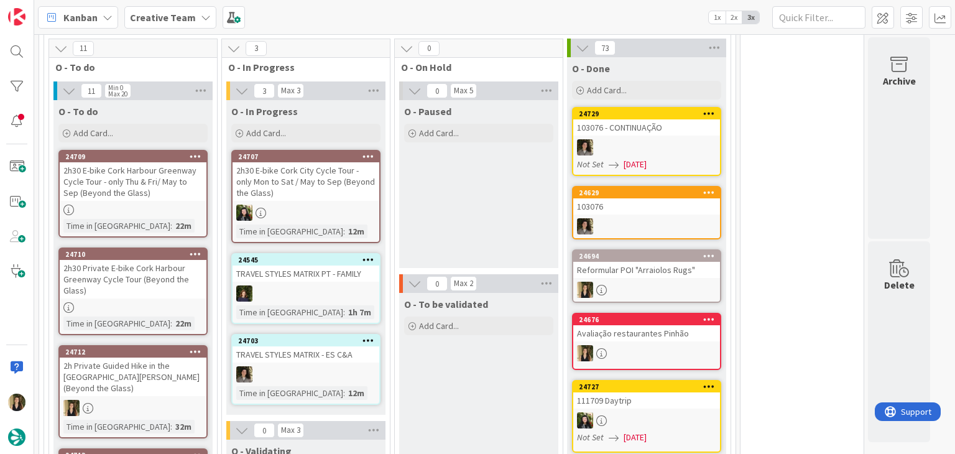
scroll to position [746, 0]
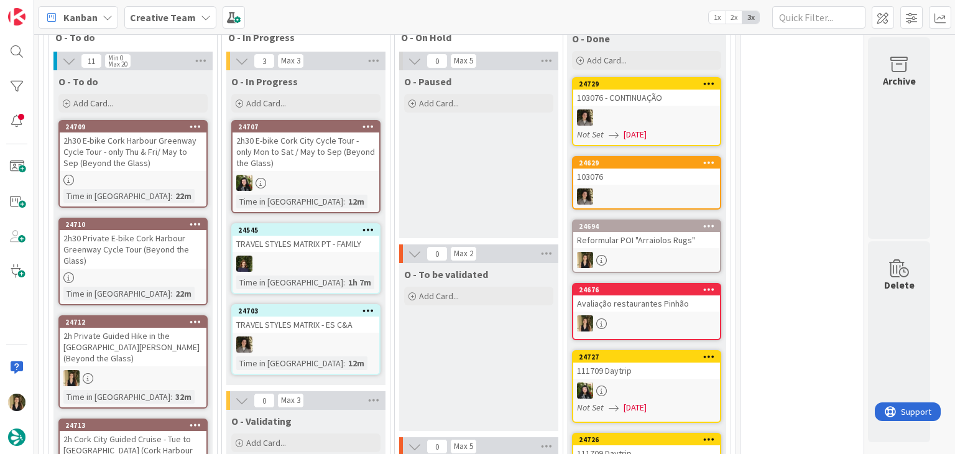
click at [195, 272] on div at bounding box center [133, 277] width 147 height 11
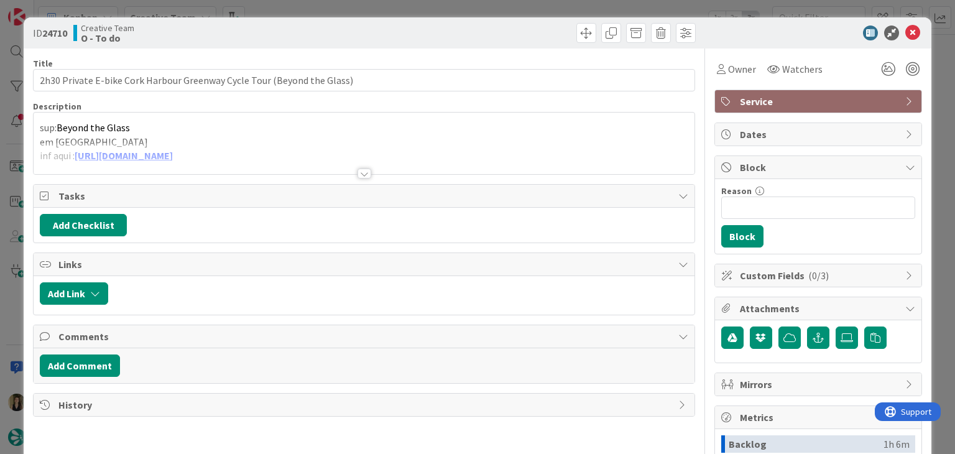
click at [357, 175] on div at bounding box center [364, 173] width 14 height 10
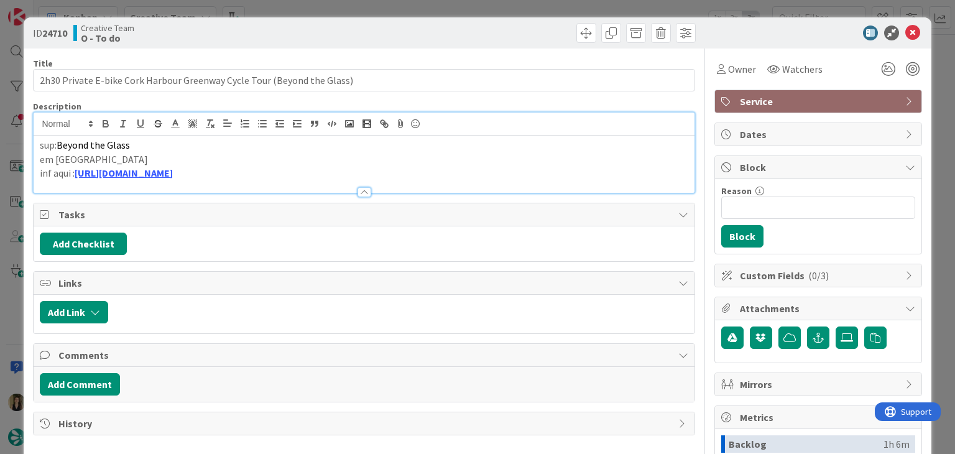
click at [189, 180] on div at bounding box center [364, 186] width 660 height 13
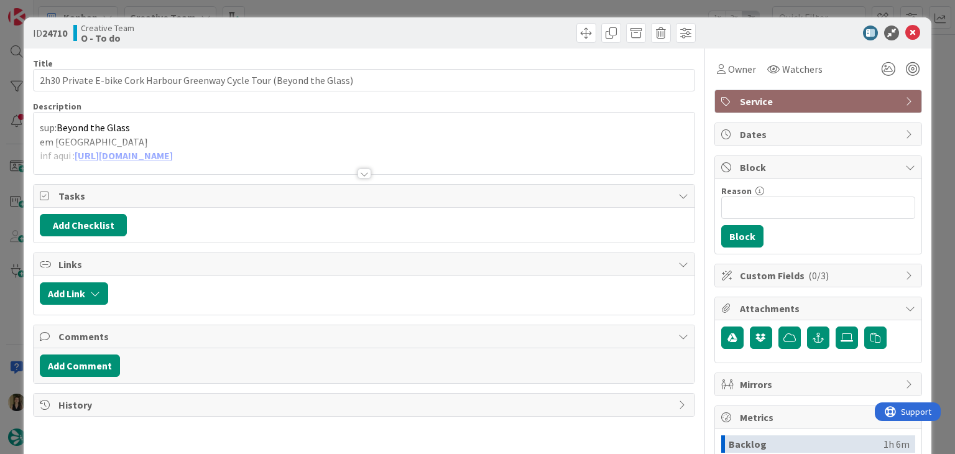
click at [206, 157] on div at bounding box center [364, 158] width 660 height 32
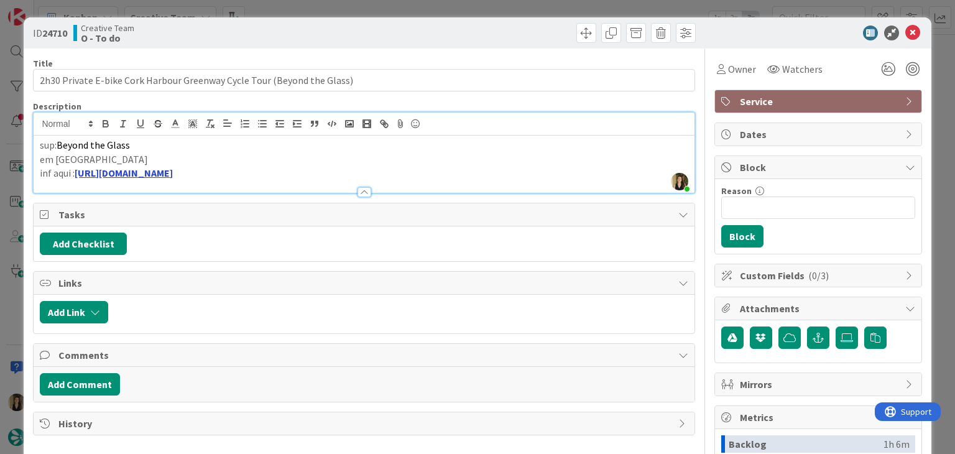
click at [173, 175] on link "[URL][DOMAIN_NAME]" at bounding box center [124, 173] width 98 height 12
click at [172, 190] on link "[URL][DOMAIN_NAME]" at bounding box center [130, 197] width 85 height 16
click at [338, 12] on div "ID 24710 Creative Team O - To do Title 71 / 128 2h30 Private E-bike Cork Harbou…" at bounding box center [477, 227] width 955 height 454
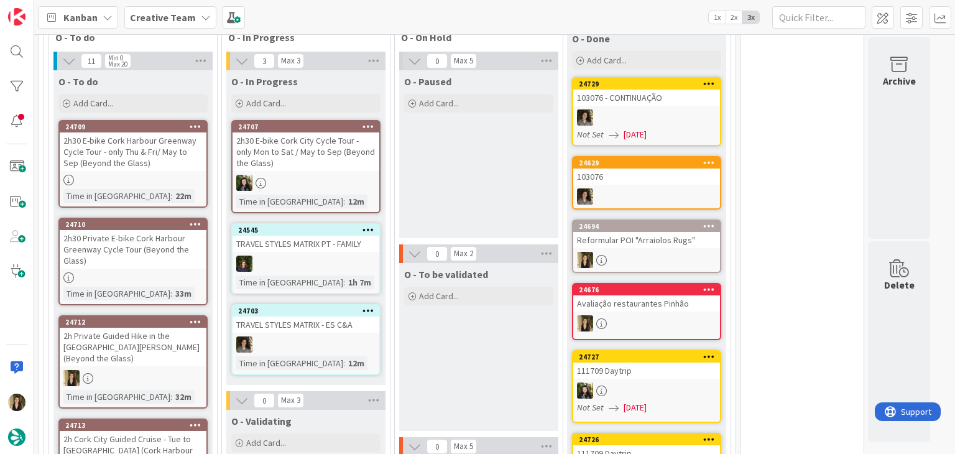
click at [421, 157] on div "O - Paused Add Card..." at bounding box center [478, 154] width 159 height 168
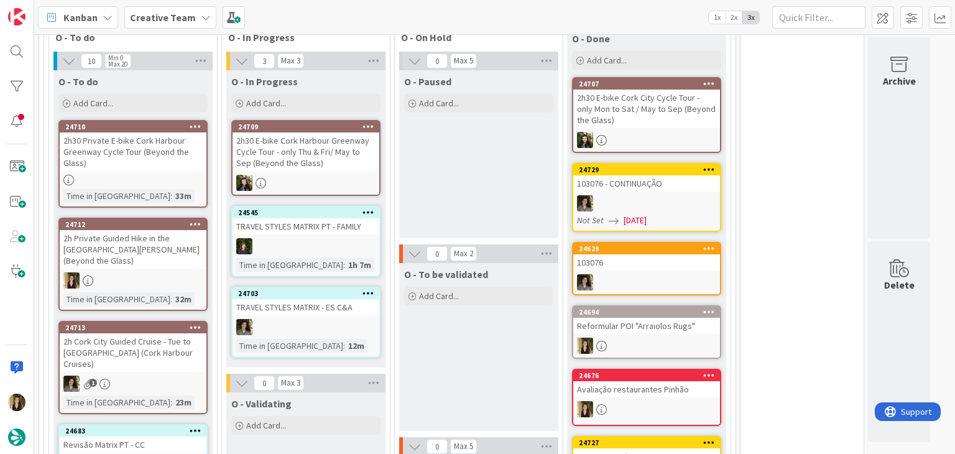
click at [475, 144] on div "O - Paused Add Card..." at bounding box center [478, 154] width 159 height 168
click at [466, 173] on div "O - Paused Add Card..." at bounding box center [478, 154] width 159 height 168
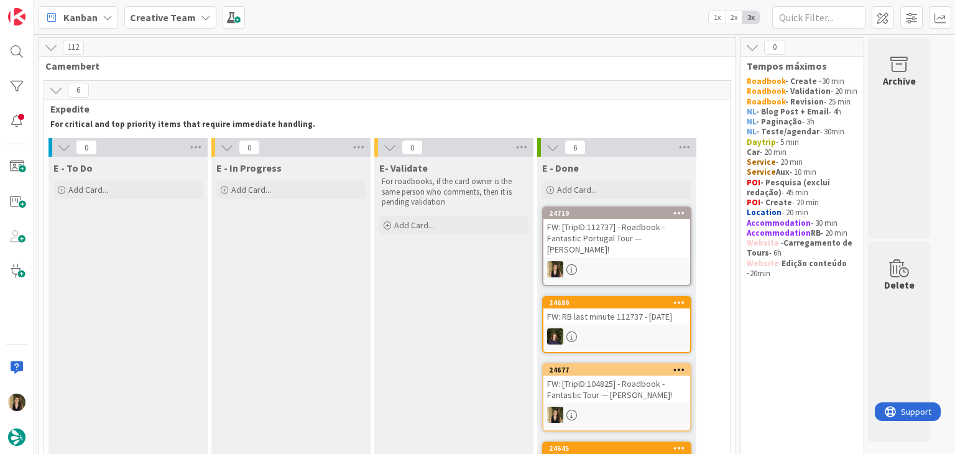
click at [489, 116] on div "6 Expedite For critical and top priority items that require immediate handling." at bounding box center [387, 106] width 686 height 51
